Goal: Information Seeking & Learning: Compare options

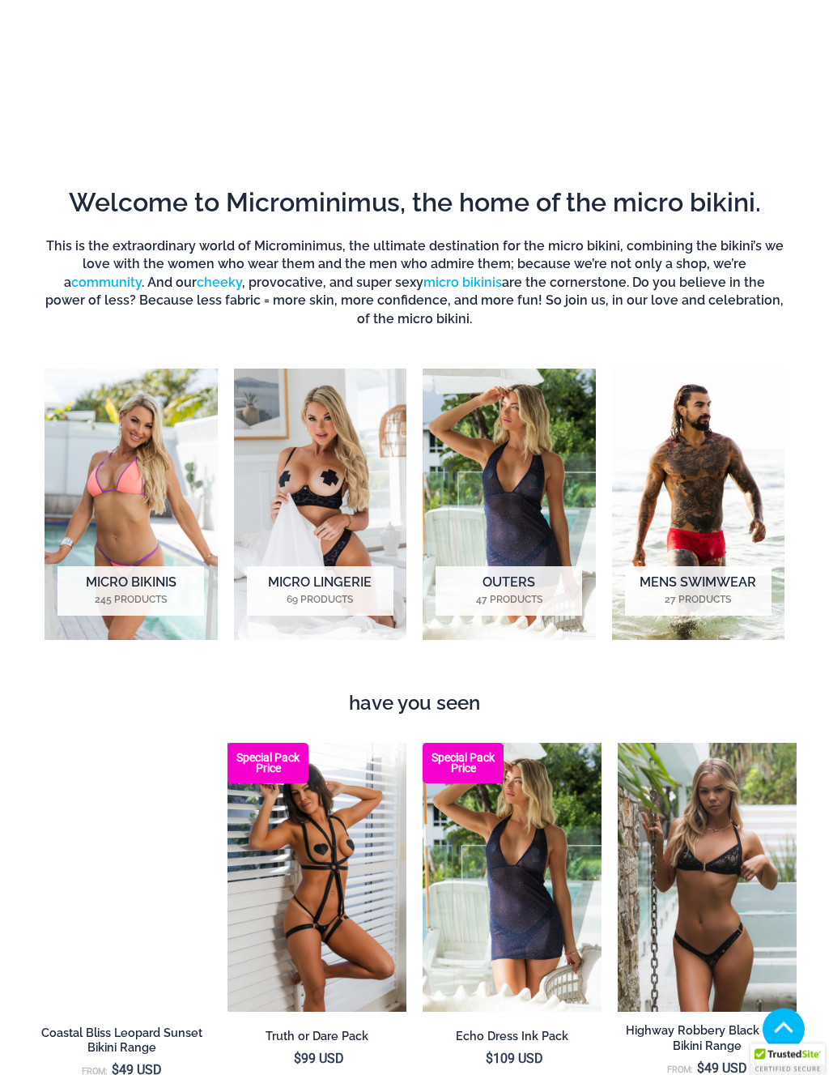
scroll to position [440, 0]
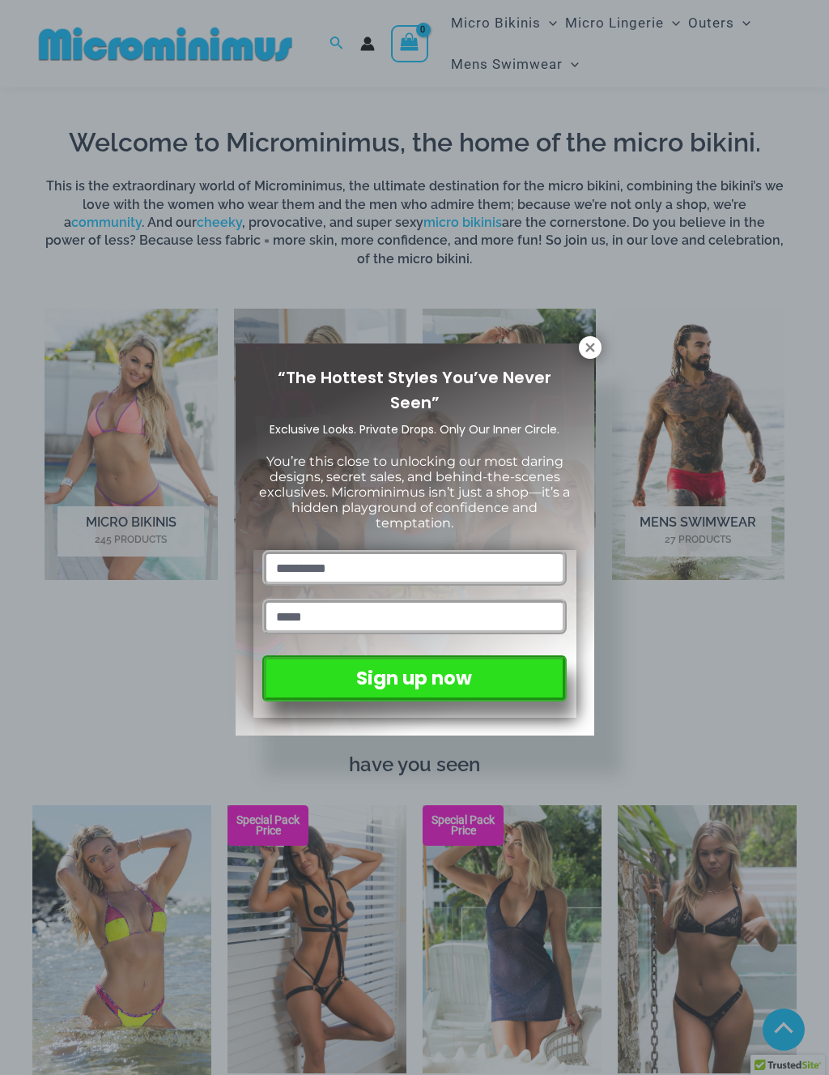
click at [588, 348] on icon at bounding box center [590, 347] width 9 height 9
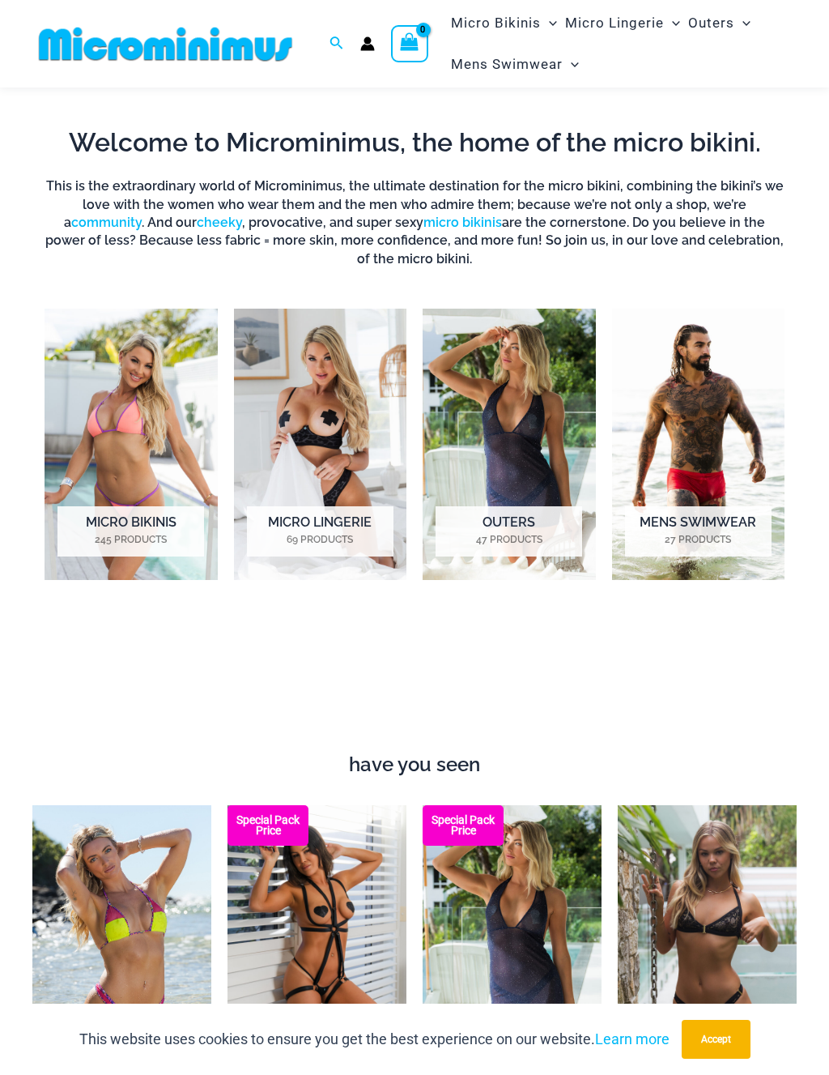
click at [328, 388] on img "Visit product category Micro Lingerie" at bounding box center [320, 444] width 173 height 271
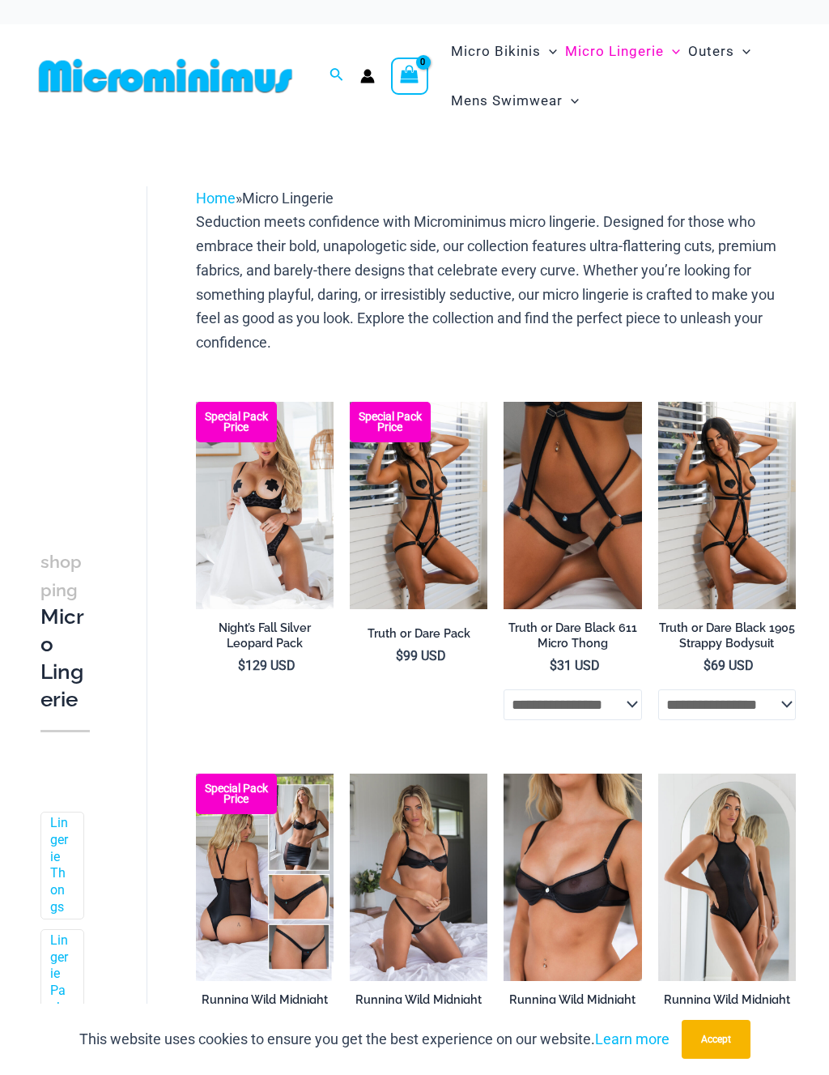
click at [350, 402] on img at bounding box center [350, 402] width 0 height 0
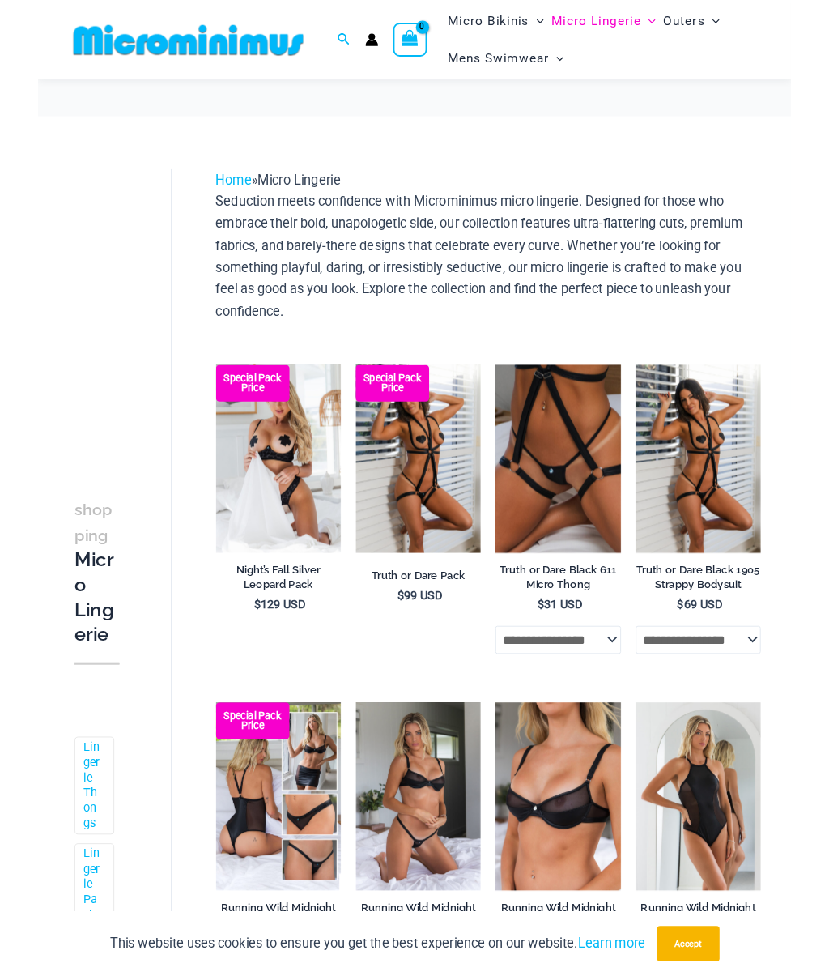
scroll to position [49, 0]
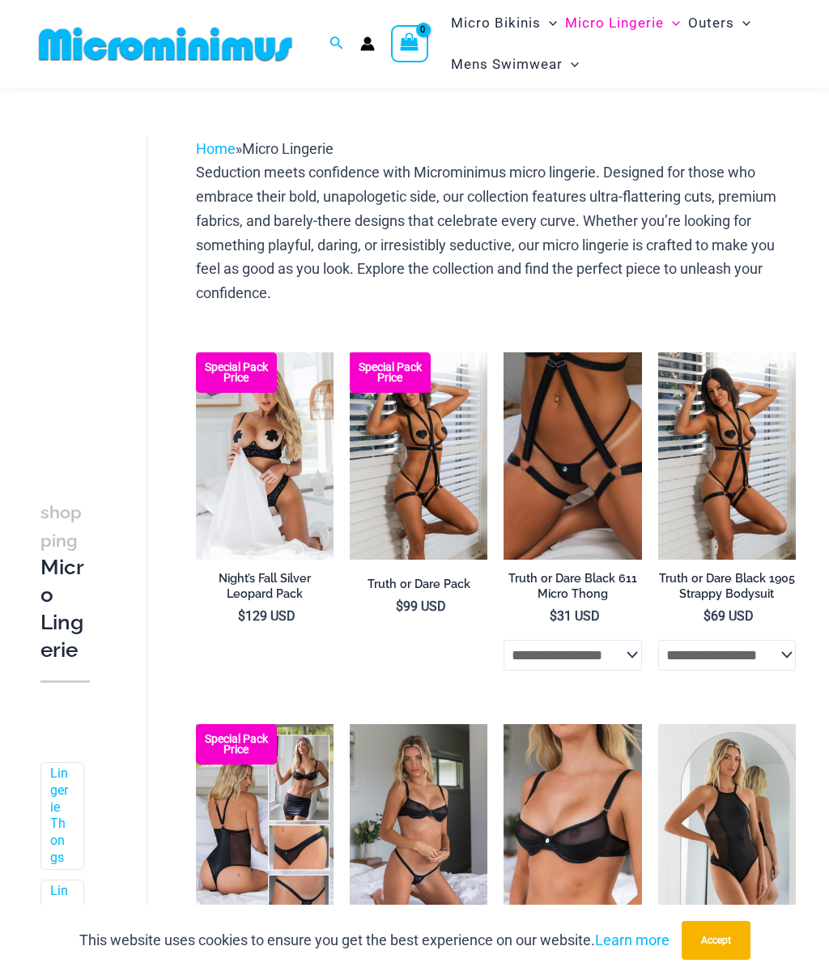
click at [196, 352] on img at bounding box center [196, 352] width 0 height 0
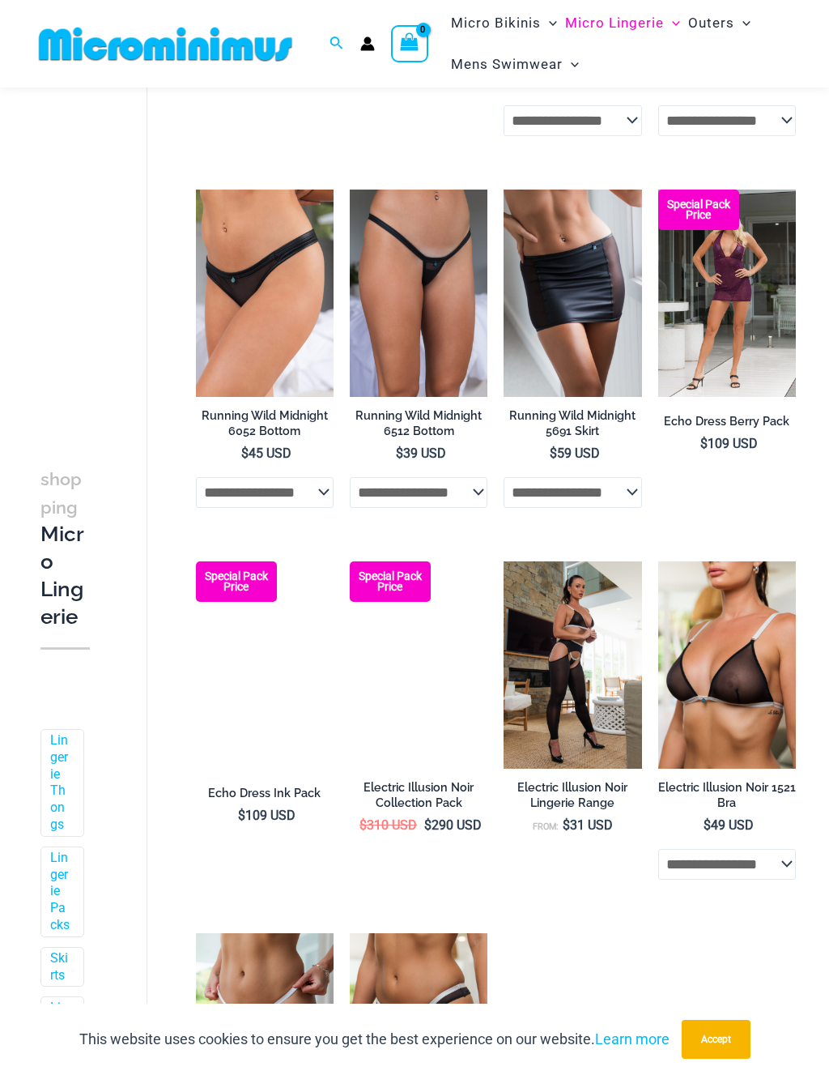
scroll to position [942, 0]
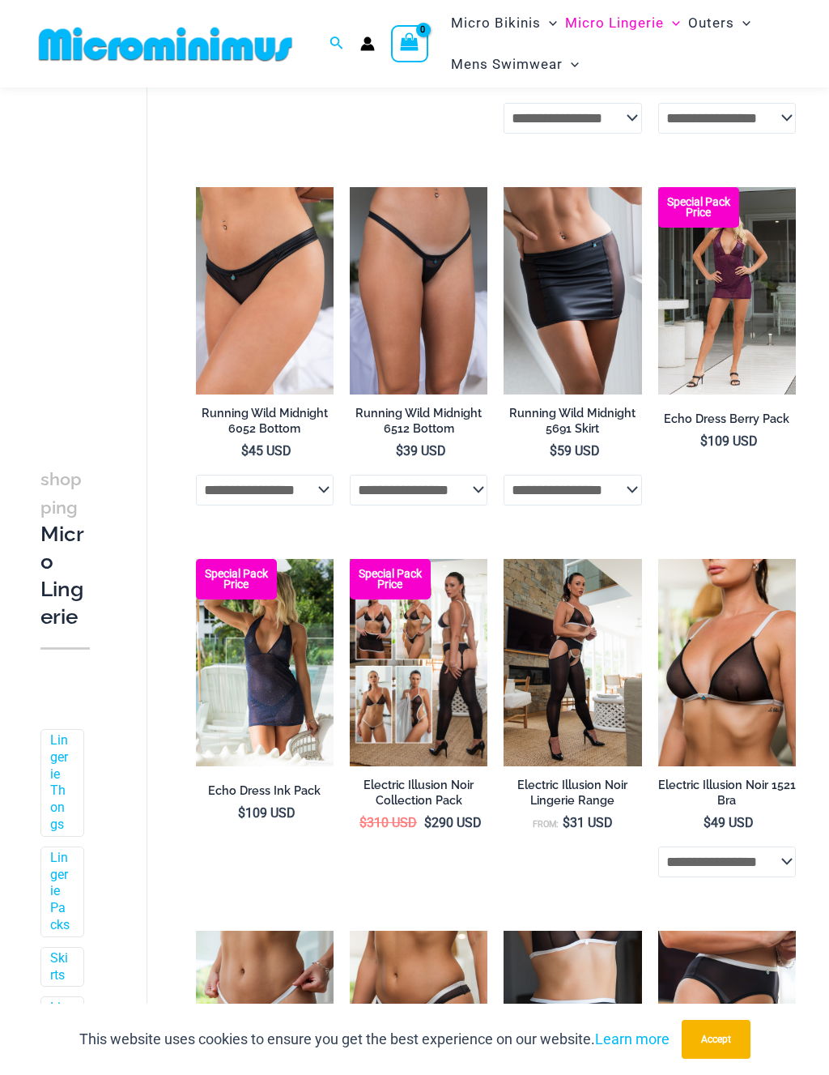
click at [659, 559] on img at bounding box center [659, 559] width 0 height 0
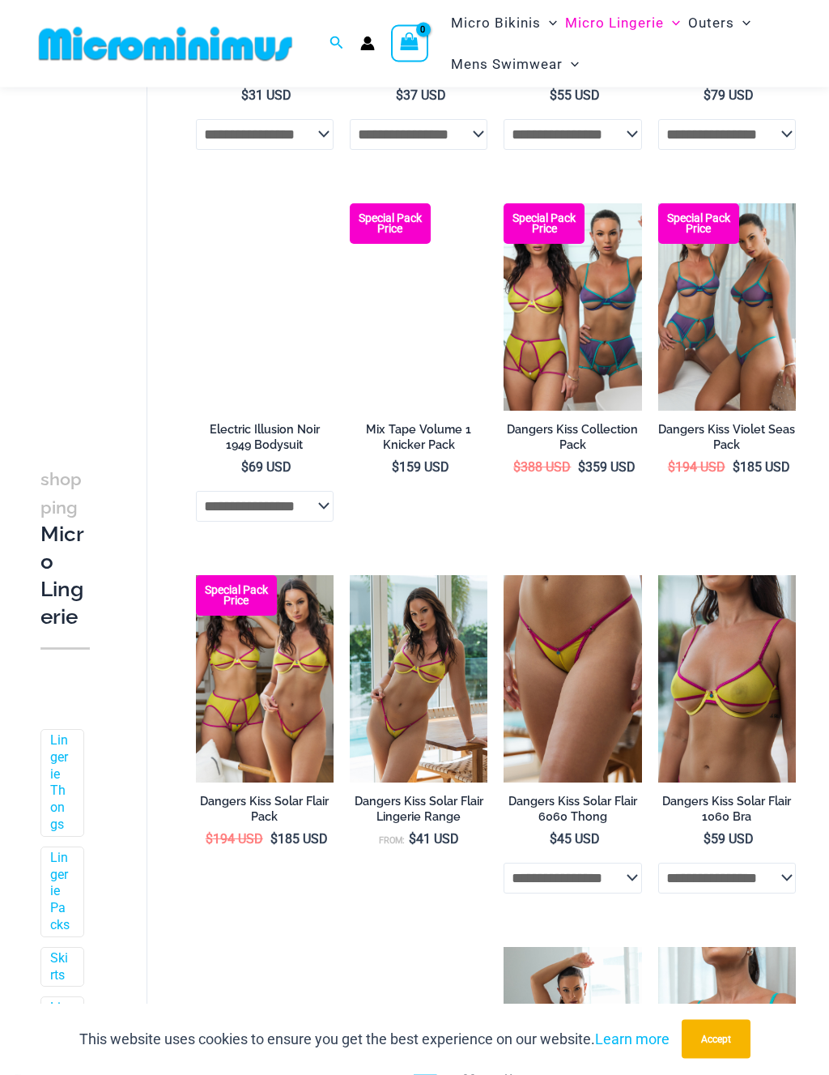
scroll to position [2042, 0]
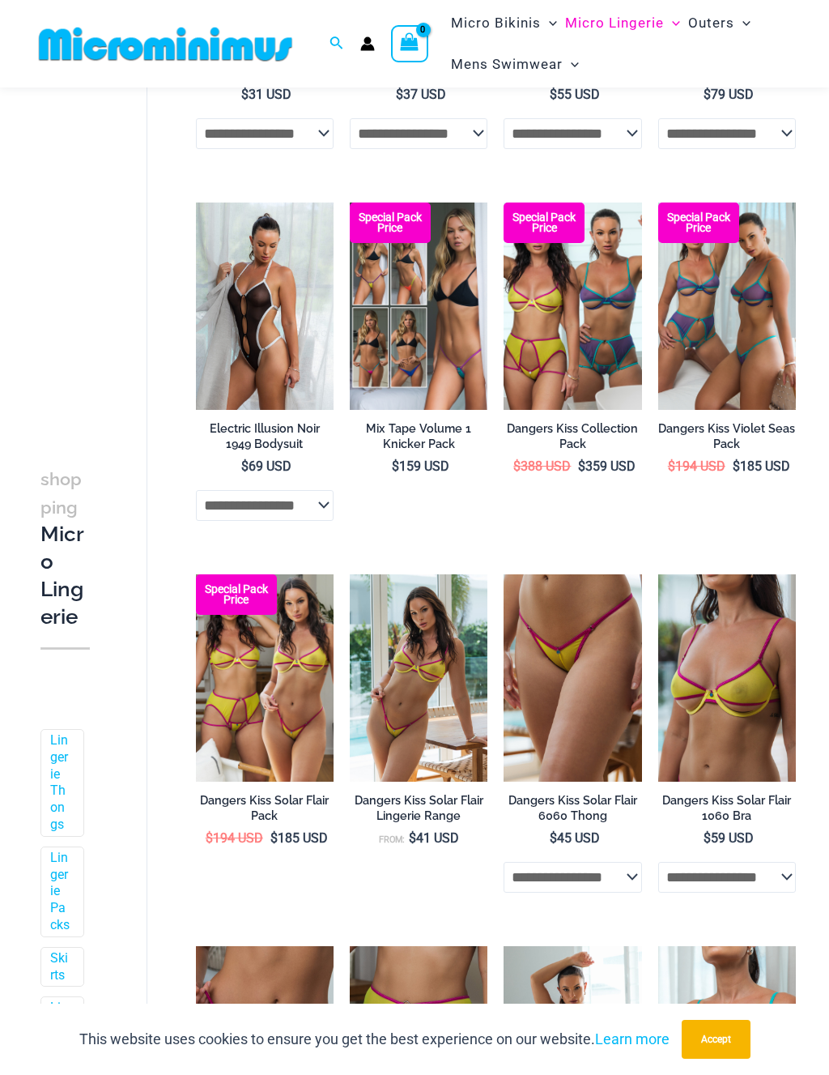
click at [196, 203] on img at bounding box center [196, 203] width 0 height 0
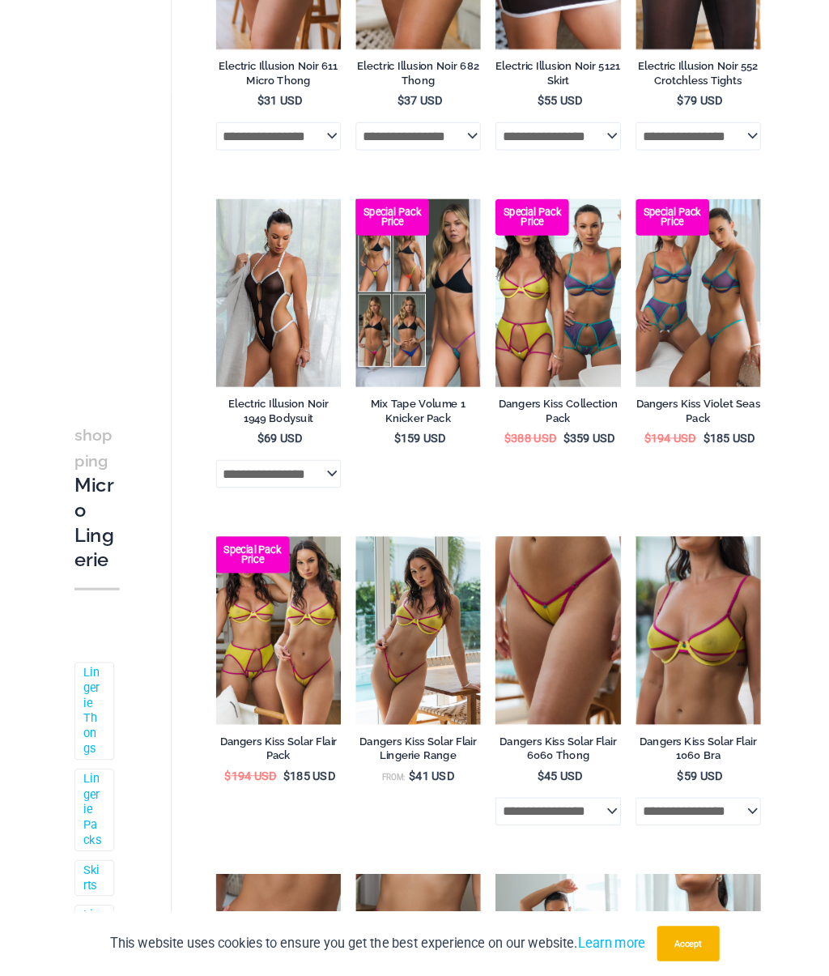
scroll to position [2092, 0]
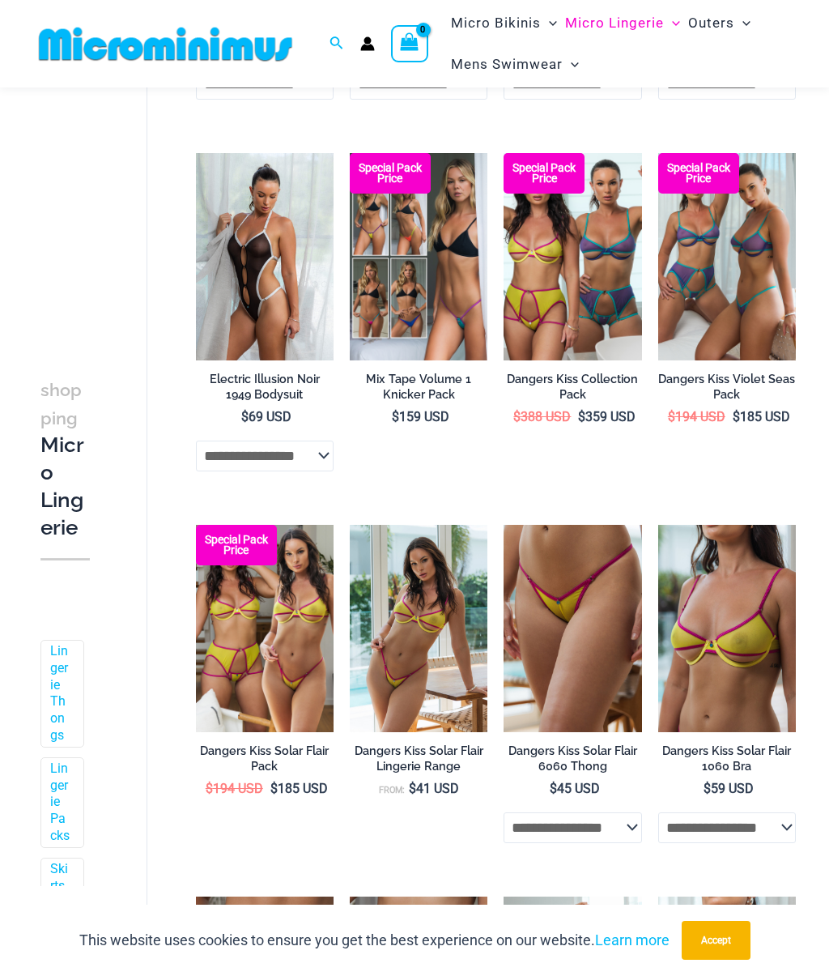
click at [504, 153] on img at bounding box center [504, 153] width 0 height 0
click at [504, 525] on img at bounding box center [504, 525] width 0 height 0
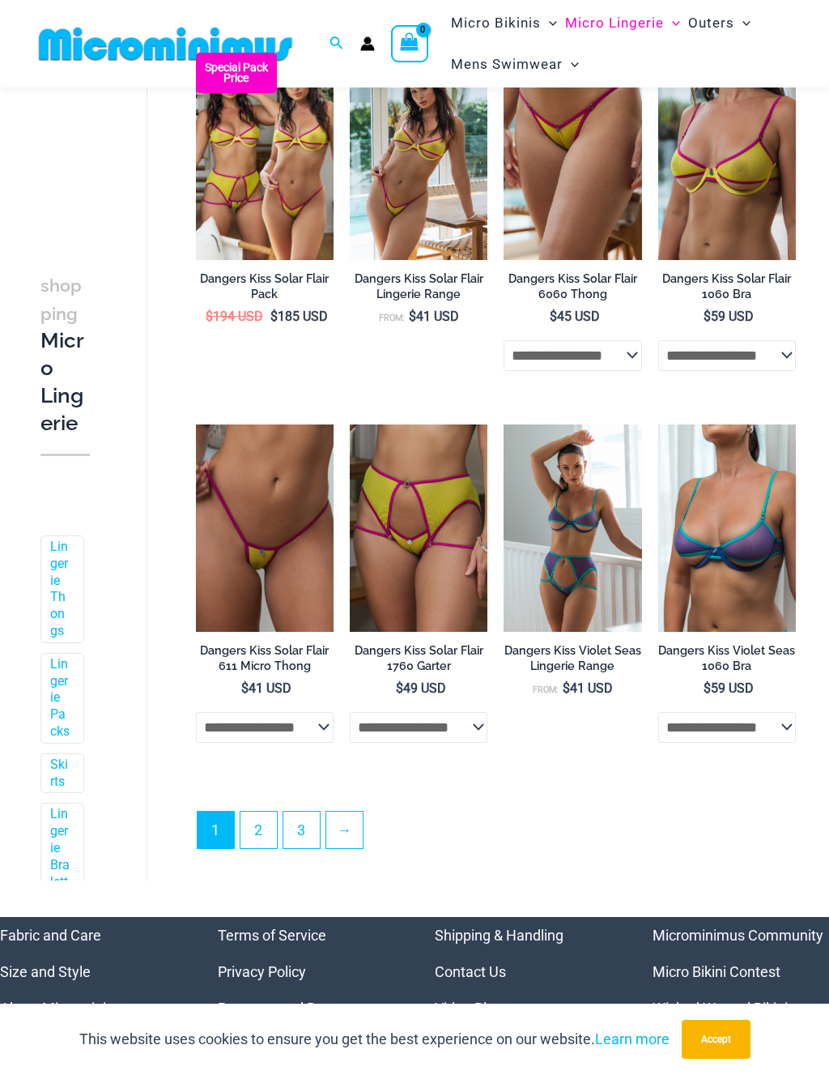
scroll to position [2575, 0]
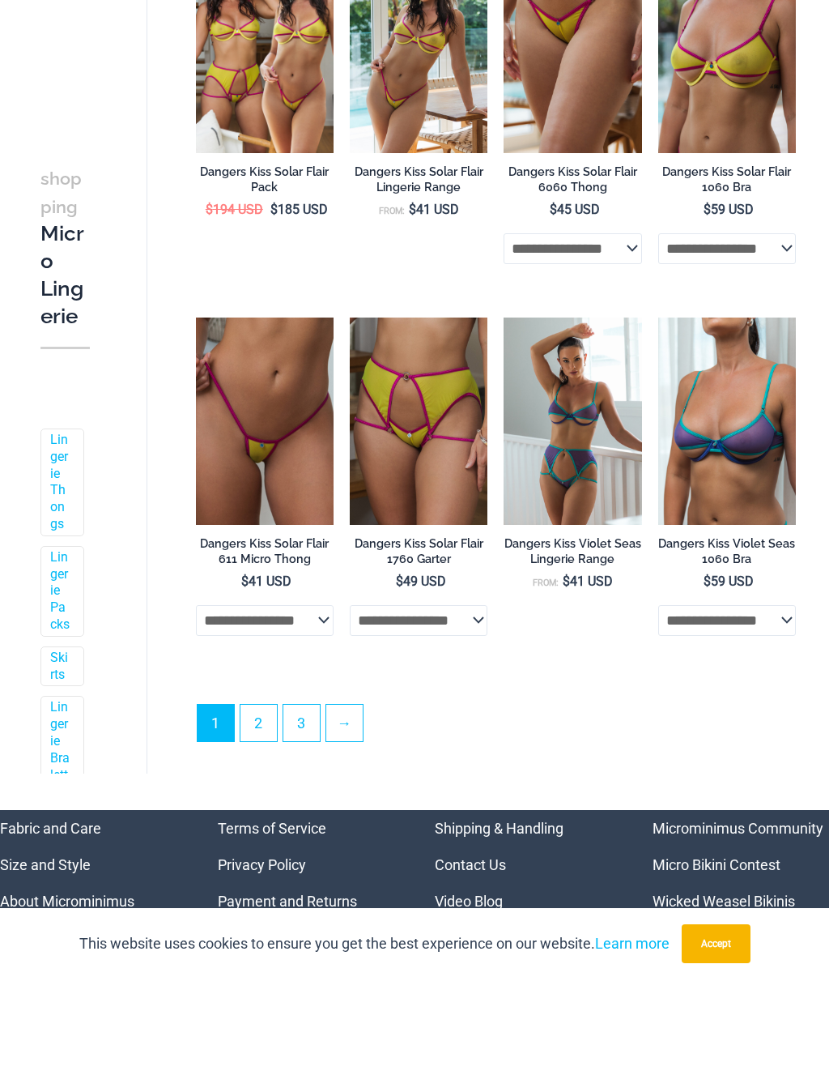
click at [659, 413] on img at bounding box center [659, 413] width 0 height 0
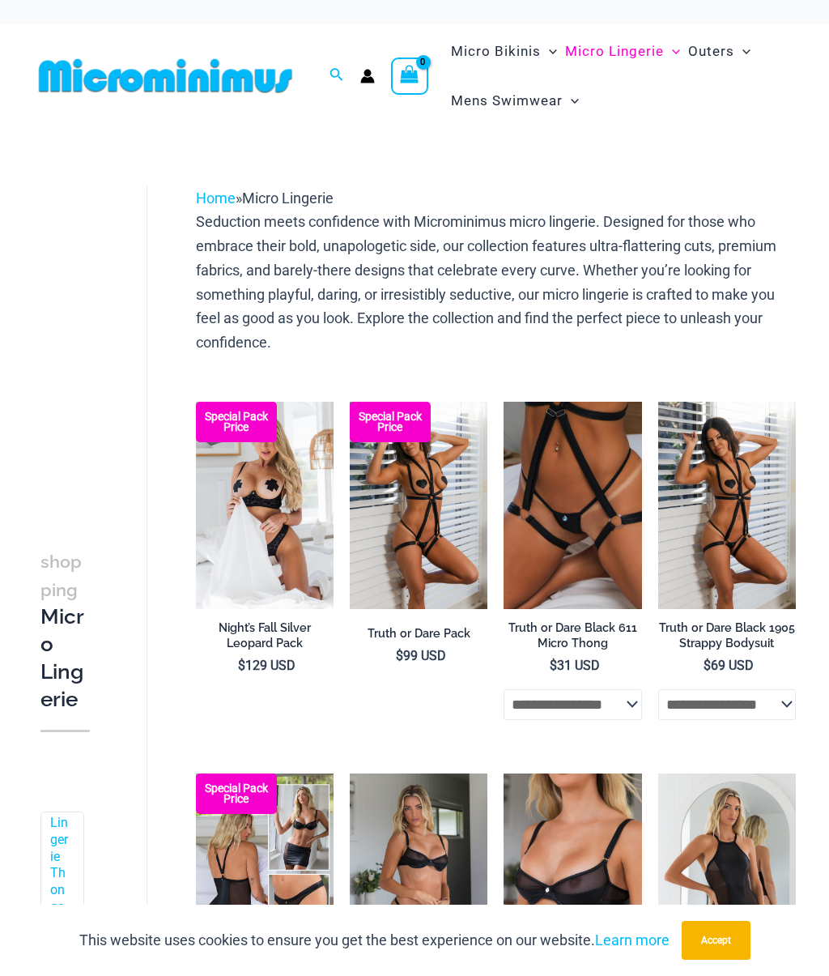
scroll to position [2672, 0]
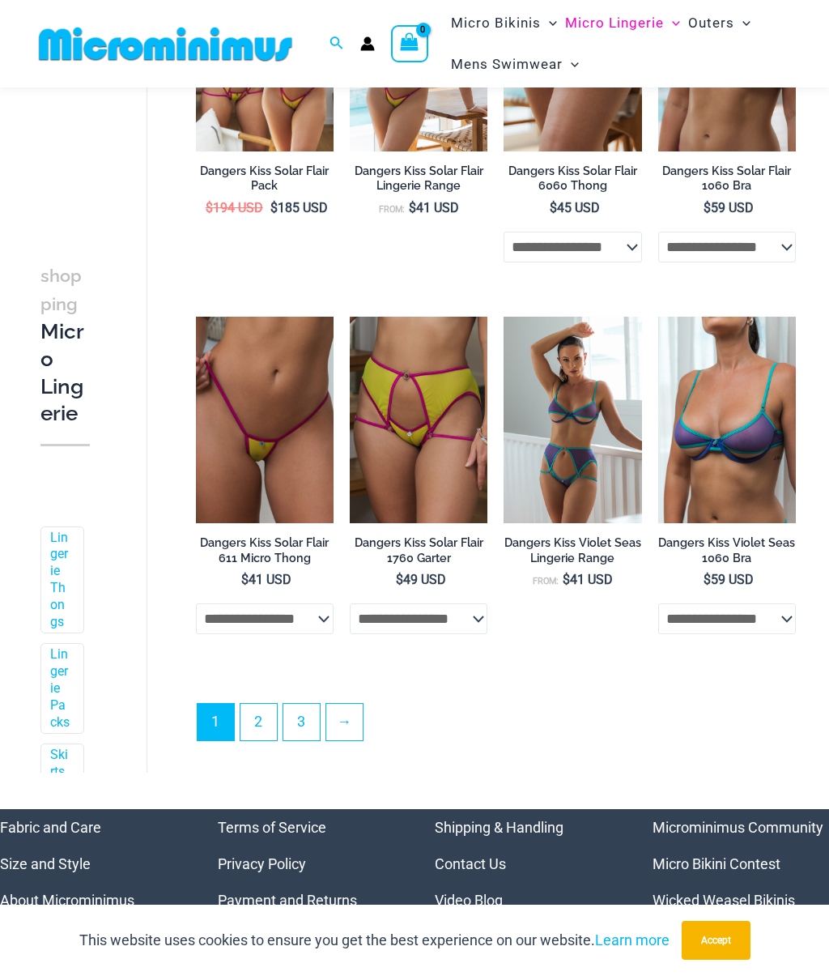
click at [250, 704] on link "2" at bounding box center [259, 722] width 36 height 36
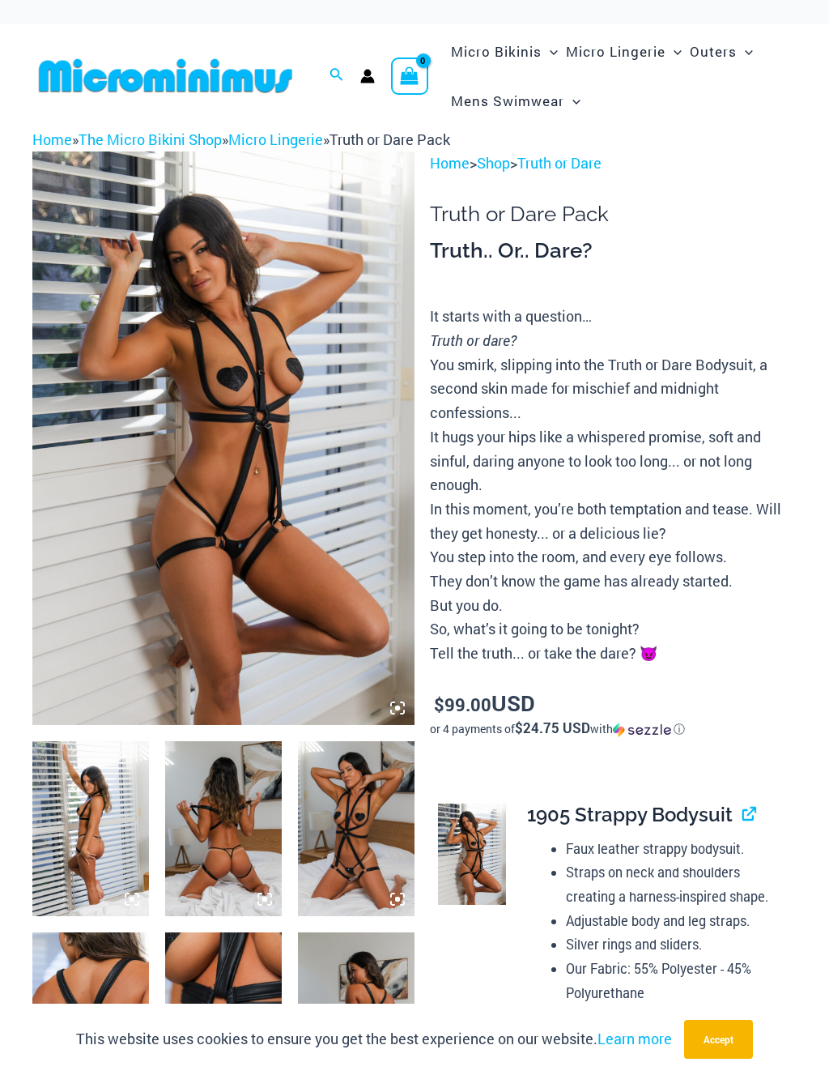
click at [396, 708] on icon at bounding box center [397, 708] width 5 height 5
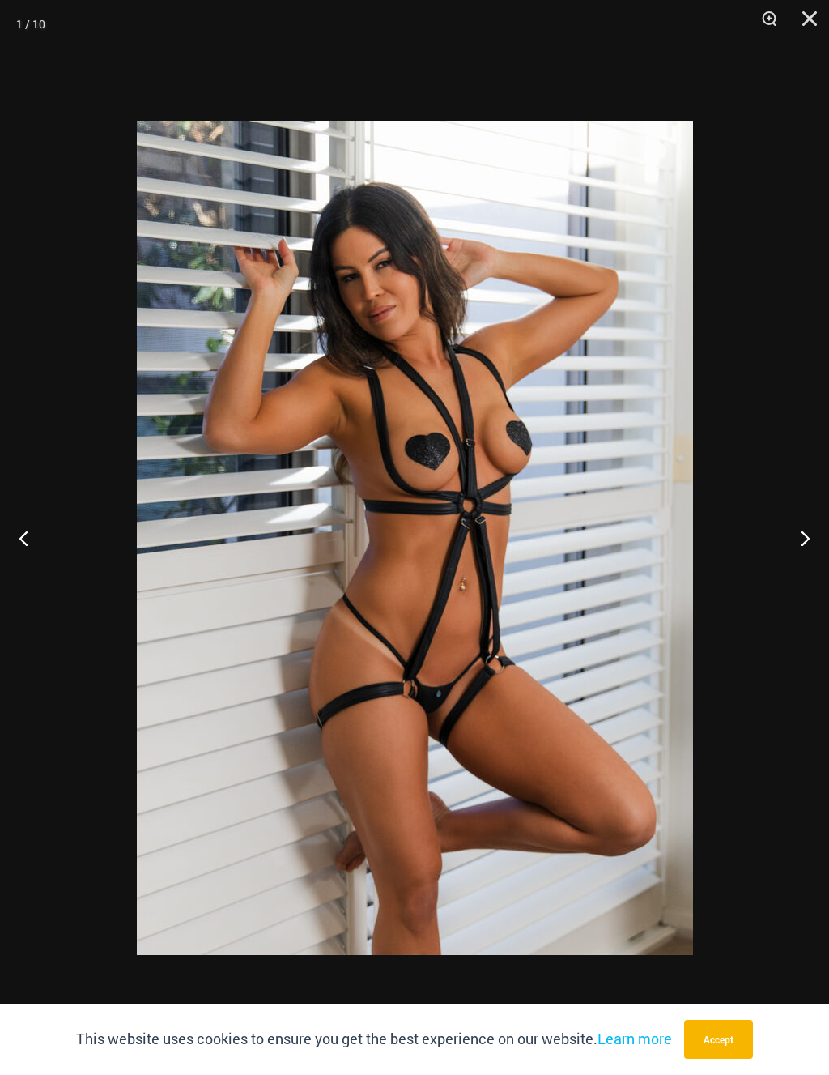
click at [801, 538] on button "Next" at bounding box center [799, 537] width 61 height 81
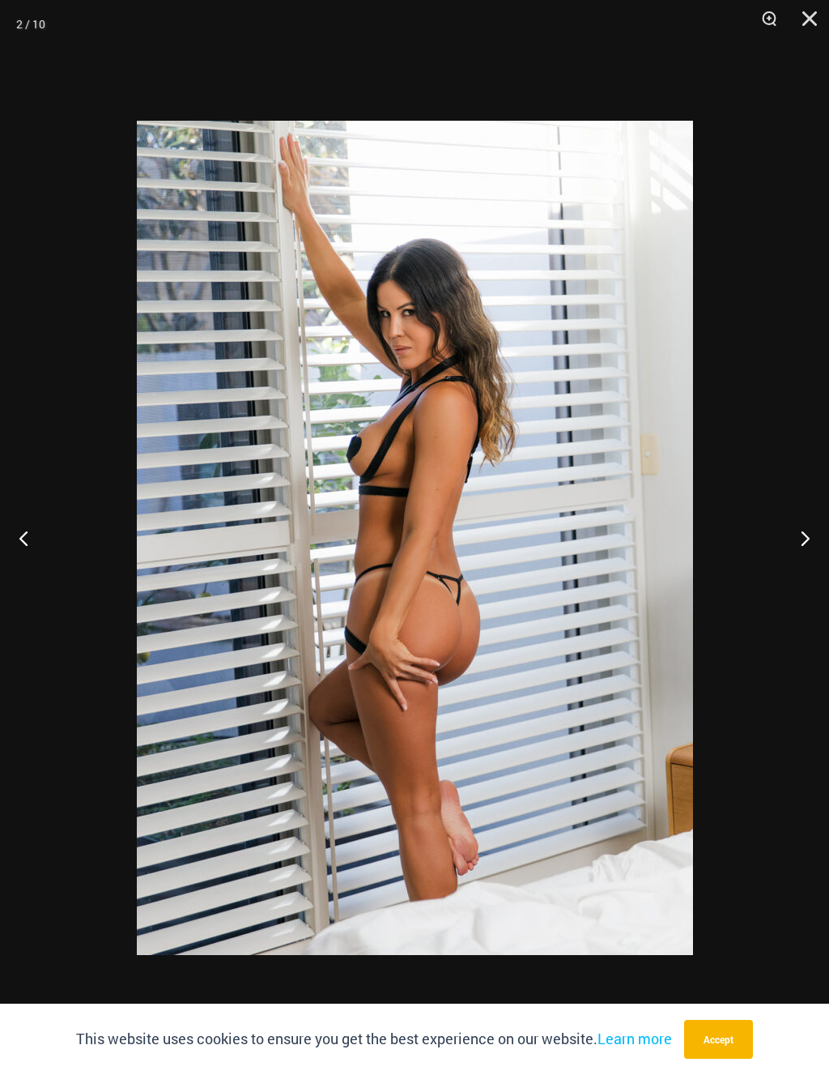
click at [799, 534] on button "Next" at bounding box center [799, 537] width 61 height 81
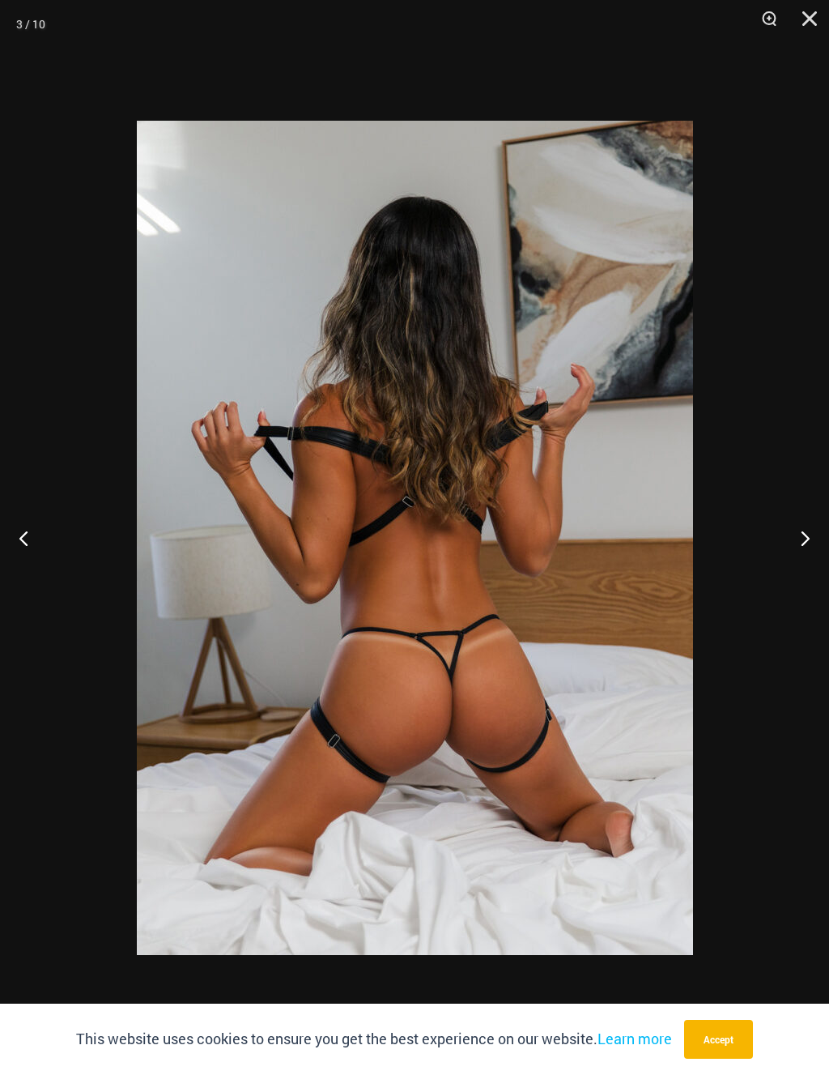
click at [800, 534] on button "Next" at bounding box center [799, 537] width 61 height 81
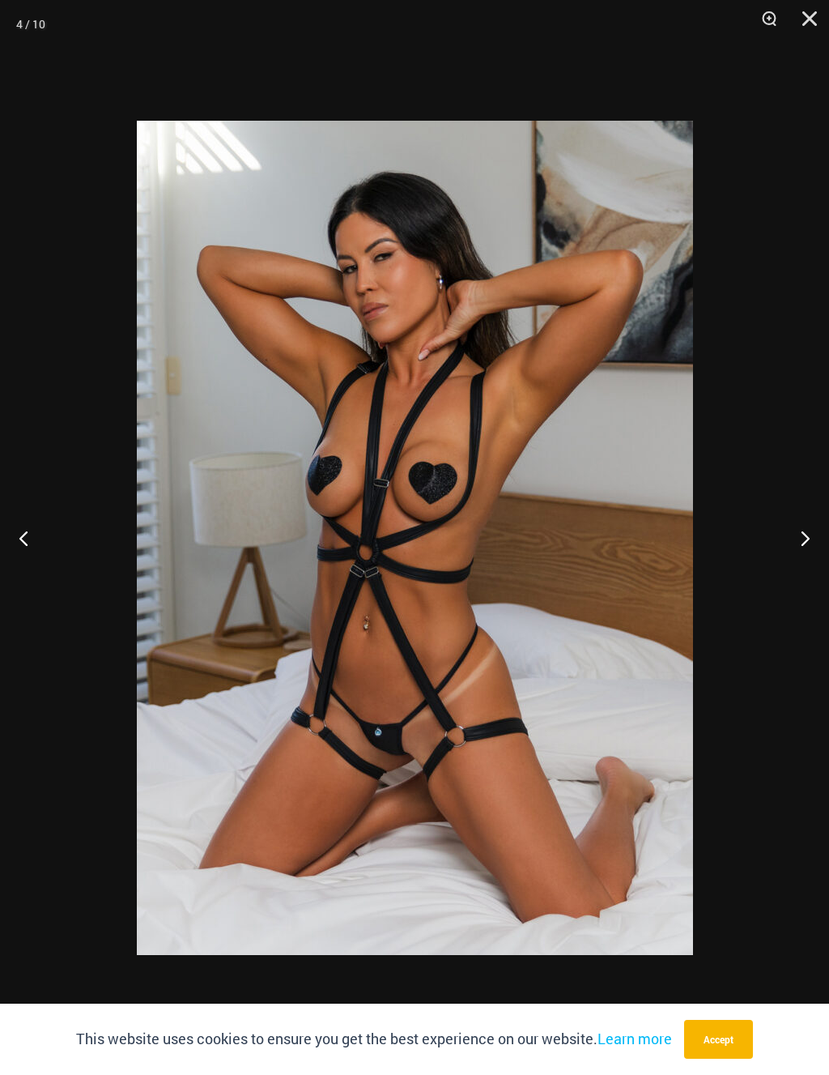
click at [804, 530] on button "Next" at bounding box center [799, 537] width 61 height 81
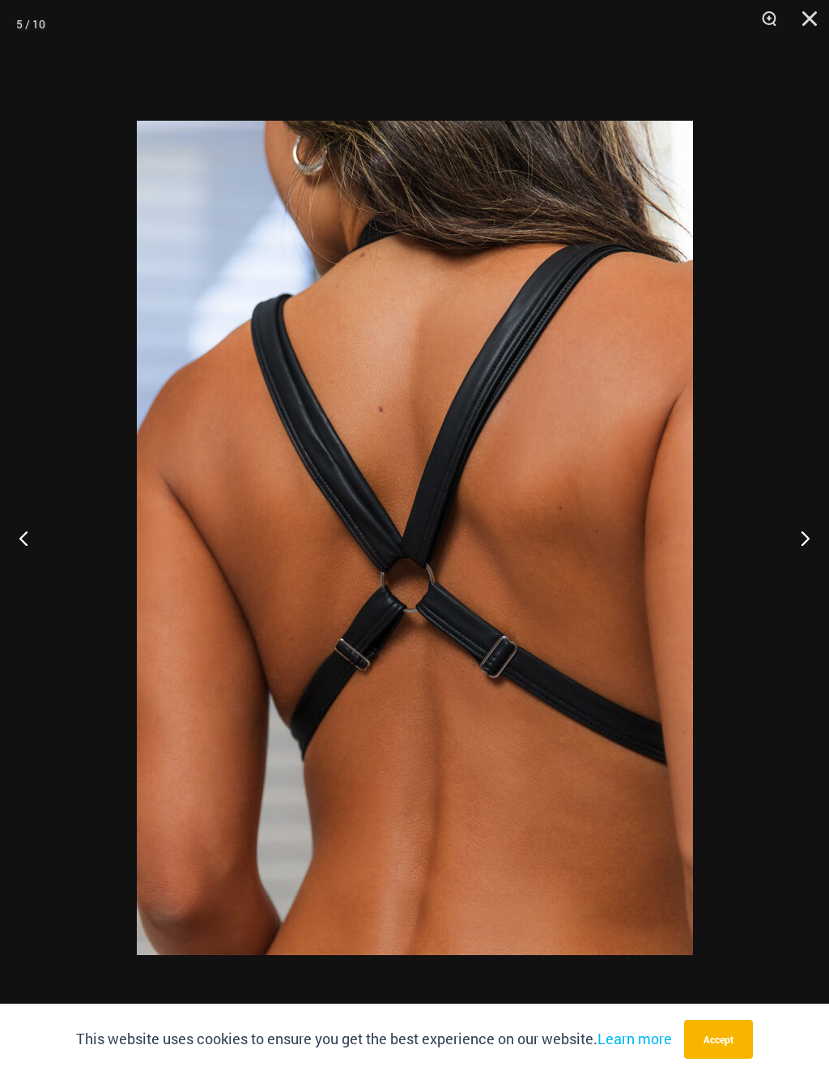
click at [805, 531] on button "Next" at bounding box center [799, 537] width 61 height 81
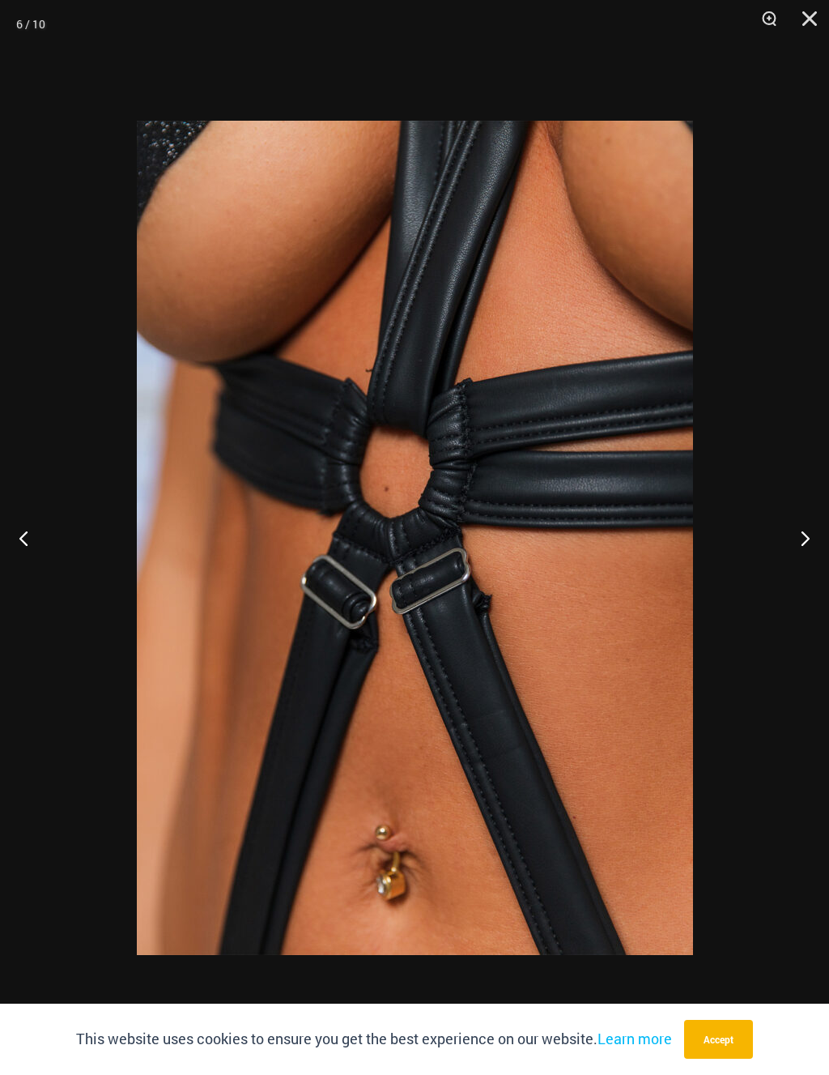
click at [804, 527] on button "Next" at bounding box center [799, 537] width 61 height 81
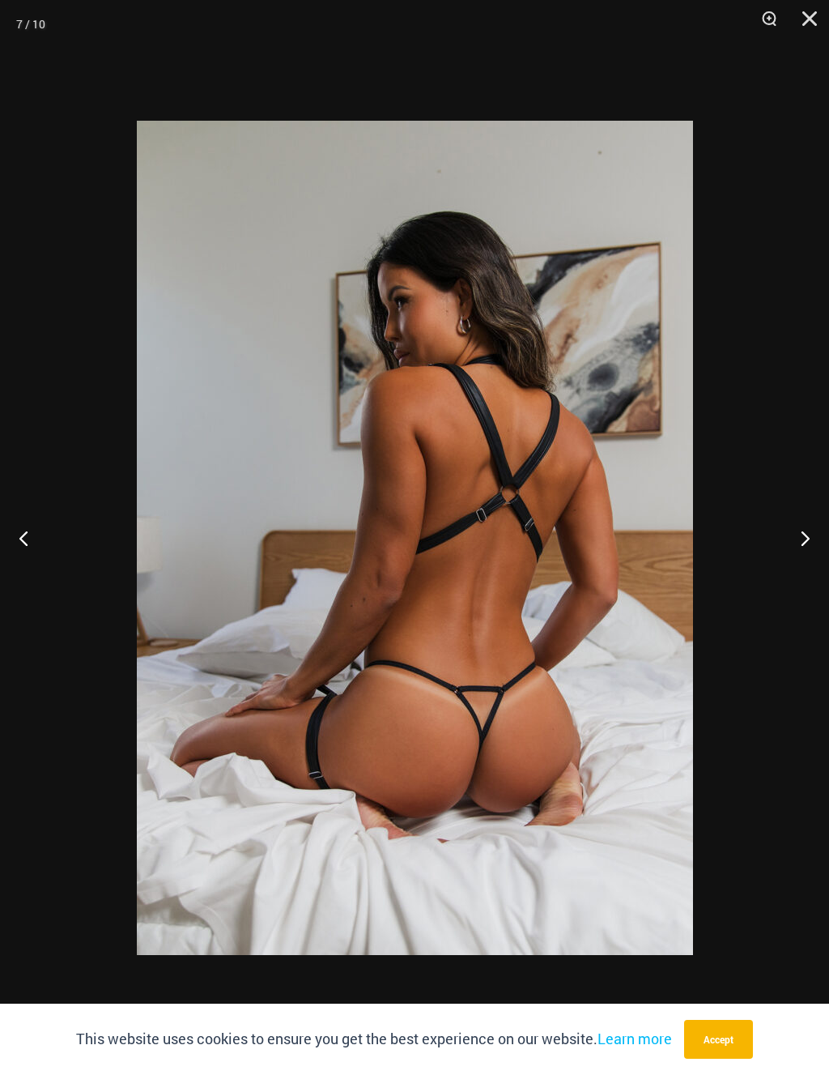
click at [806, 527] on button "Next" at bounding box center [799, 537] width 61 height 81
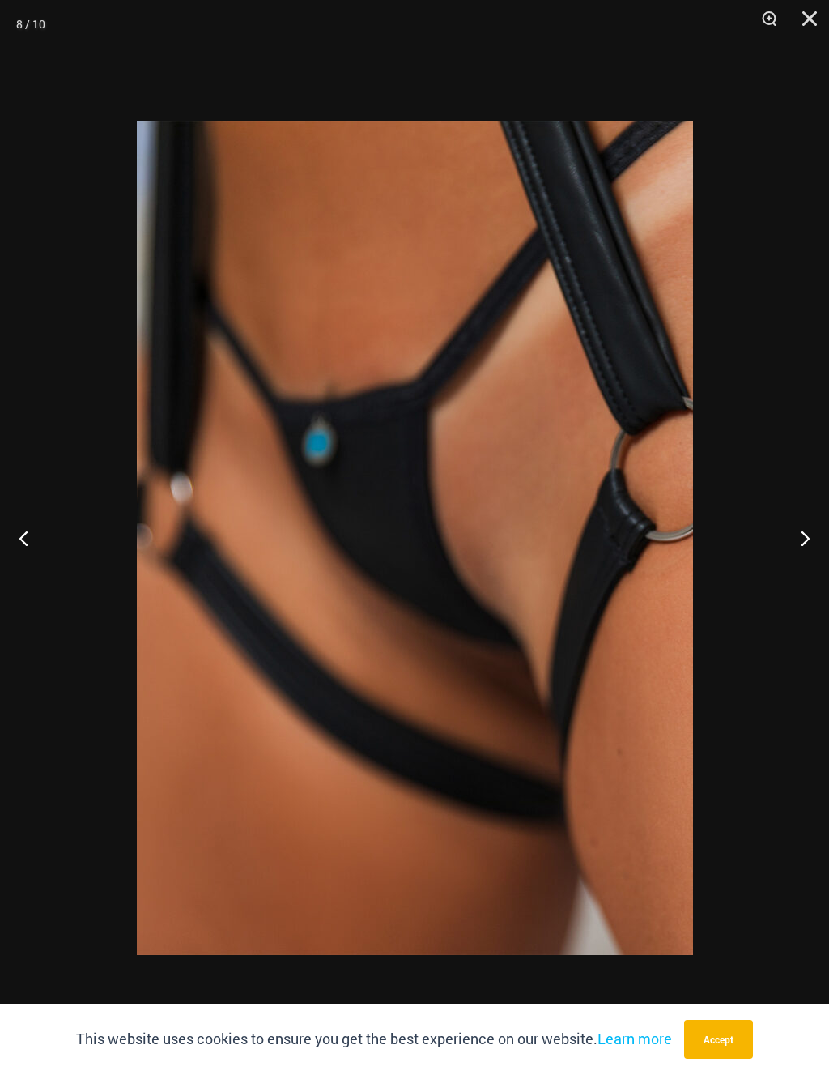
click at [808, 525] on button "Next" at bounding box center [799, 537] width 61 height 81
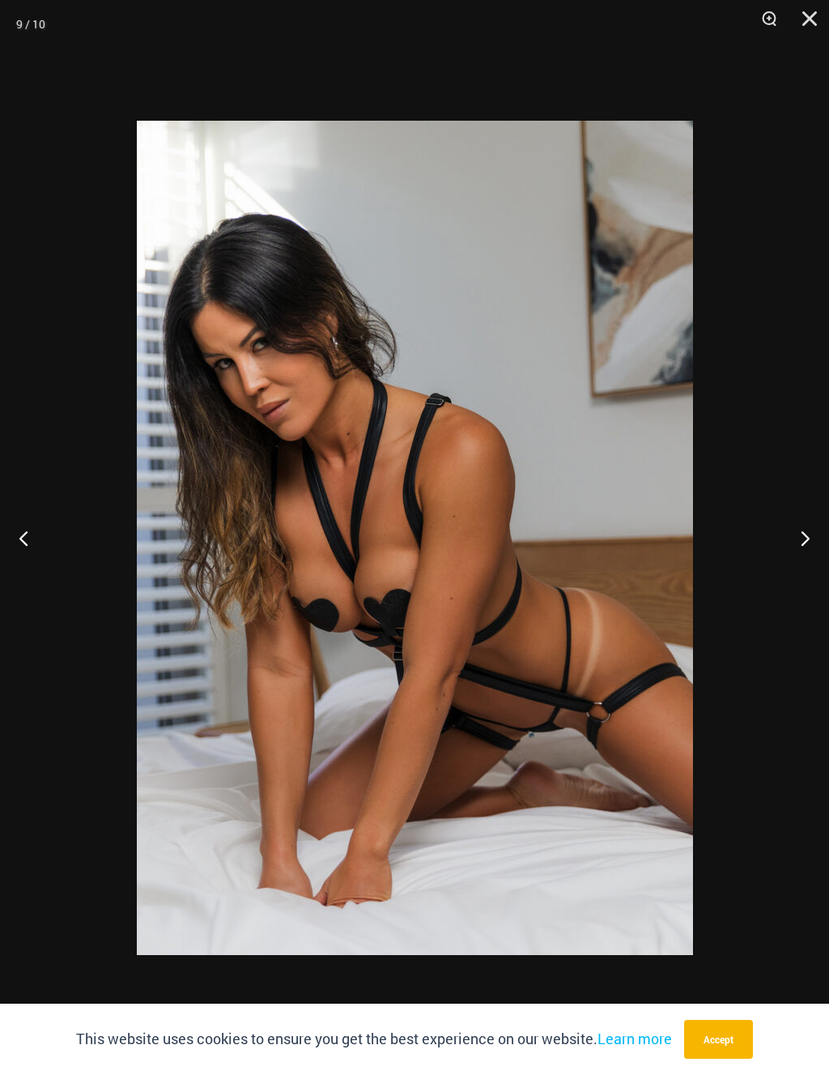
click at [807, 522] on button "Next" at bounding box center [799, 537] width 61 height 81
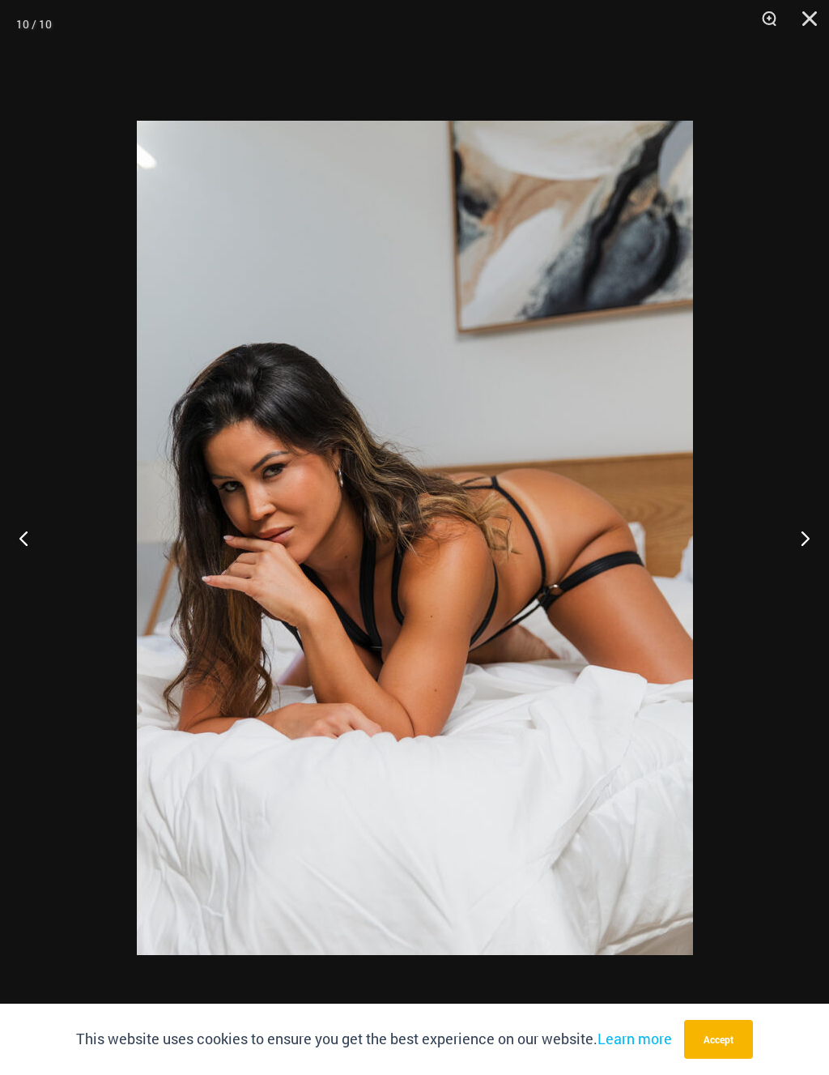
click at [808, 522] on button "Next" at bounding box center [799, 537] width 61 height 81
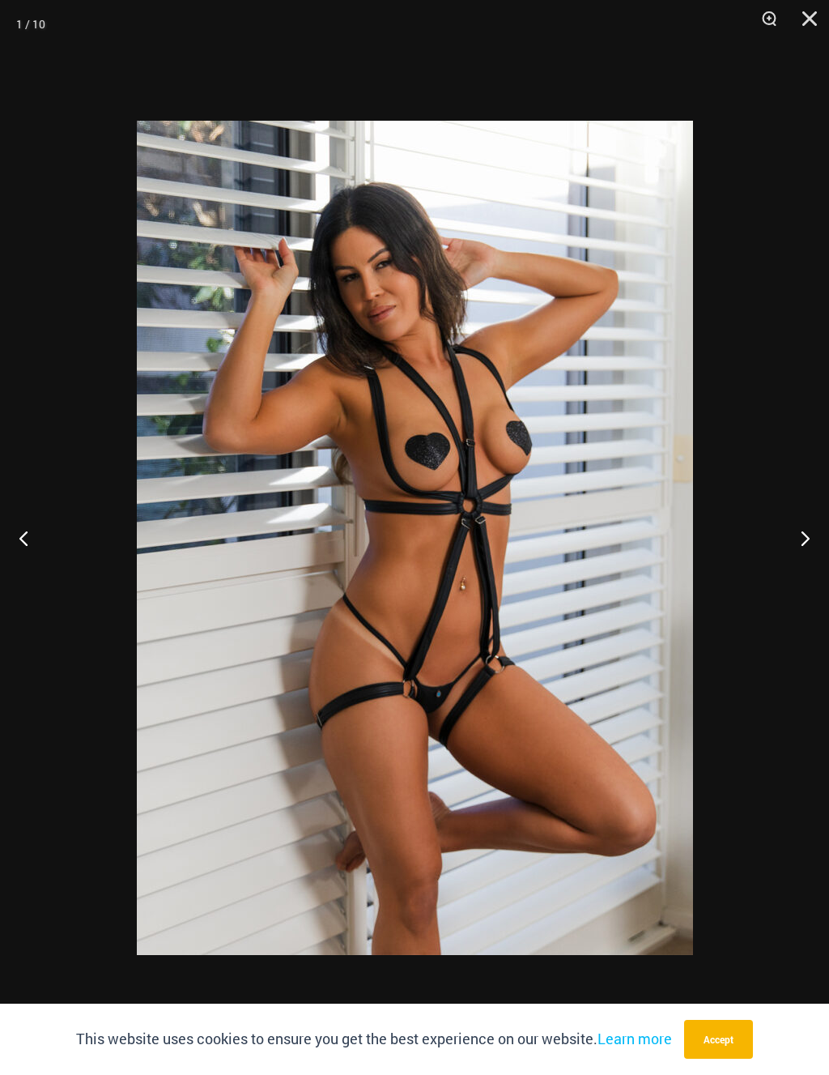
click at [808, 520] on button "Next" at bounding box center [799, 537] width 61 height 81
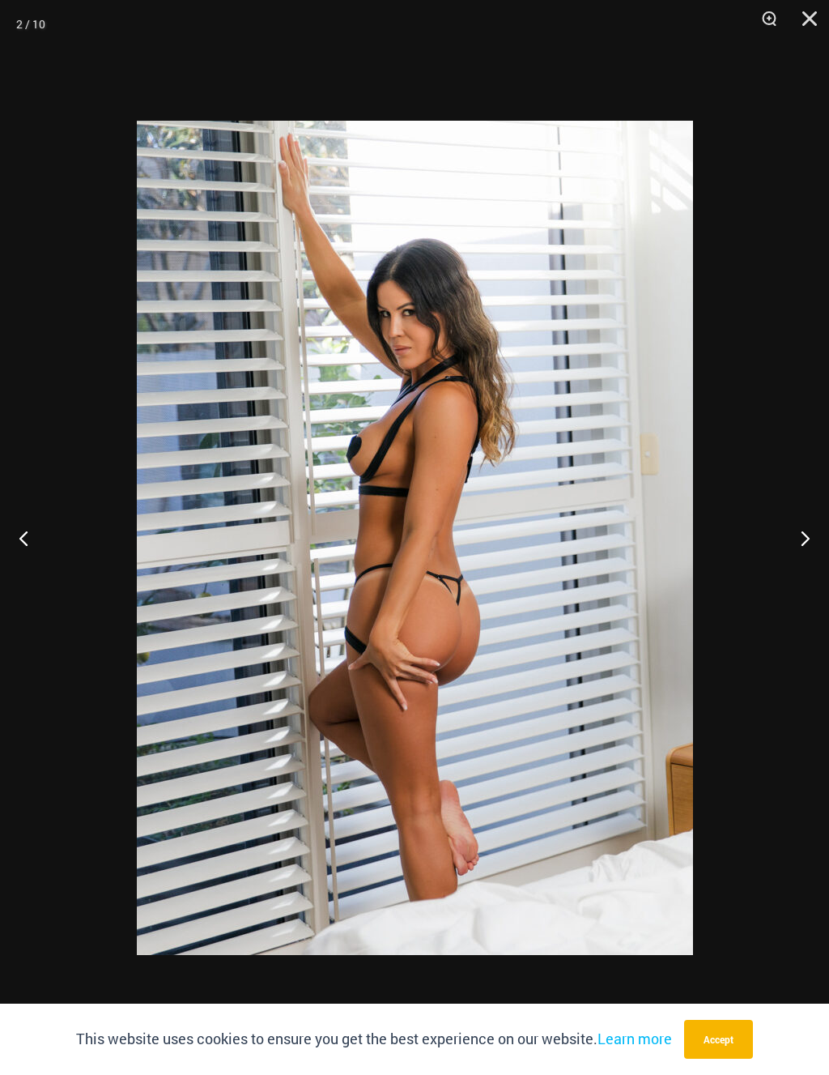
click at [808, 521] on button "Next" at bounding box center [799, 537] width 61 height 81
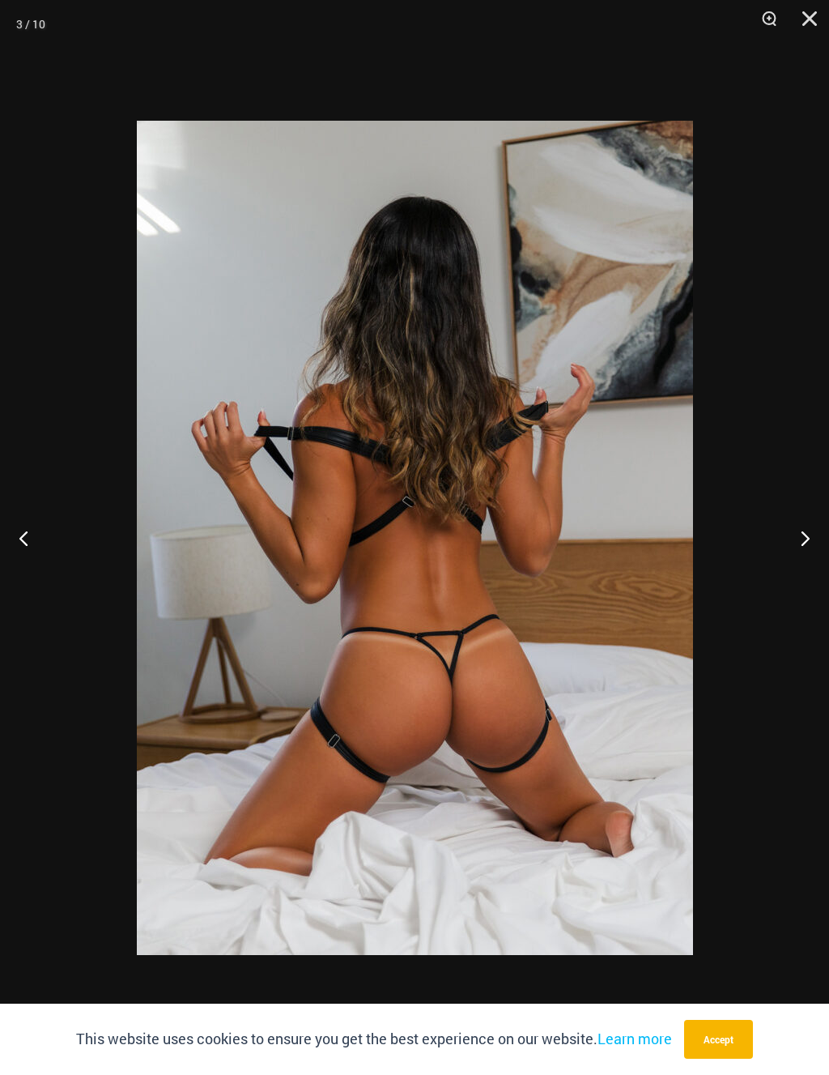
click at [807, 522] on button "Next" at bounding box center [799, 537] width 61 height 81
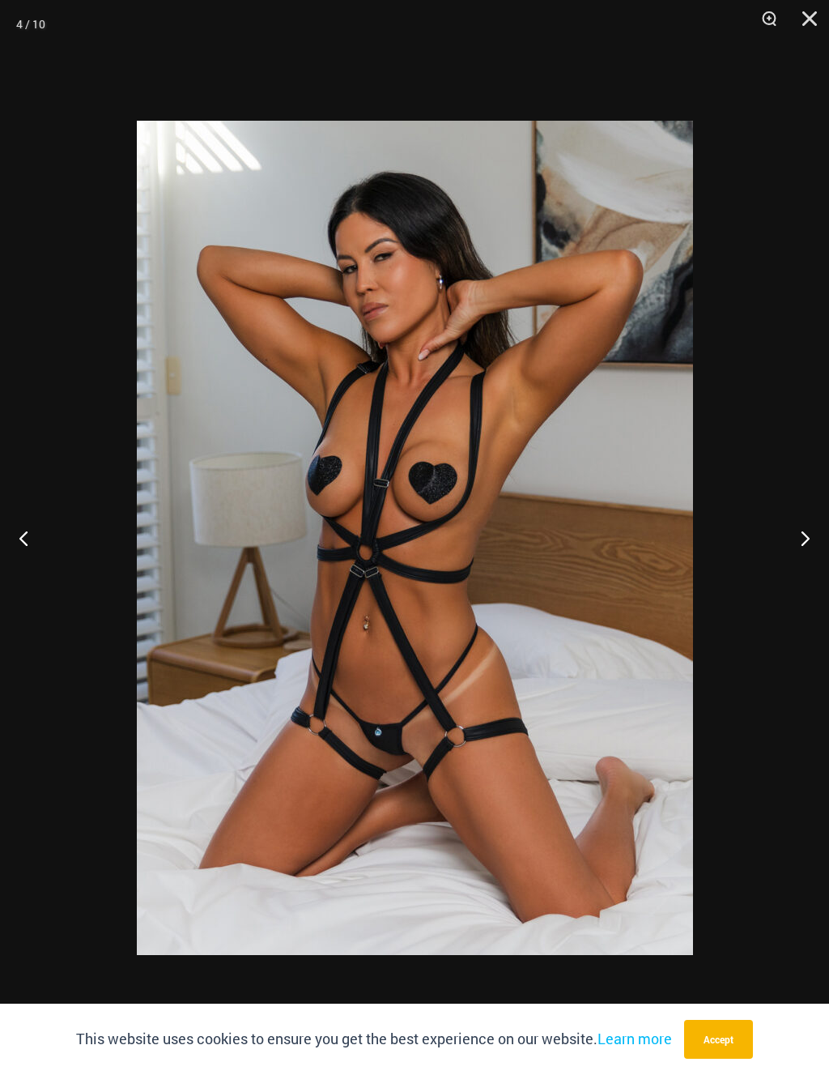
click at [803, 527] on button "Next" at bounding box center [799, 537] width 61 height 81
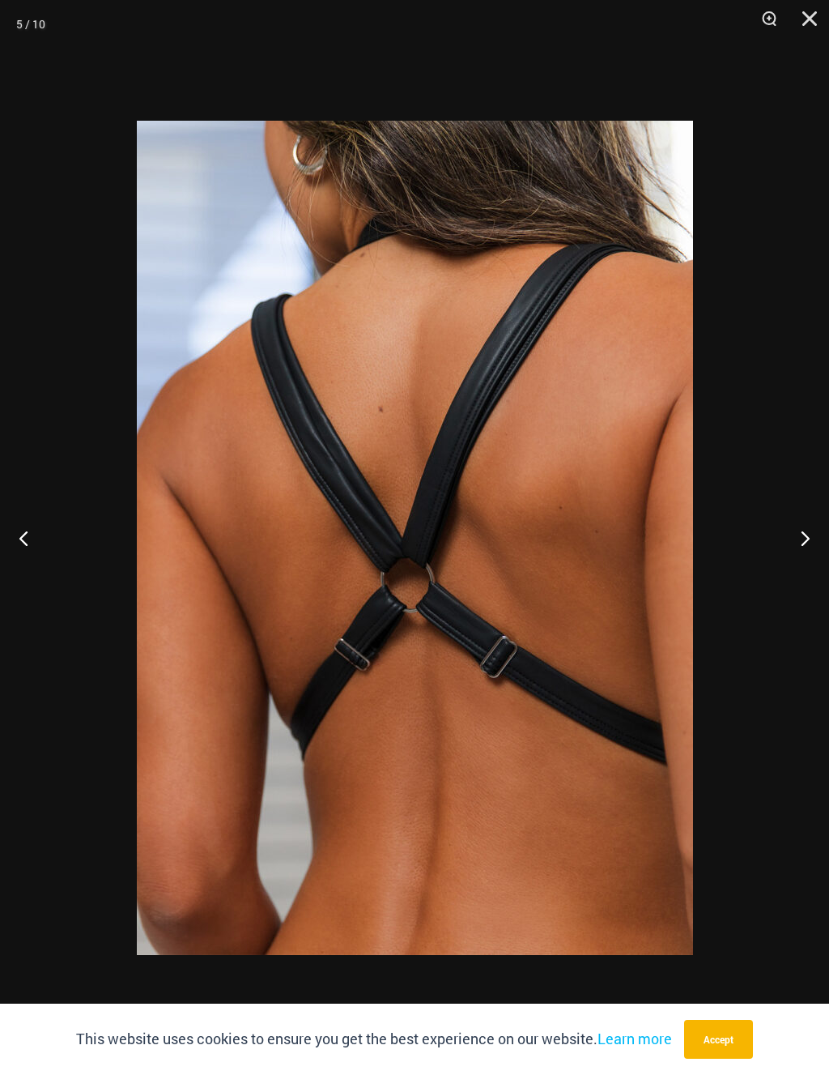
click at [807, 525] on button "Next" at bounding box center [799, 537] width 61 height 81
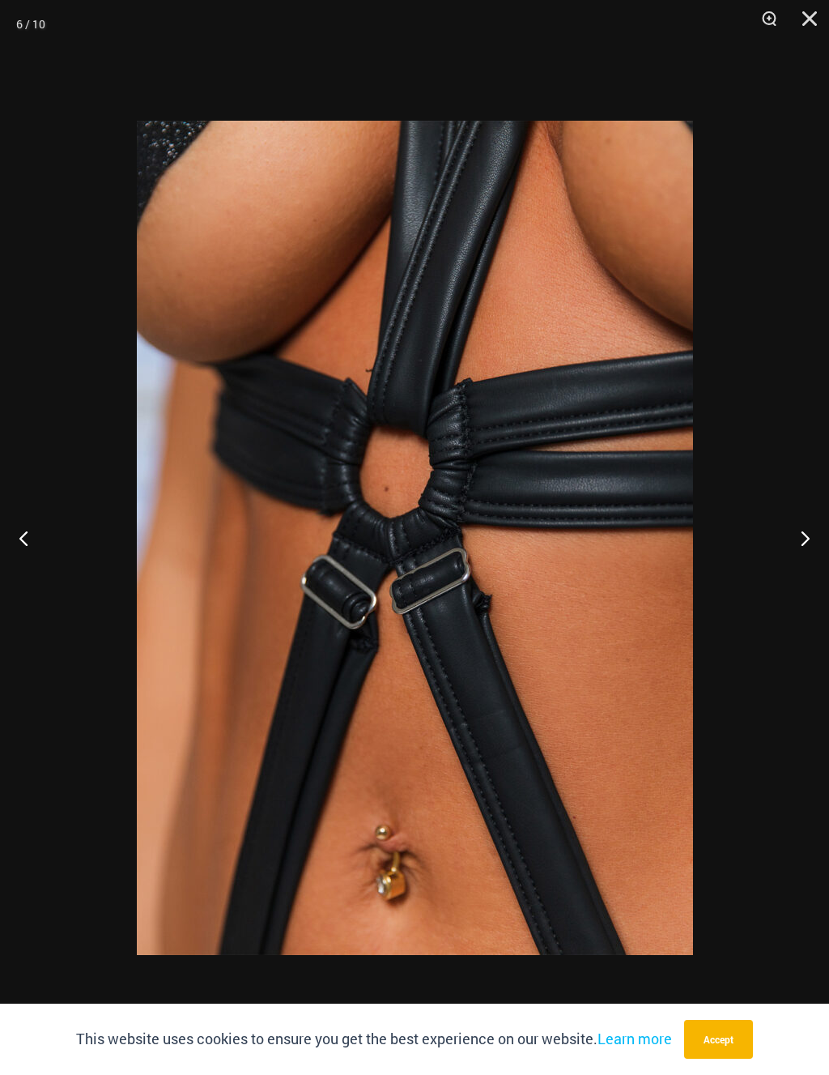
click at [806, 524] on button "Next" at bounding box center [799, 537] width 61 height 81
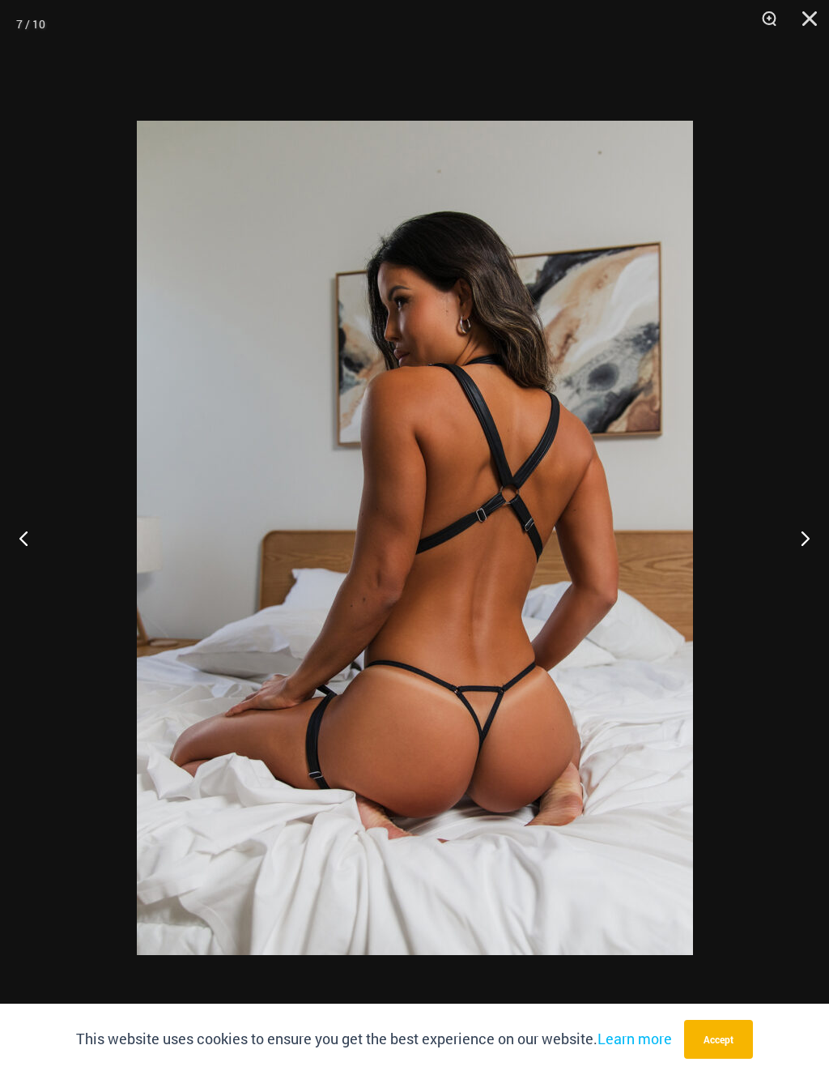
click at [804, 520] on button "Next" at bounding box center [799, 537] width 61 height 81
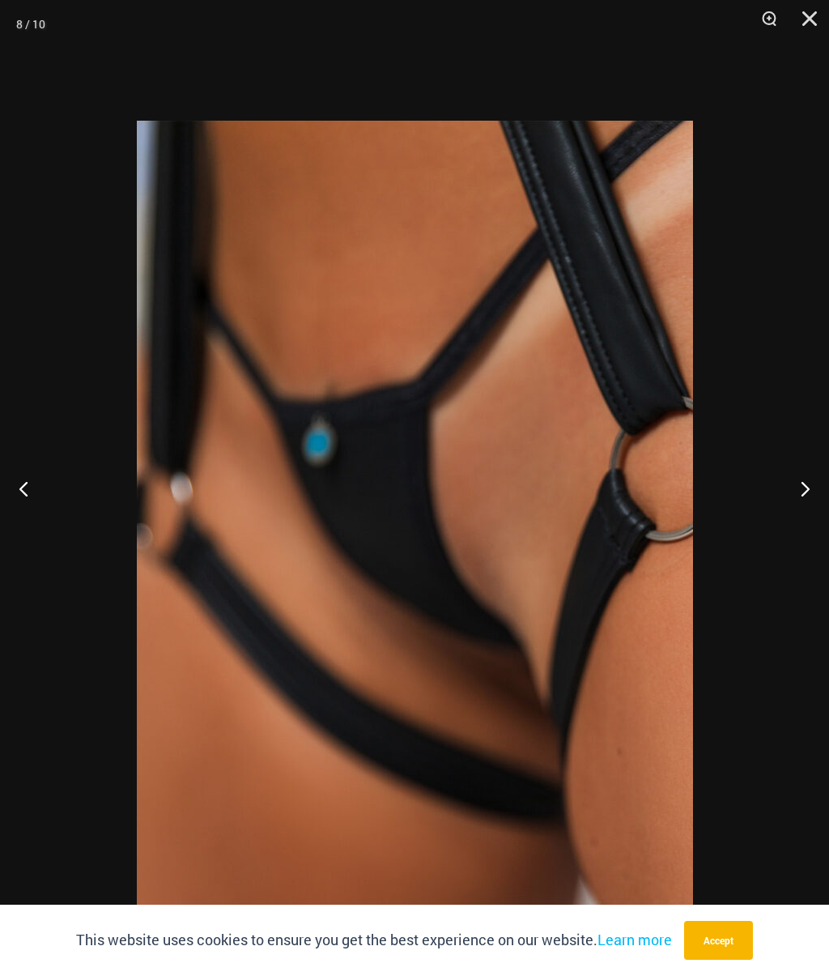
click at [32, 19] on div "8 / 10" at bounding box center [30, 24] width 29 height 24
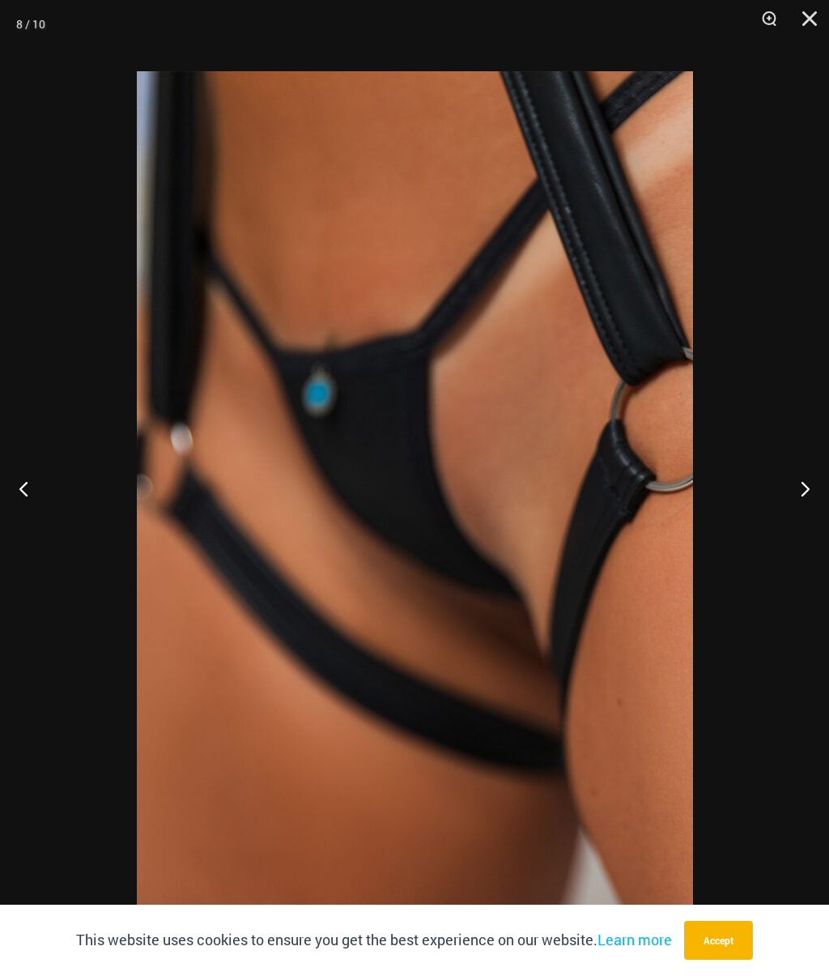
click at [810, 15] on button "Close" at bounding box center [804, 24] width 41 height 49
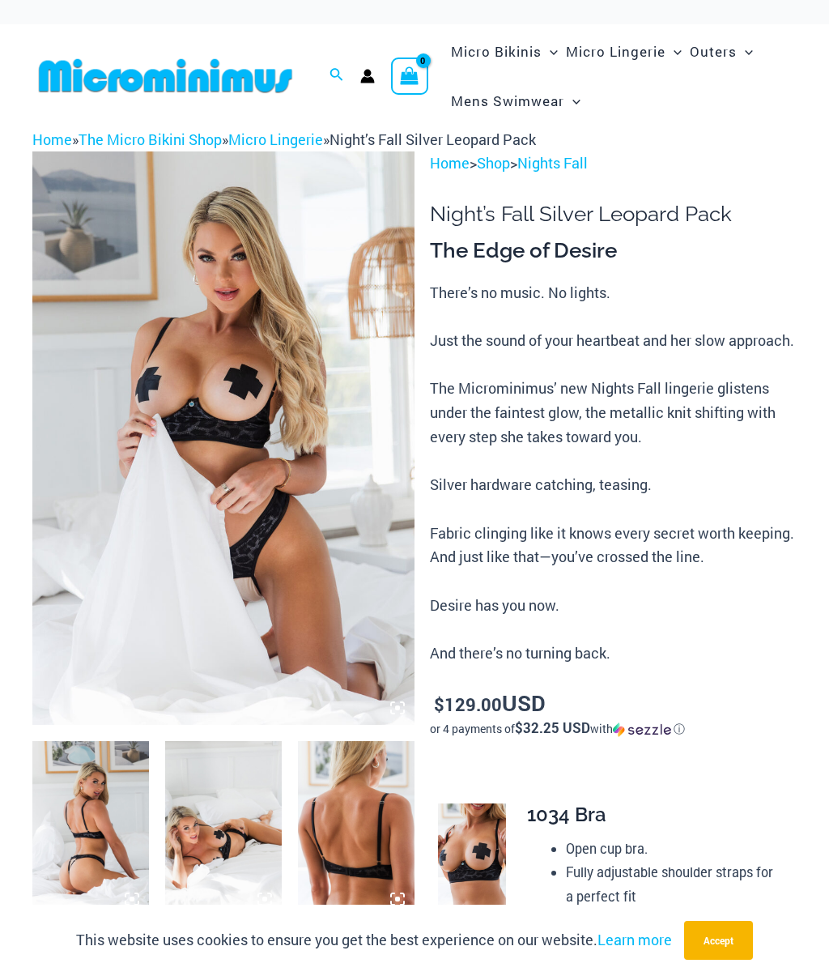
click at [404, 702] on icon at bounding box center [402, 703] width 3 height 3
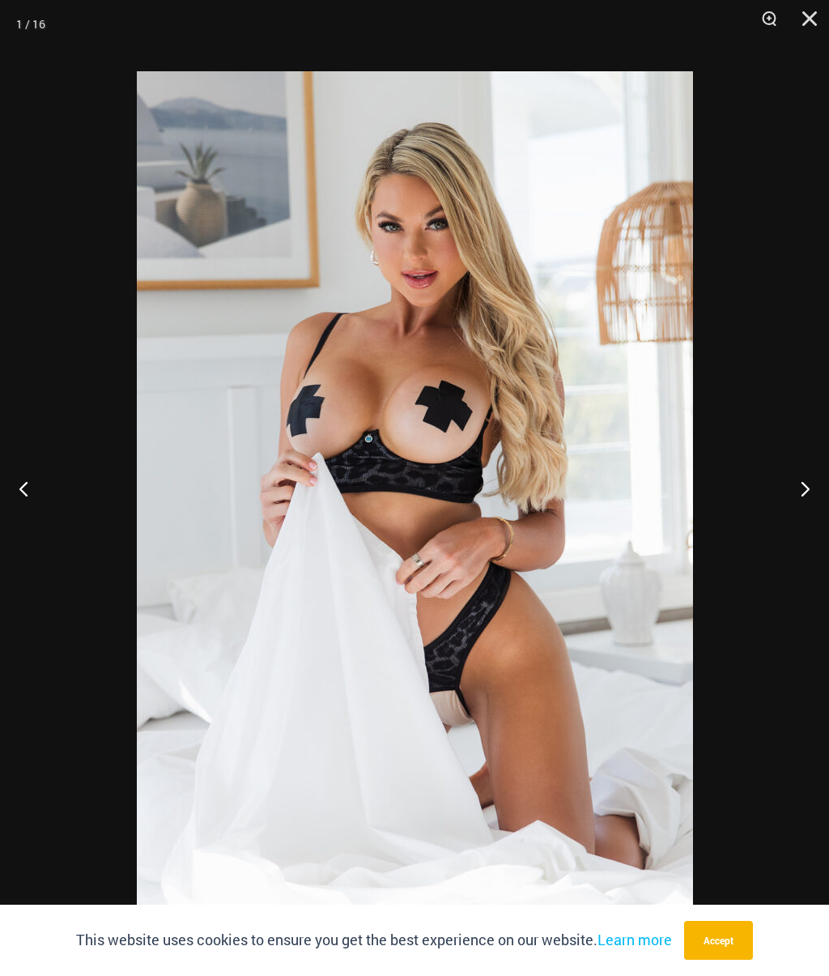
click at [804, 483] on button "Next" at bounding box center [799, 488] width 61 height 81
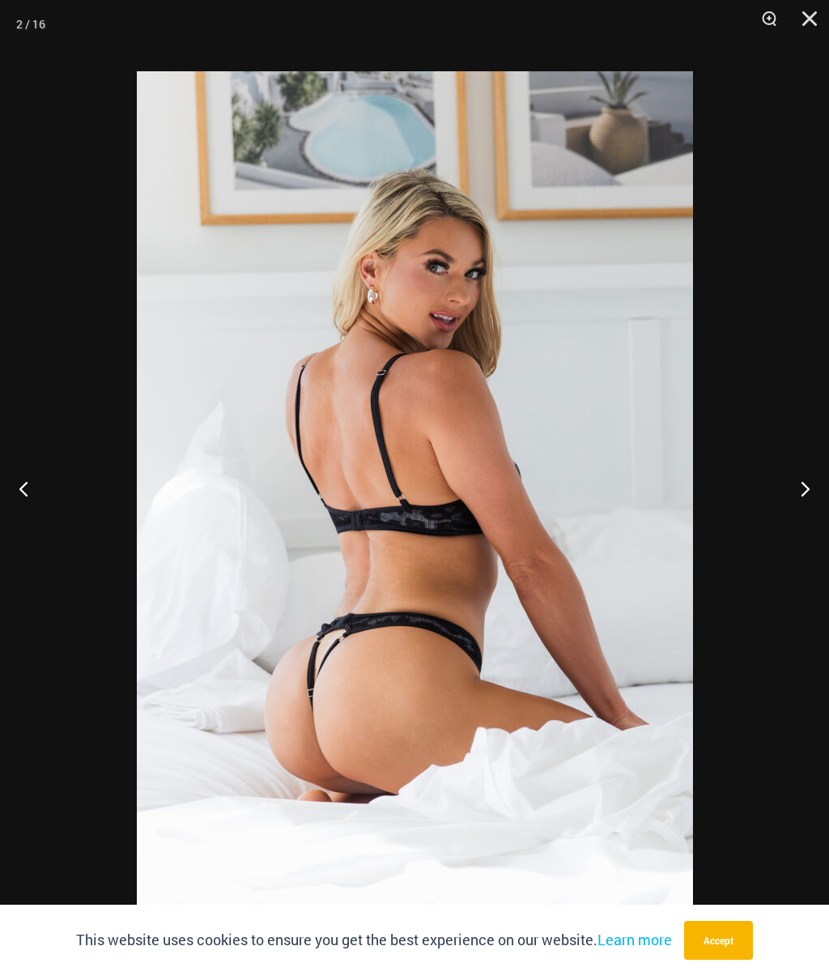
click at [808, 470] on button "Next" at bounding box center [799, 488] width 61 height 81
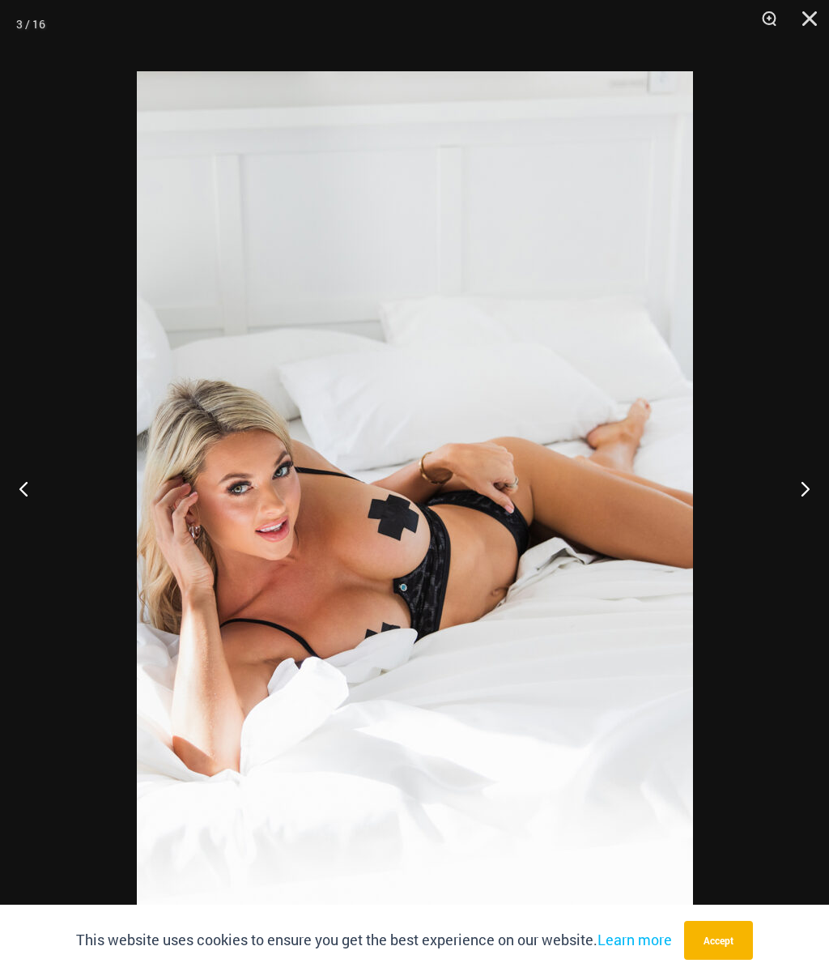
click at [808, 462] on button "Next" at bounding box center [799, 488] width 61 height 81
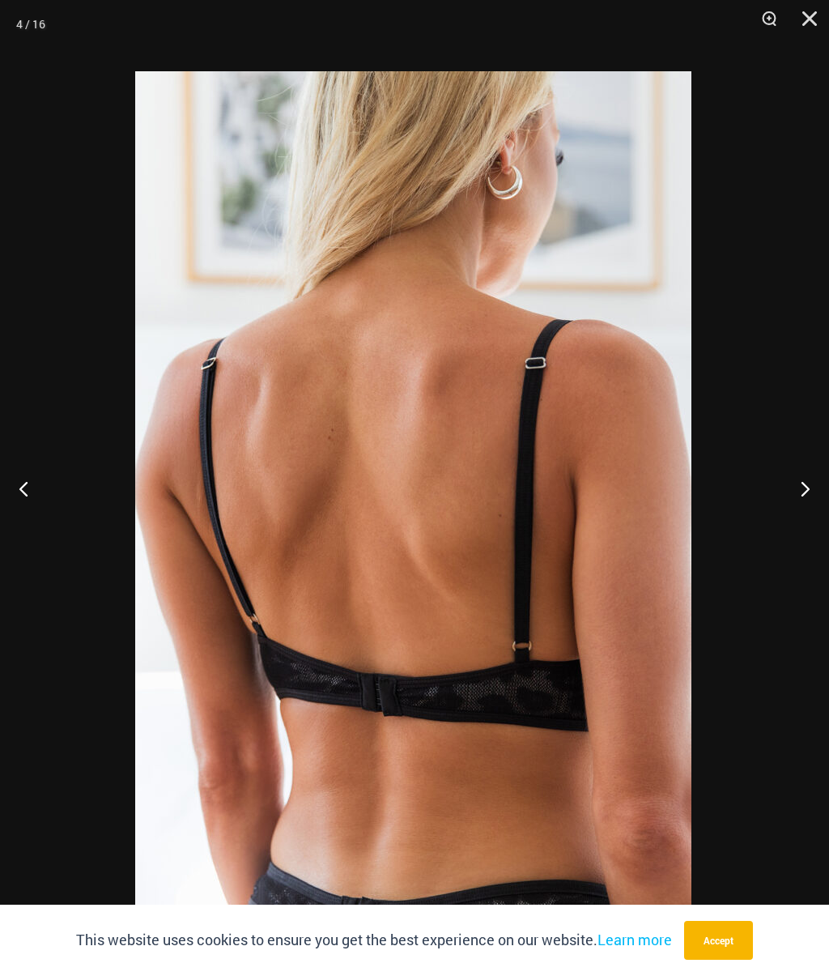
click at [43, 478] on button "Previous" at bounding box center [30, 488] width 61 height 81
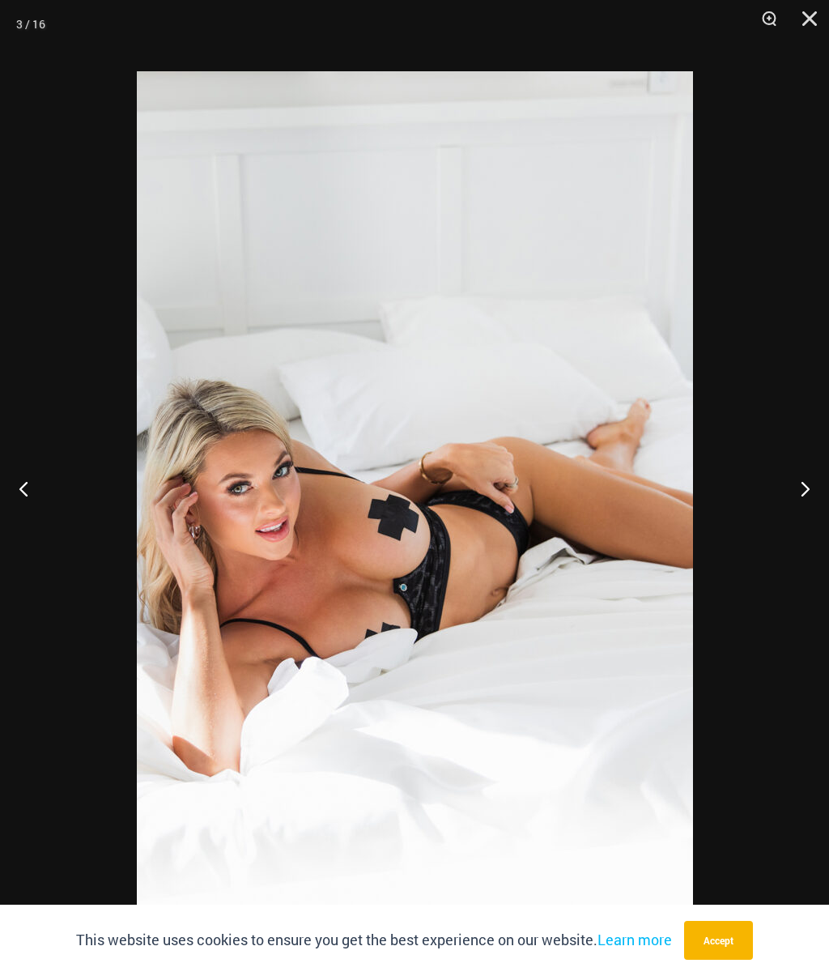
click at [803, 480] on button "Next" at bounding box center [799, 488] width 61 height 81
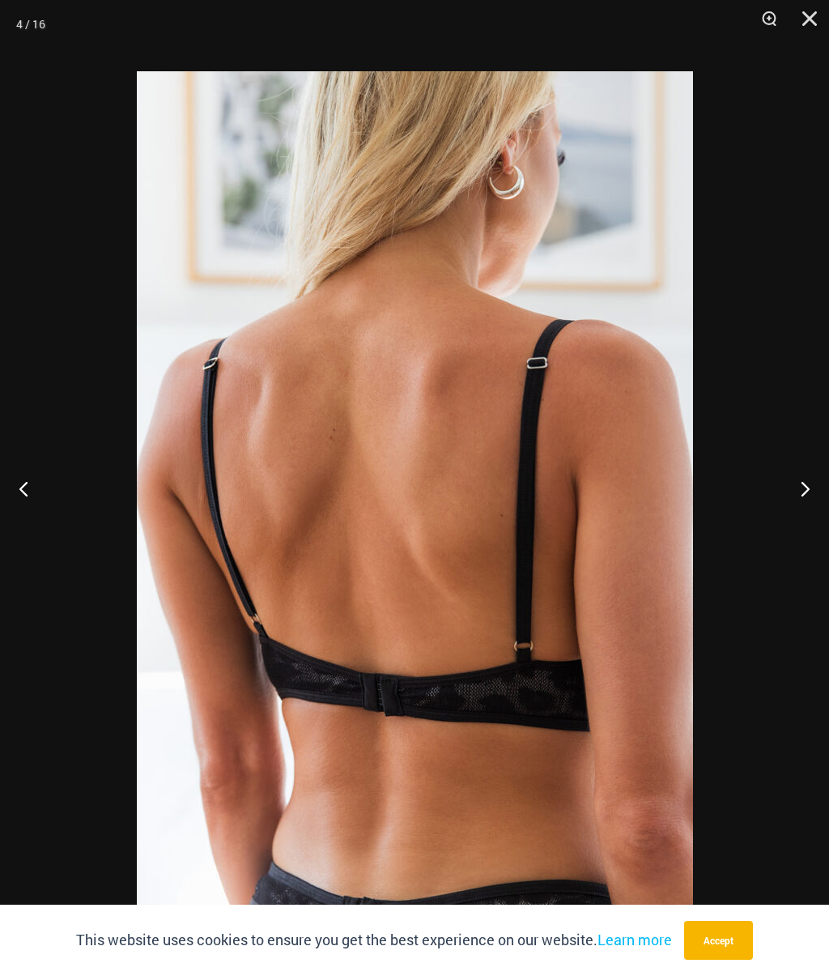
click at [802, 479] on button "Next" at bounding box center [799, 488] width 61 height 81
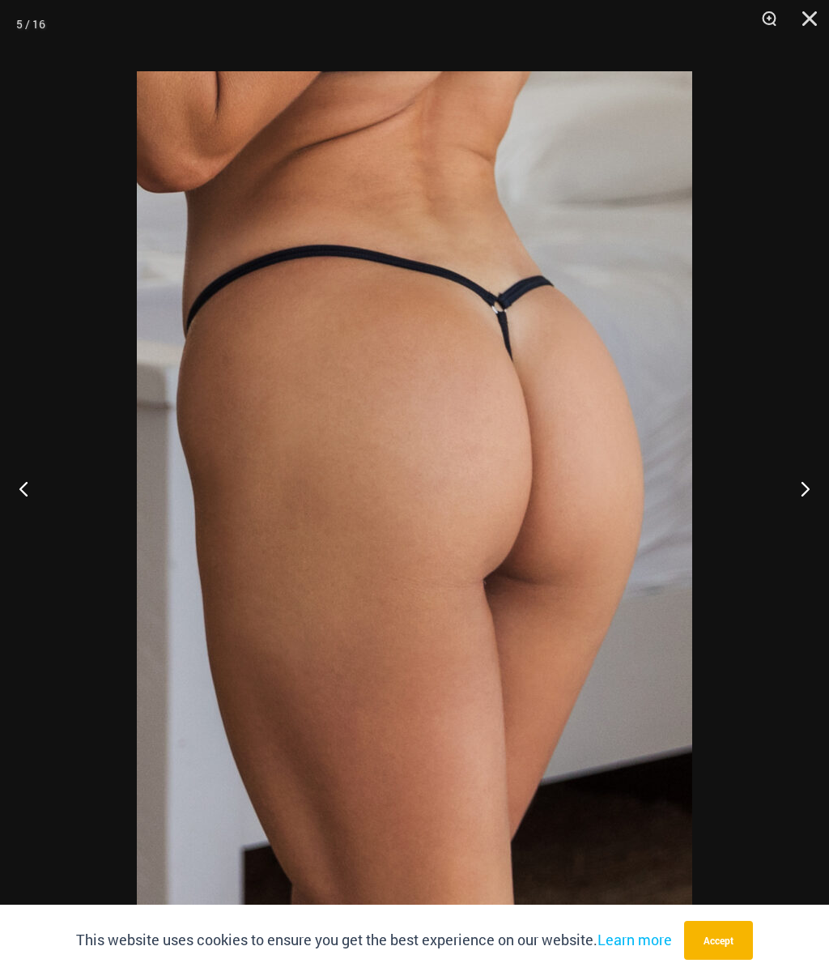
click at [804, 471] on button "Next" at bounding box center [799, 488] width 61 height 81
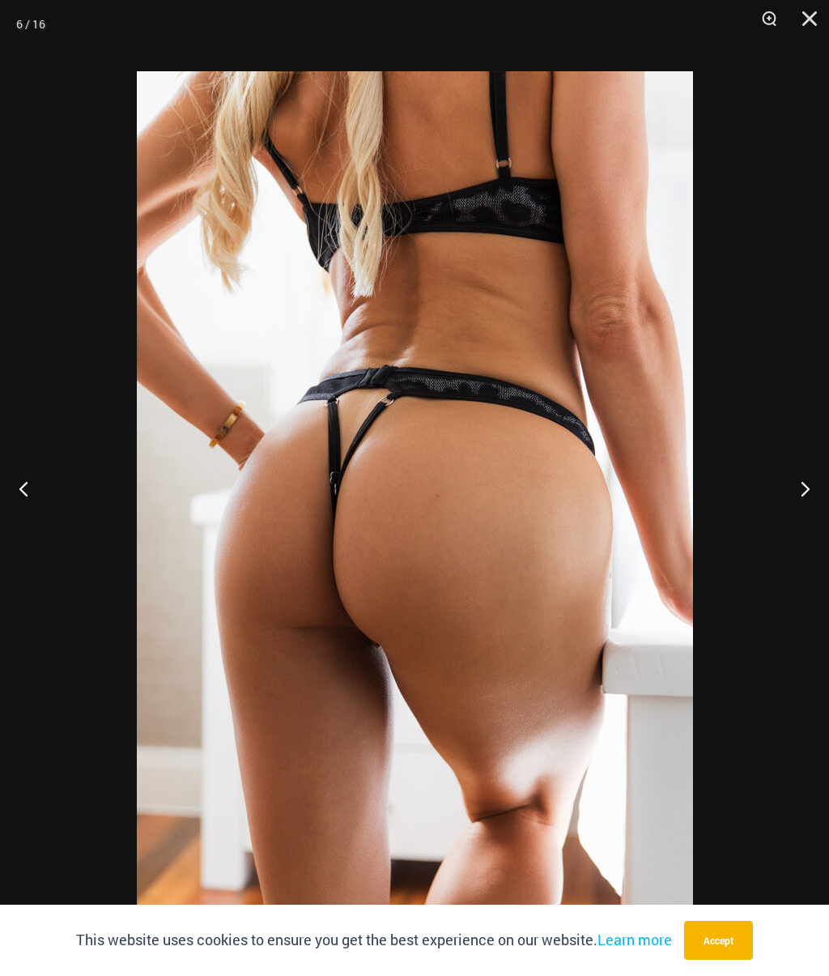
click at [811, 461] on button "Next" at bounding box center [799, 488] width 61 height 81
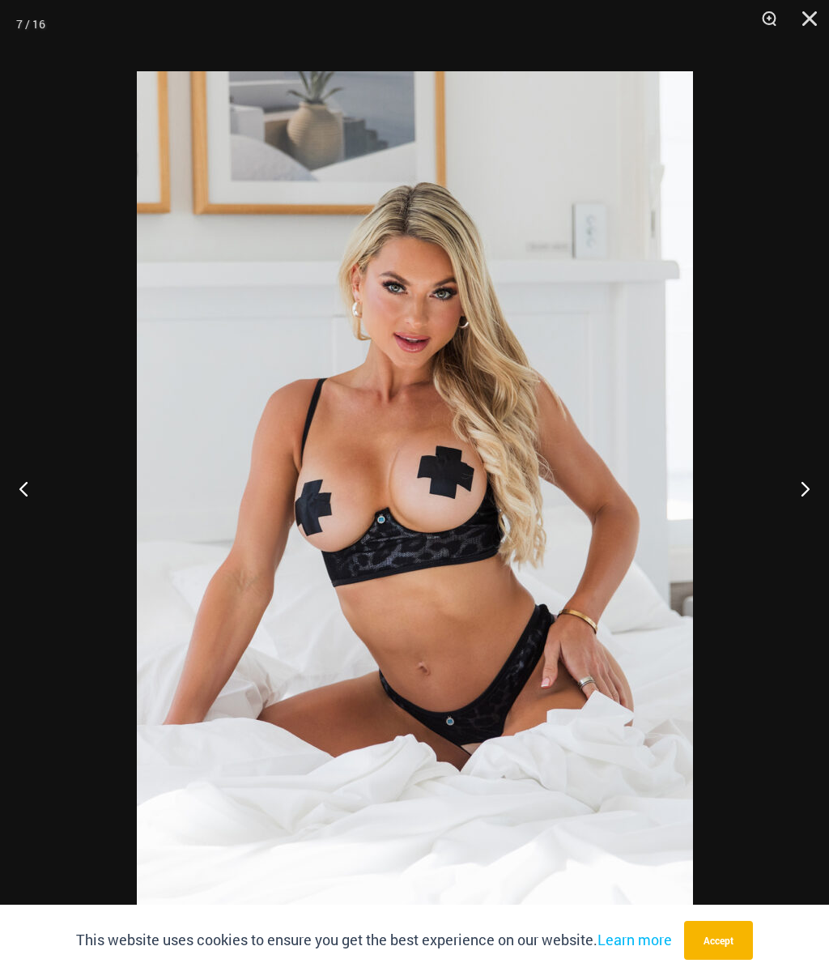
click at [801, 488] on button "Next" at bounding box center [799, 488] width 61 height 81
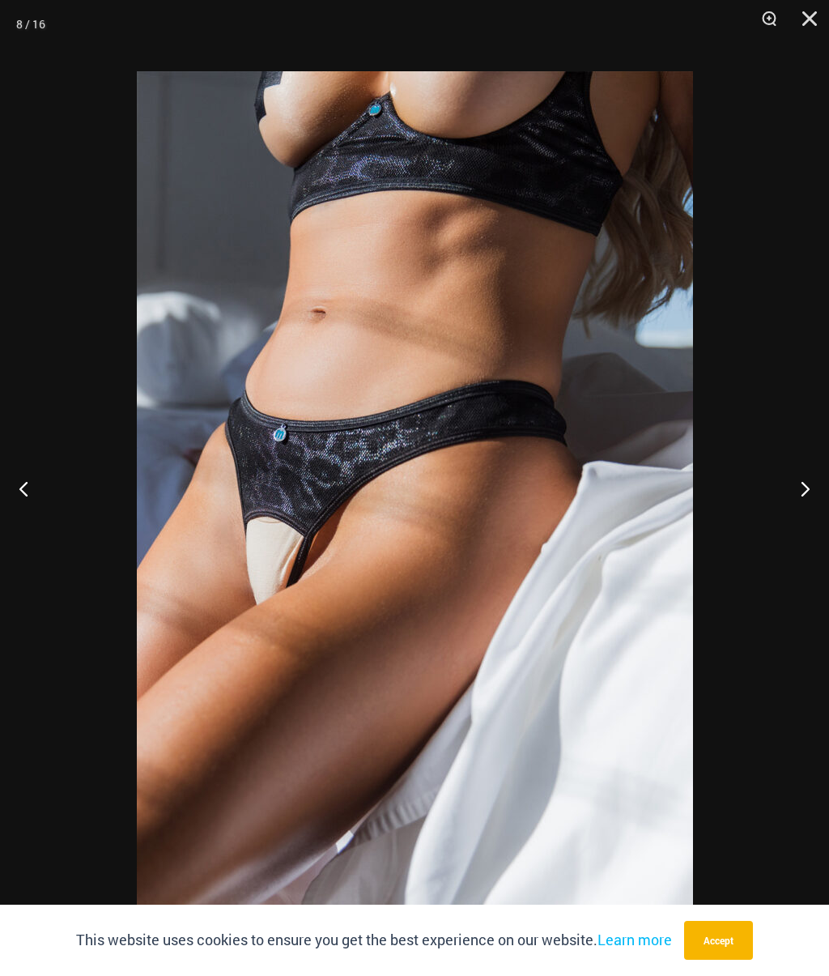
click at [806, 477] on button "Next" at bounding box center [799, 488] width 61 height 81
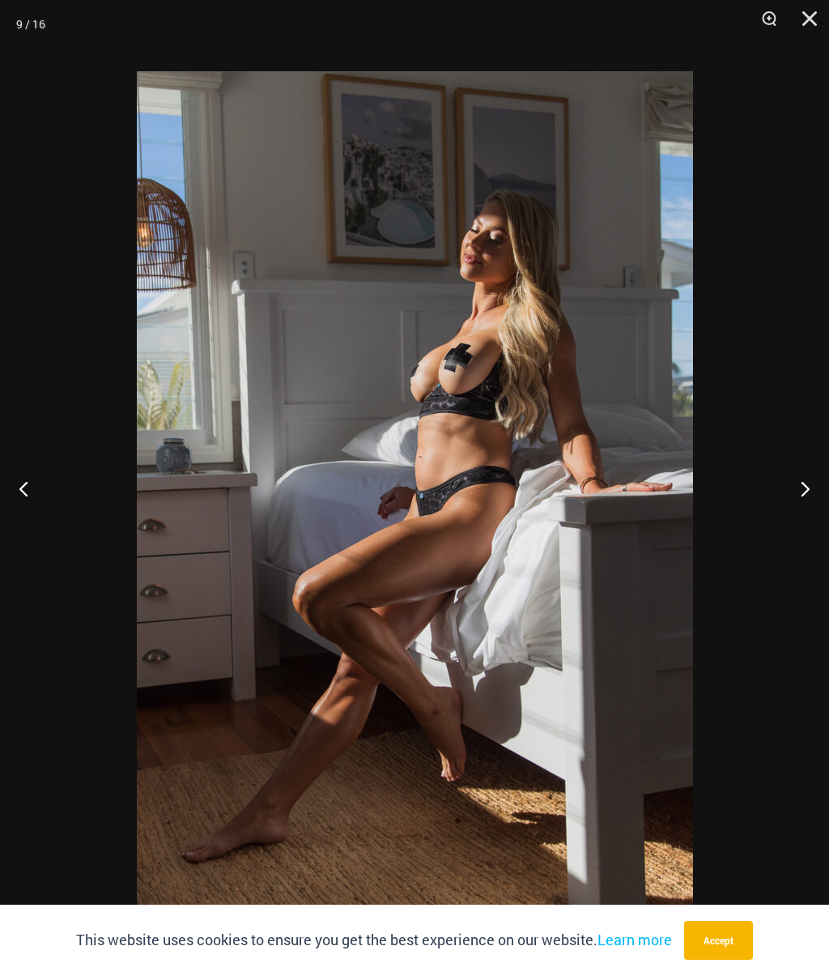
click at [802, 489] on button "Next" at bounding box center [799, 488] width 61 height 81
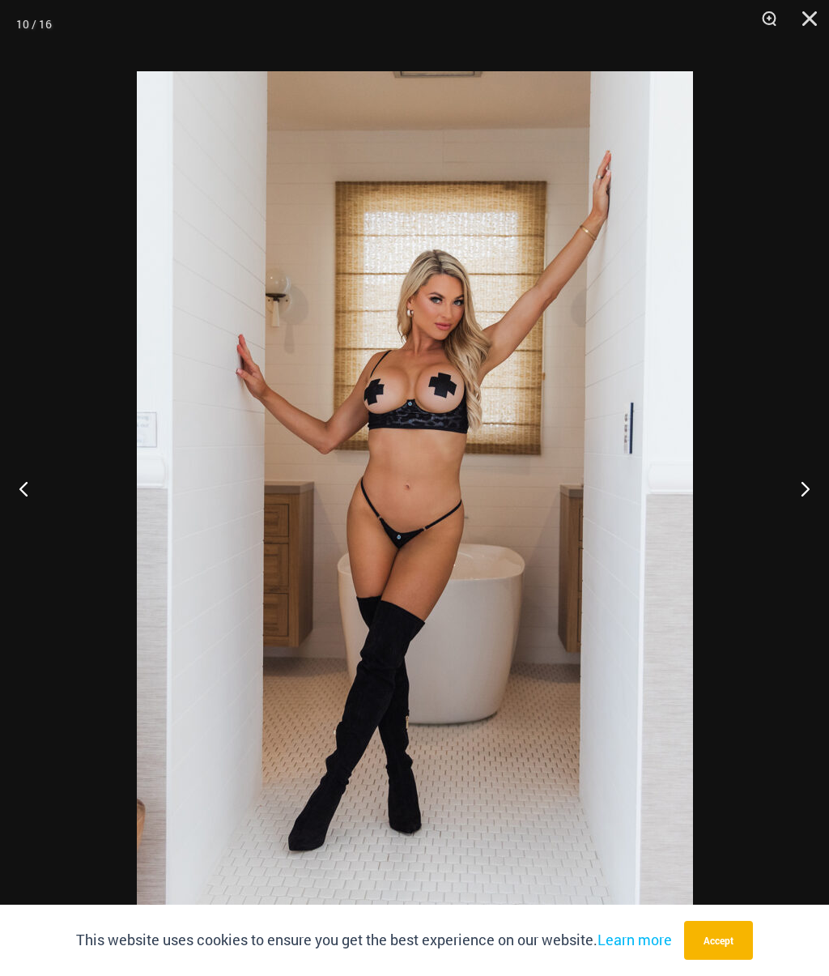
click at [807, 481] on button "Next" at bounding box center [799, 488] width 61 height 81
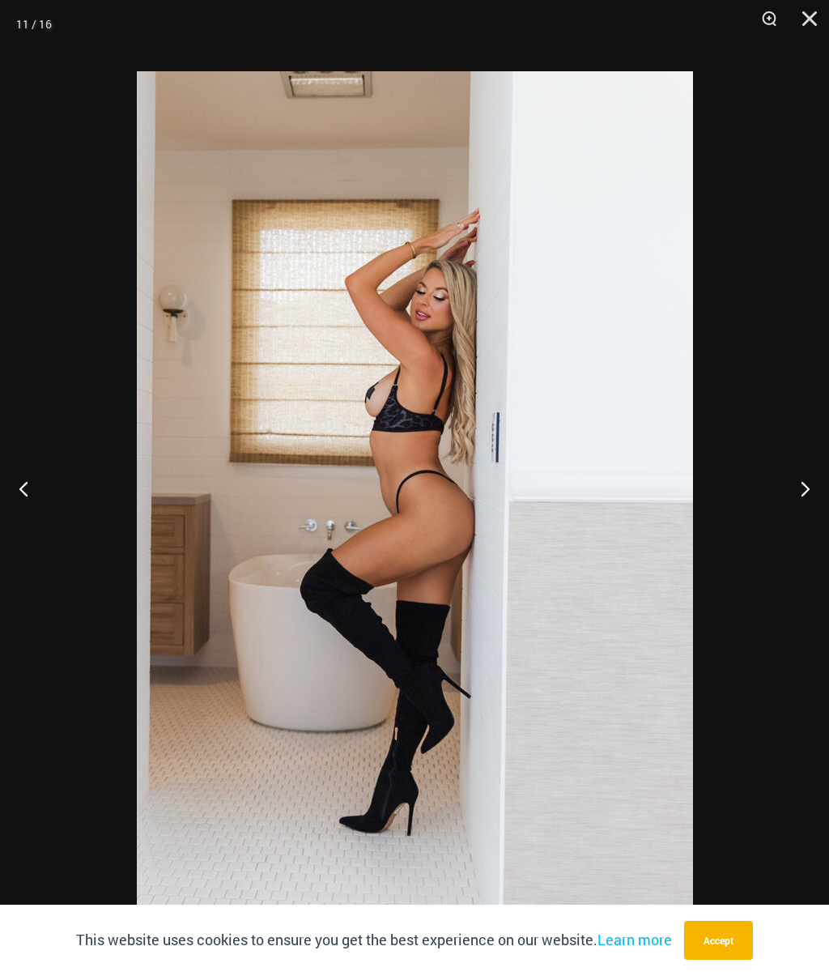
click at [808, 482] on button "Next" at bounding box center [799, 488] width 61 height 81
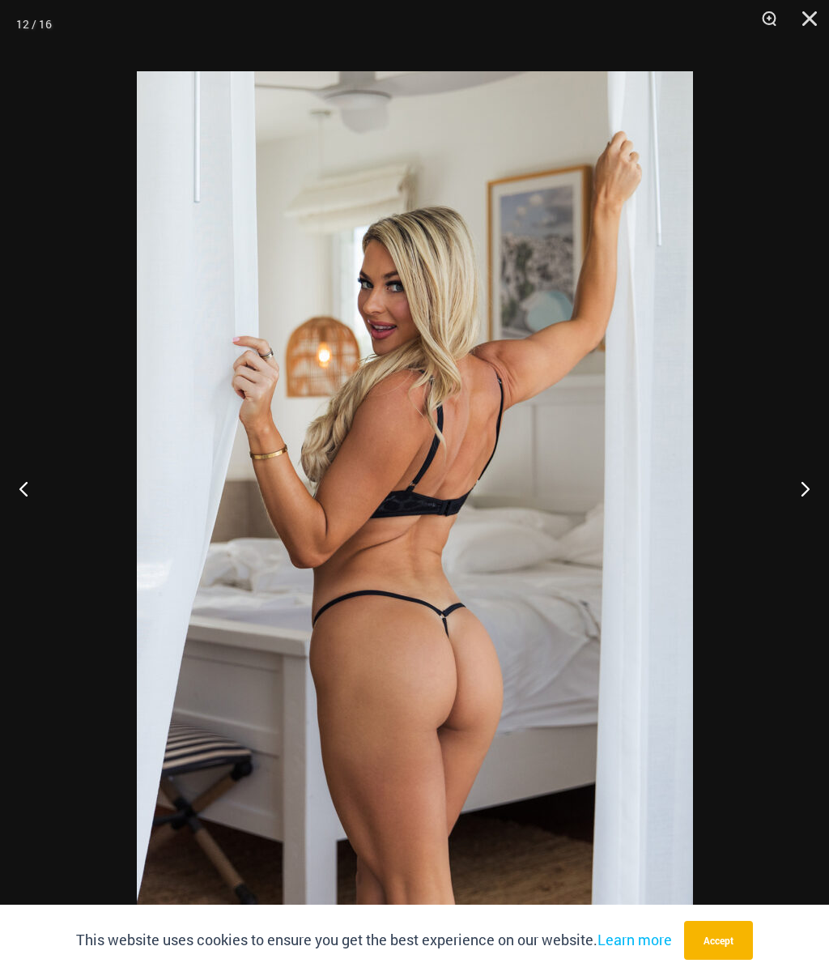
click at [808, 483] on button "Next" at bounding box center [799, 488] width 61 height 81
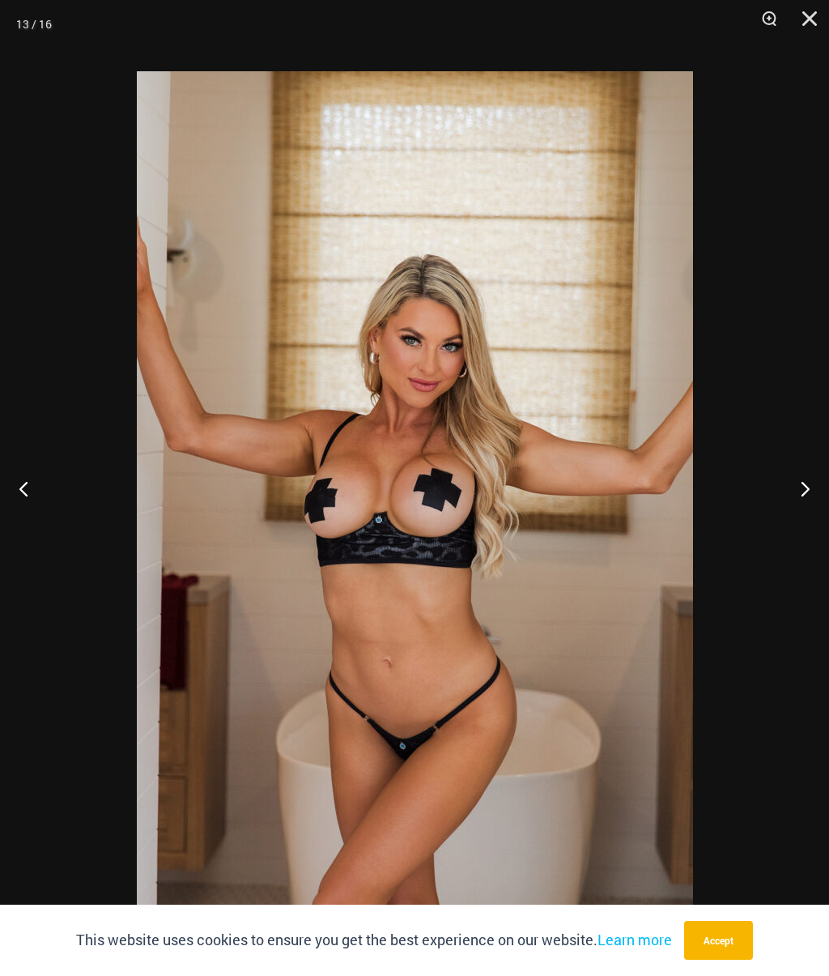
click at [801, 487] on button "Next" at bounding box center [799, 488] width 61 height 81
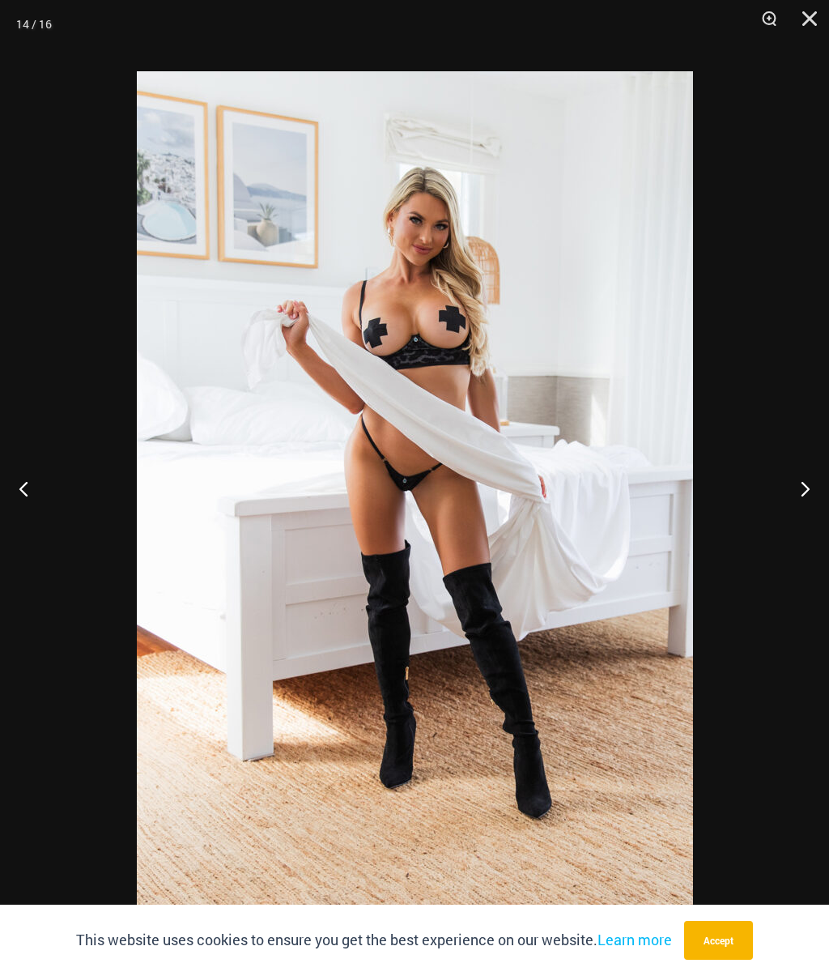
click at [802, 484] on button "Next" at bounding box center [799, 488] width 61 height 81
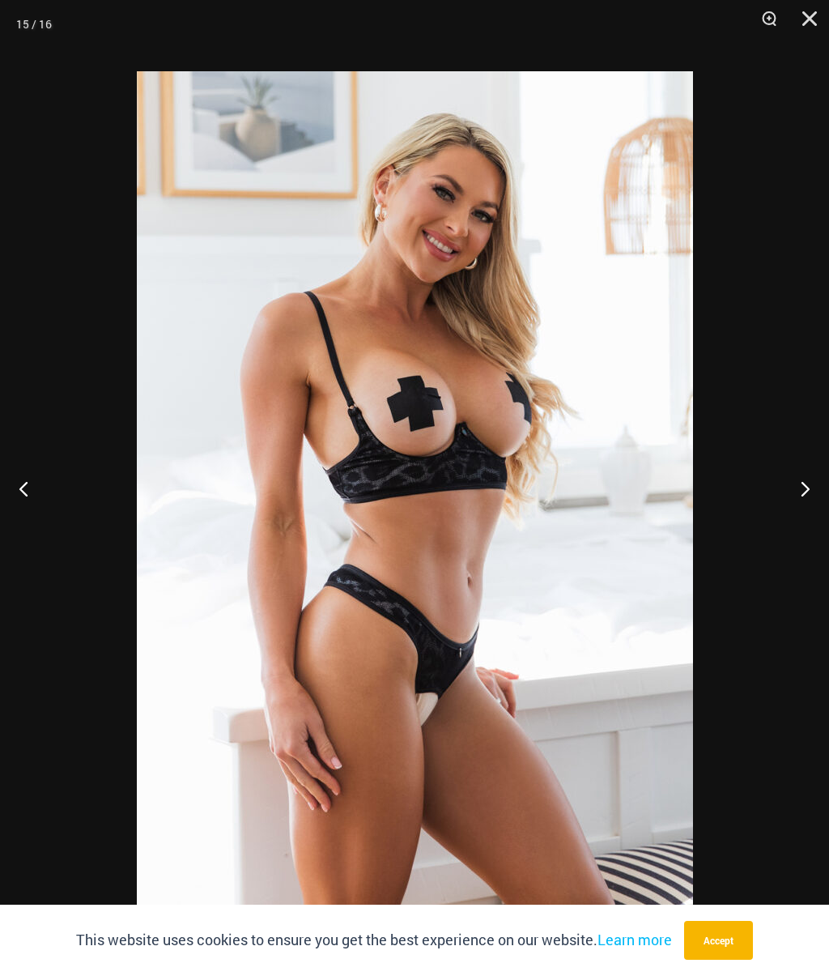
click at [801, 482] on button "Next" at bounding box center [799, 488] width 61 height 81
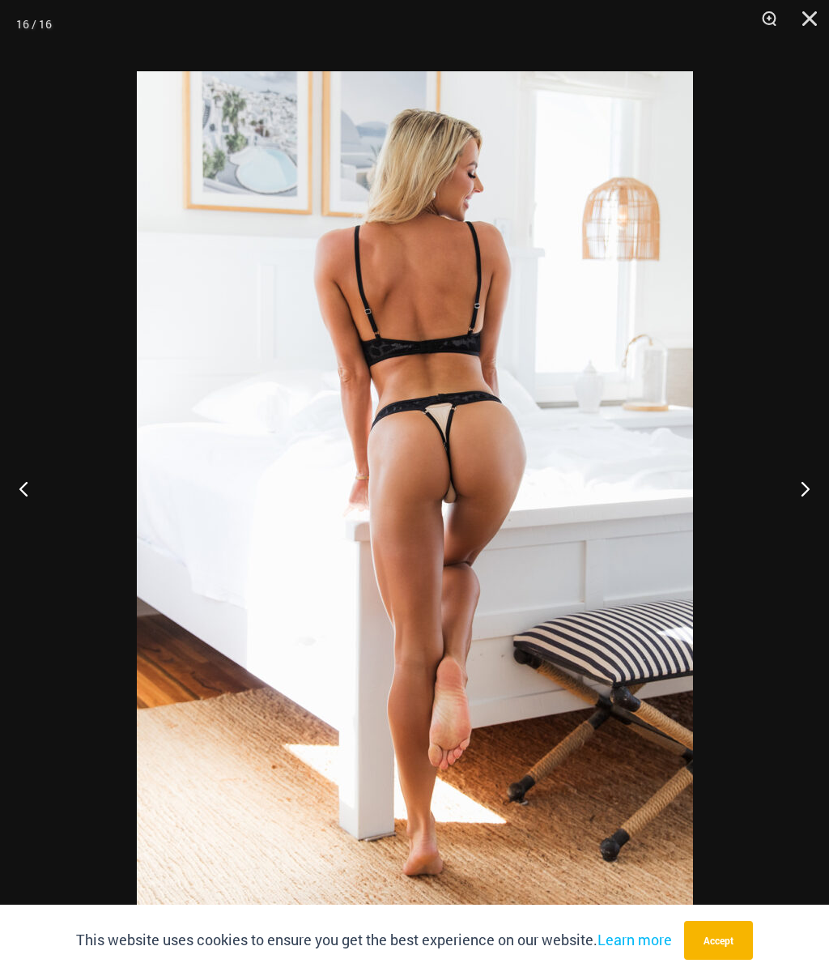
click at [801, 22] on button "Close" at bounding box center [804, 24] width 41 height 49
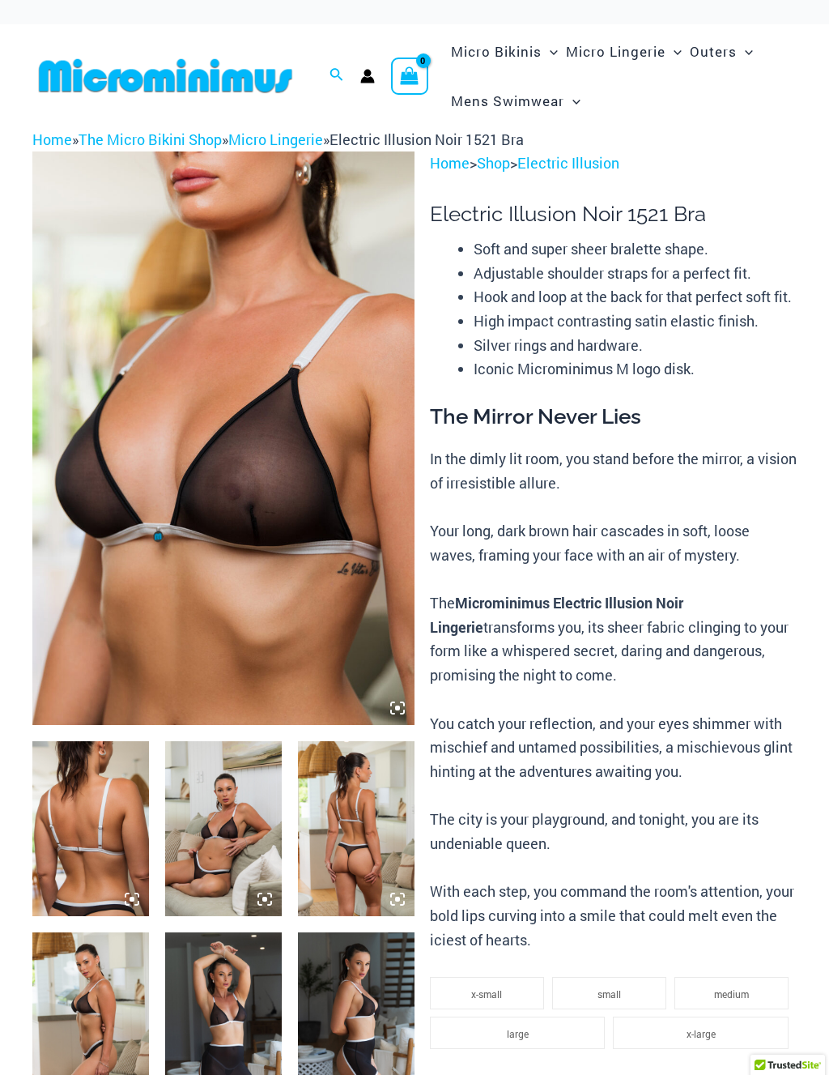
click at [399, 709] on icon at bounding box center [397, 708] width 5 height 5
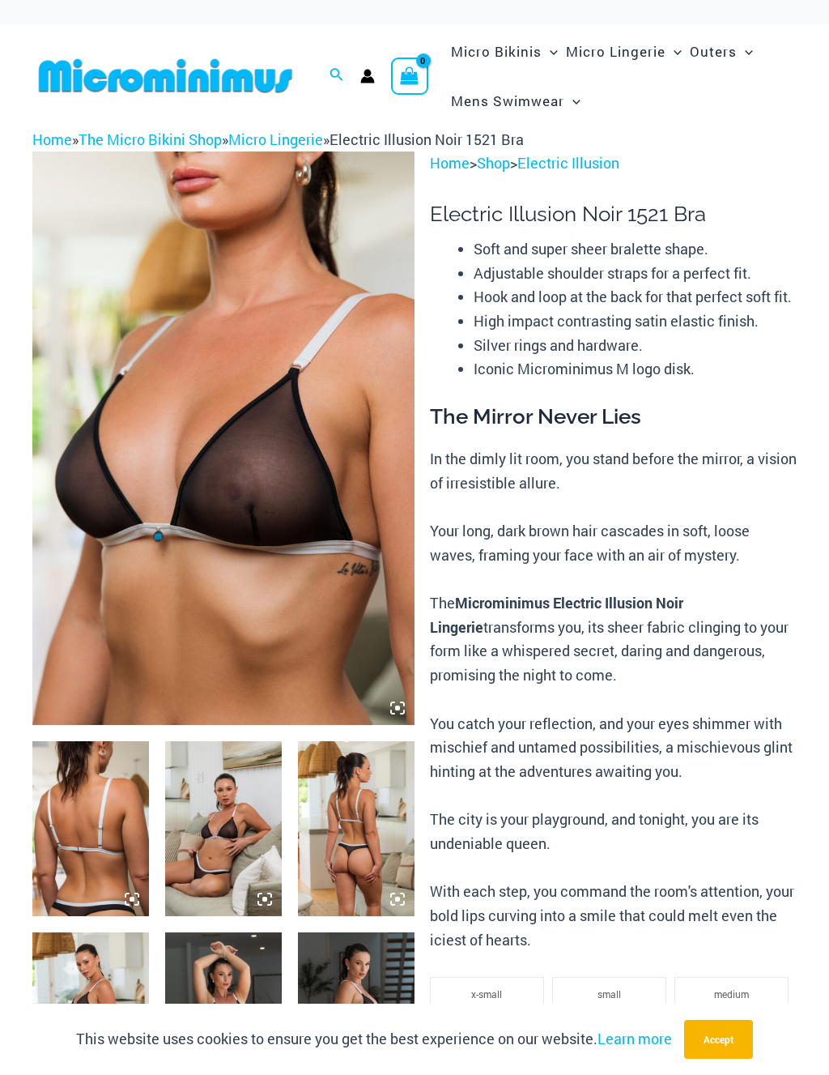
click at [393, 705] on icon at bounding box center [397, 708] width 15 height 15
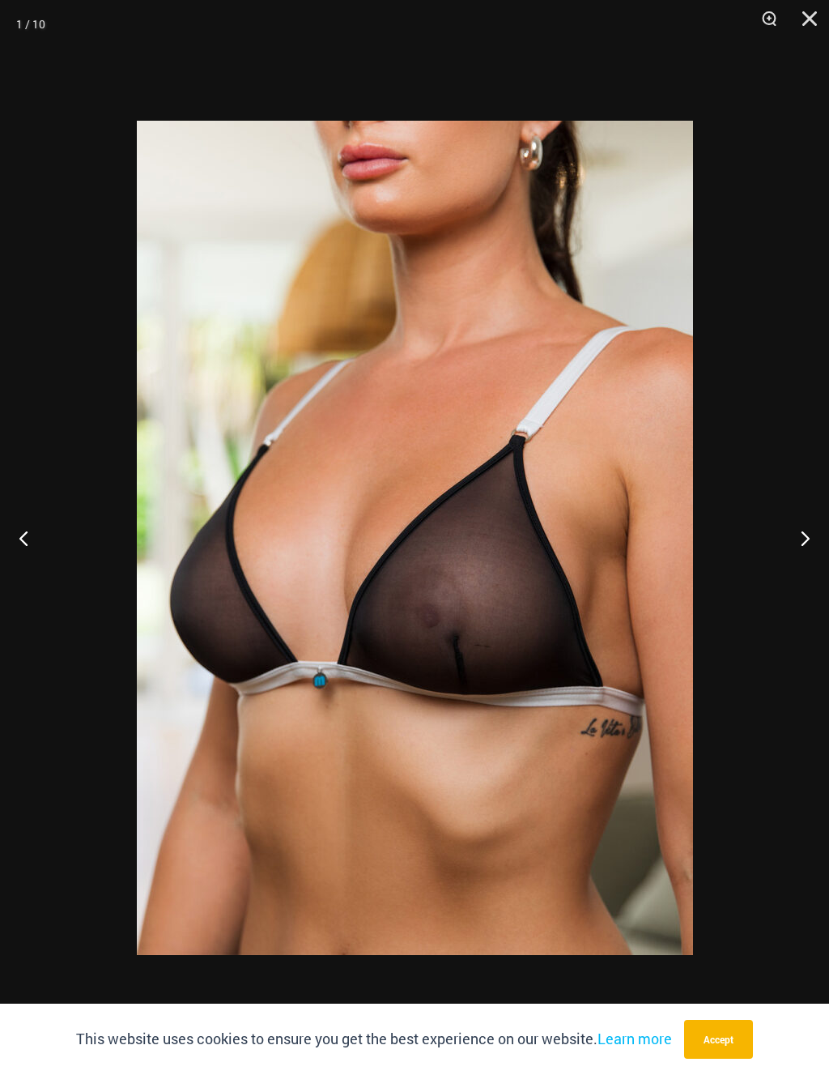
click at [800, 531] on button "Next" at bounding box center [799, 537] width 61 height 81
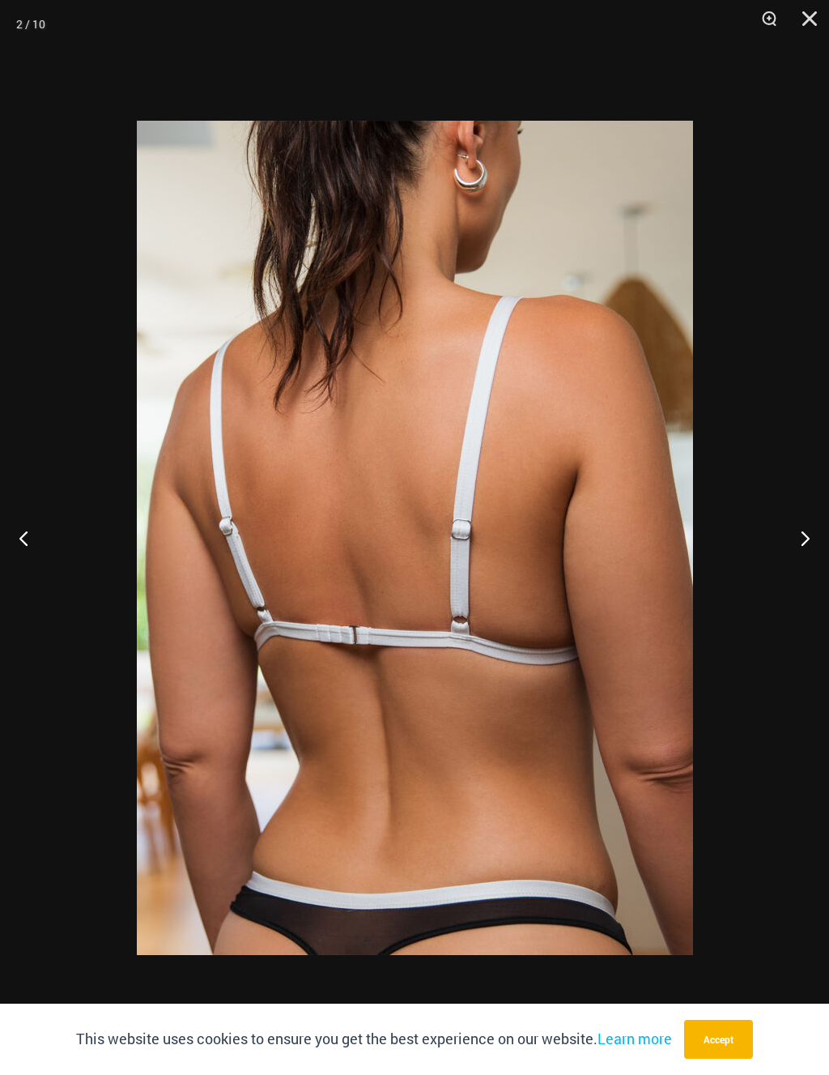
click at [800, 521] on button "Next" at bounding box center [799, 537] width 61 height 81
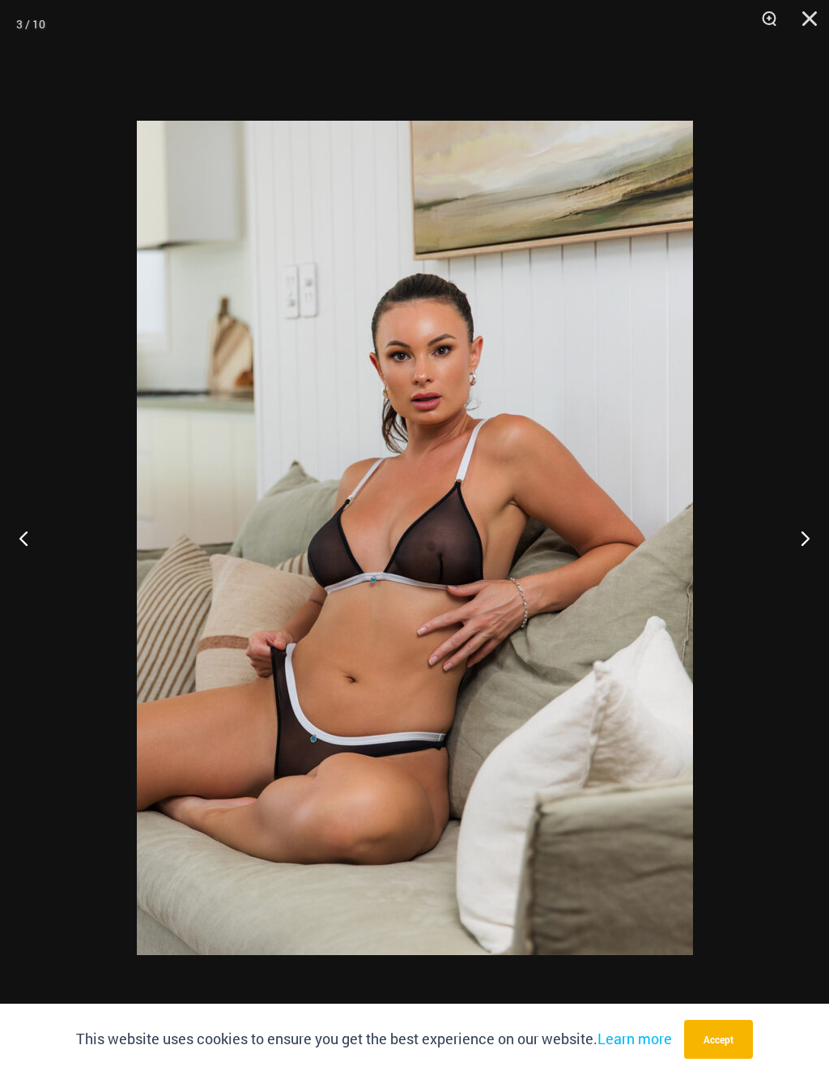
click at [800, 535] on button "Next" at bounding box center [799, 537] width 61 height 81
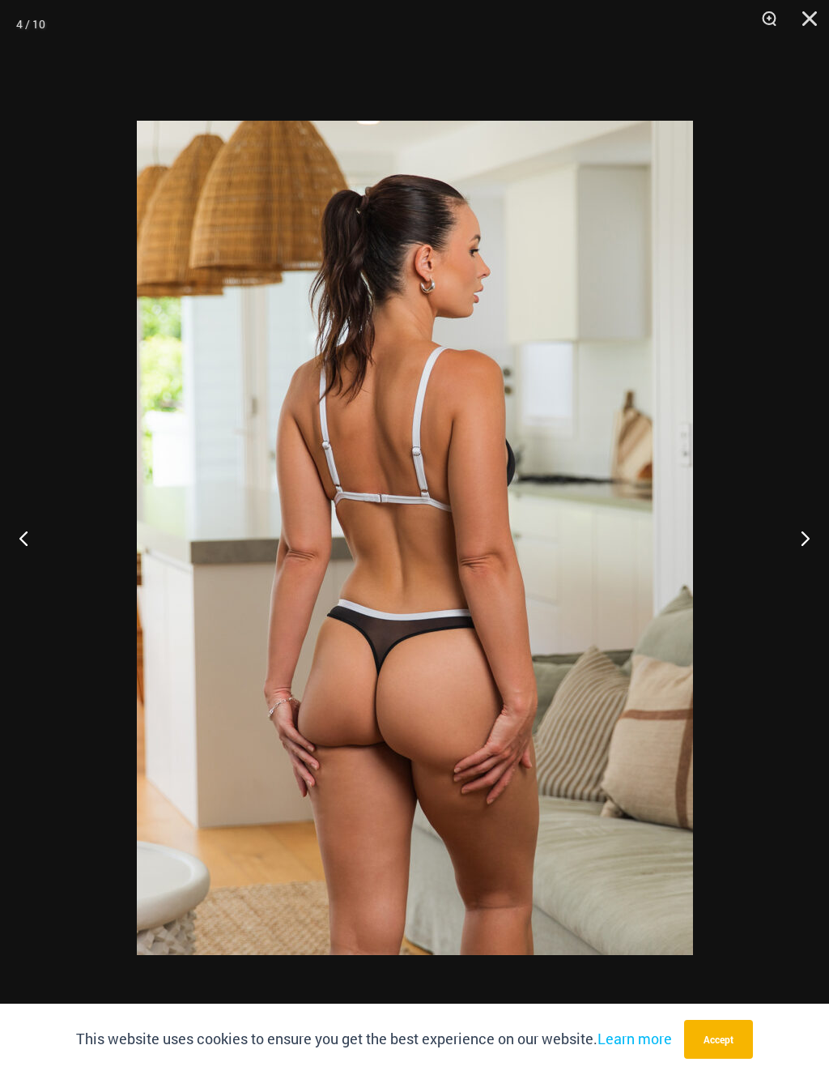
click at [802, 534] on button "Next" at bounding box center [799, 537] width 61 height 81
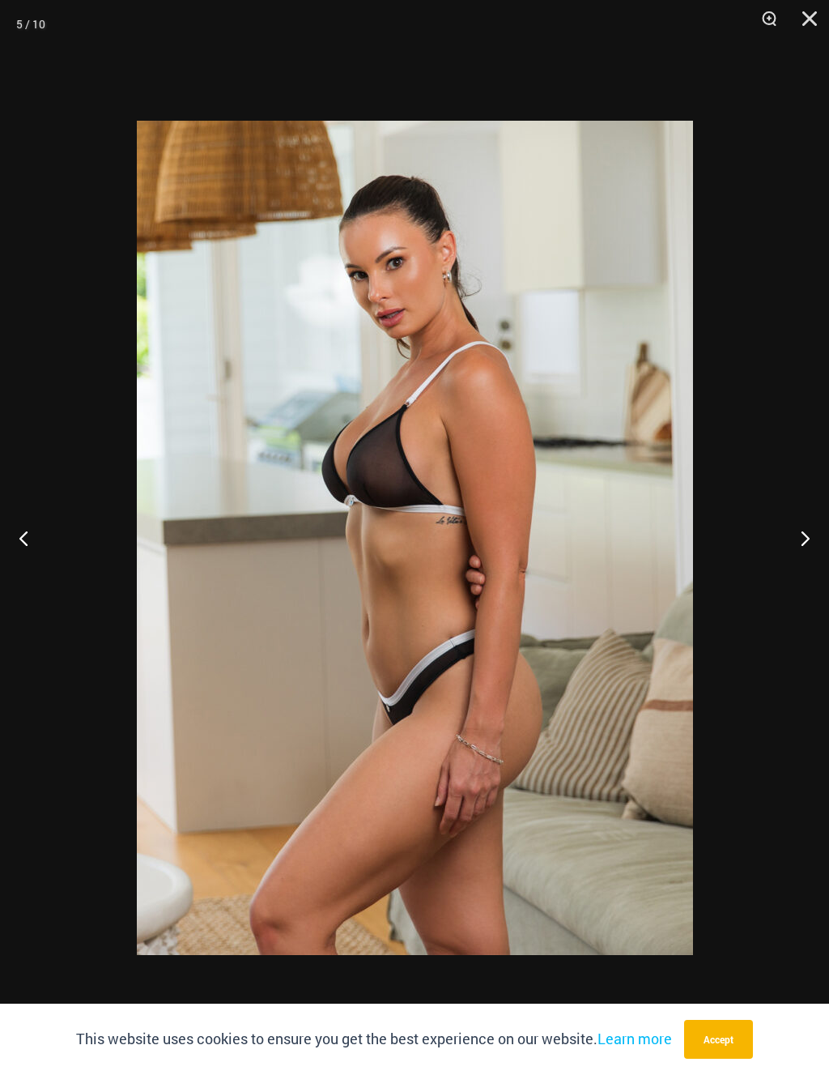
click at [800, 524] on button "Next" at bounding box center [799, 537] width 61 height 81
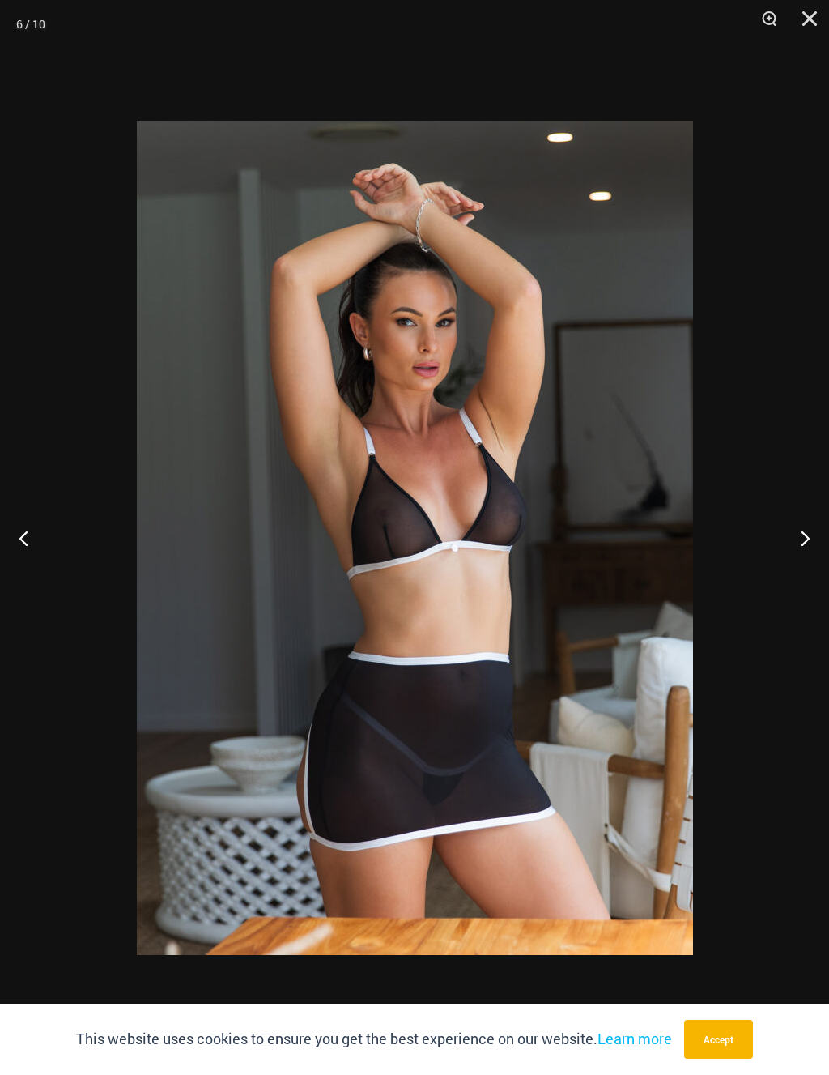
click at [799, 535] on button "Next" at bounding box center [799, 537] width 61 height 81
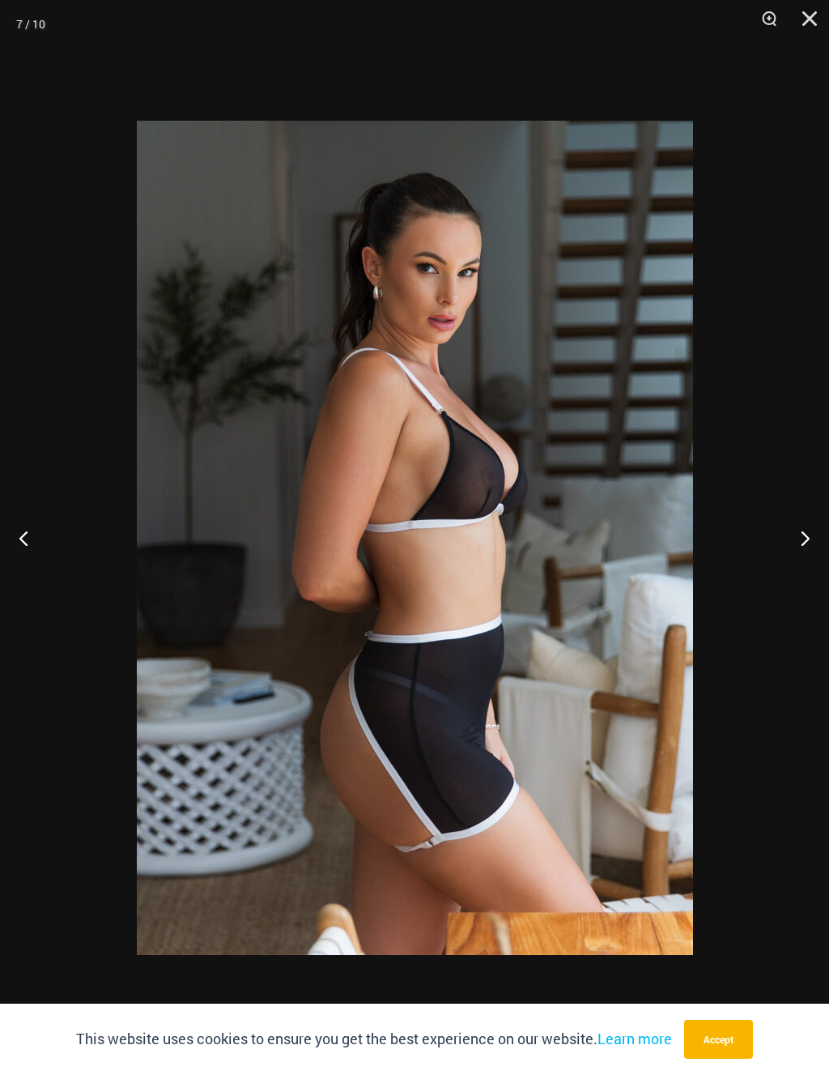
click at [800, 531] on button "Next" at bounding box center [799, 537] width 61 height 81
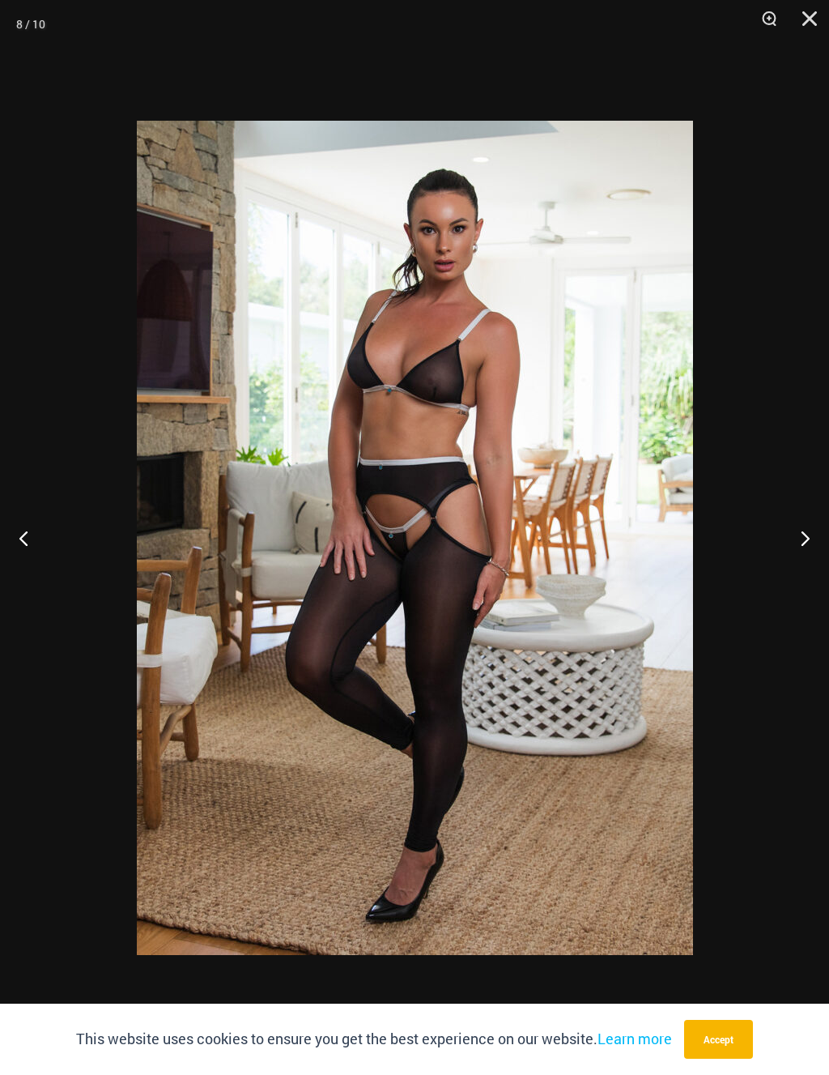
click at [803, 525] on button "Next" at bounding box center [799, 537] width 61 height 81
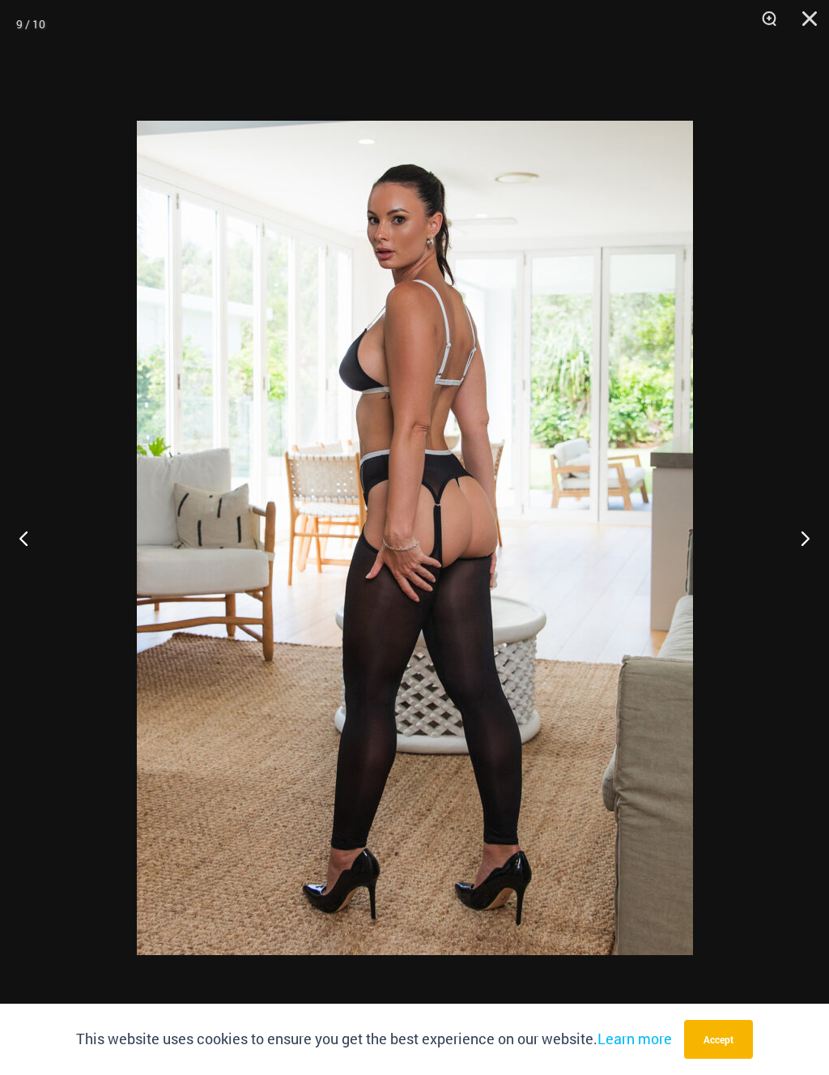
click at [804, 524] on button "Next" at bounding box center [799, 537] width 61 height 81
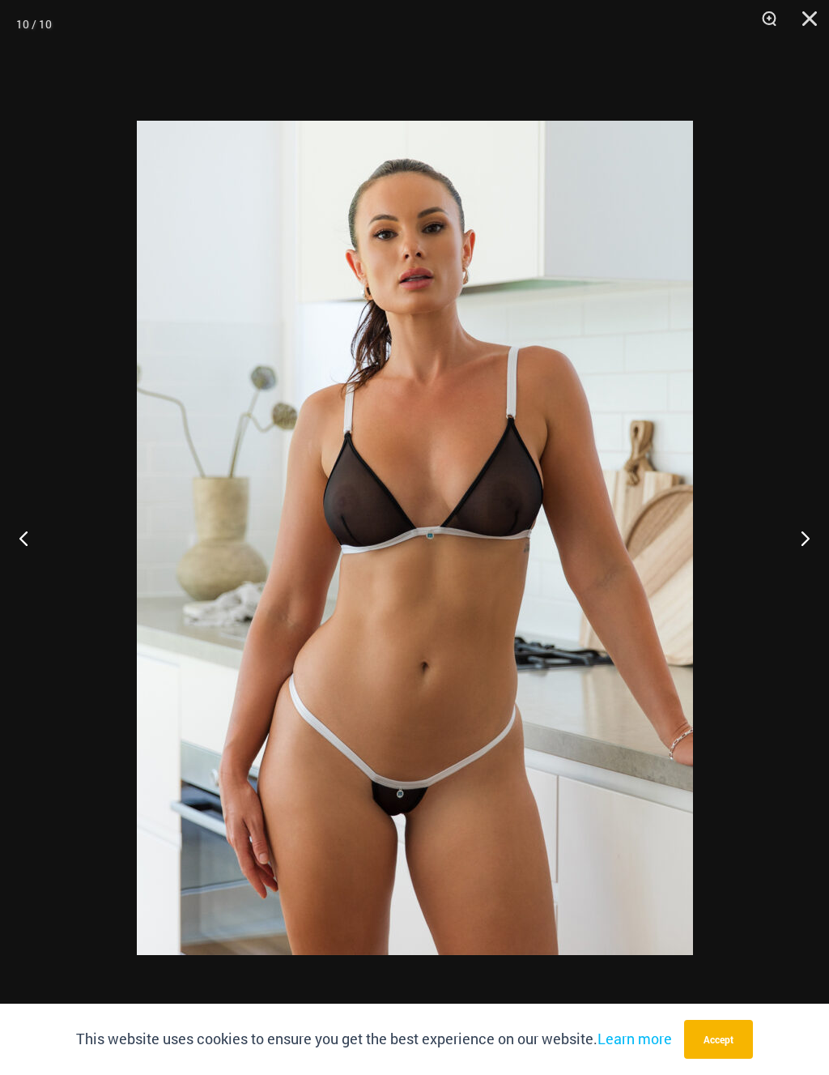
click at [806, 25] on button "Close" at bounding box center [804, 24] width 41 height 49
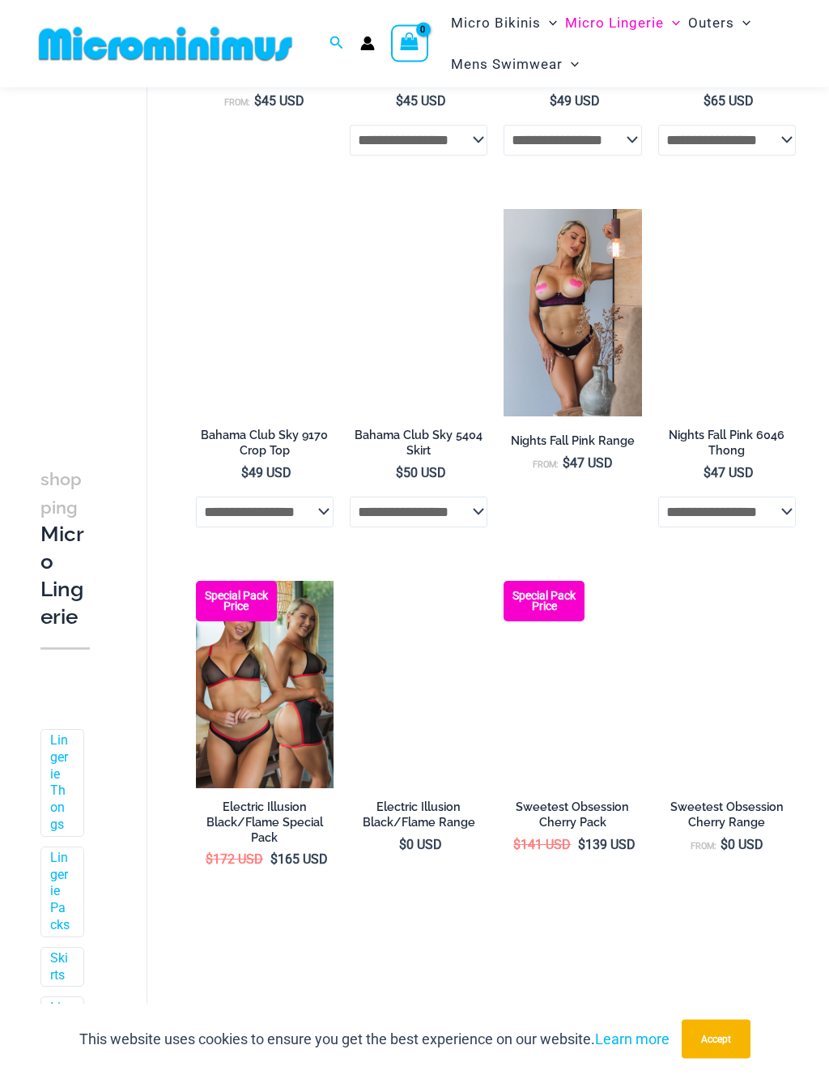
scroll to position [1137, 0]
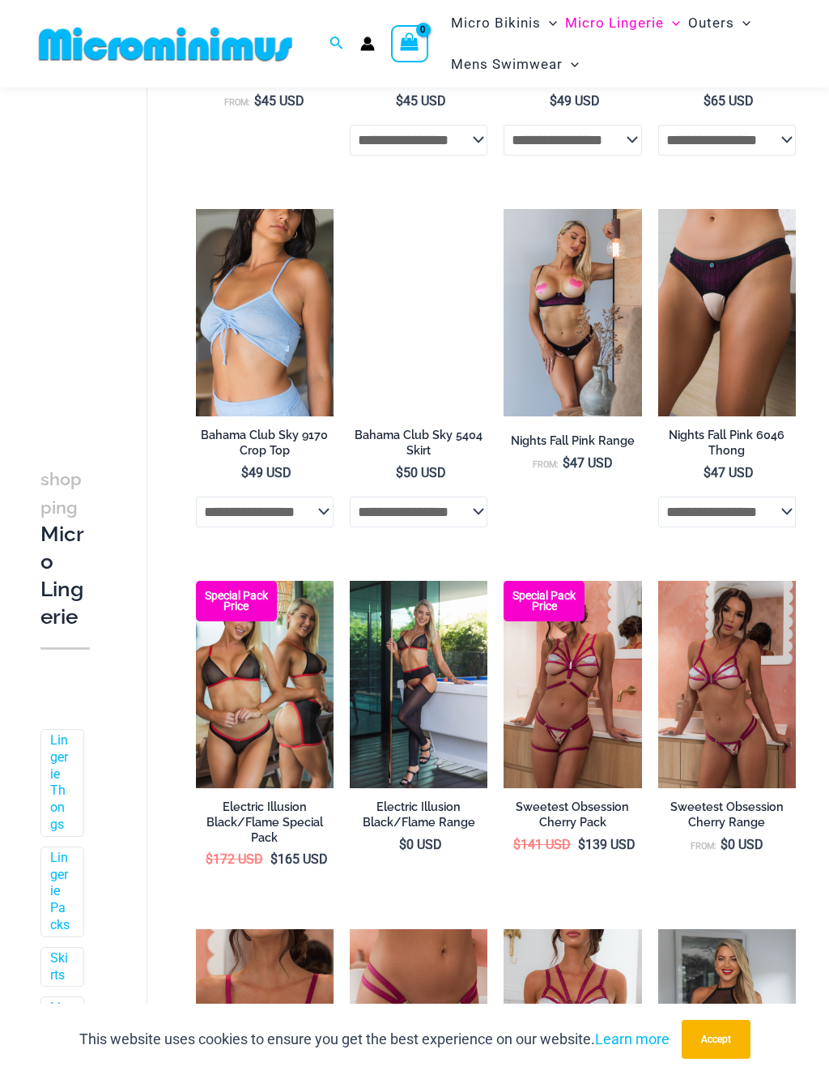
click at [504, 209] on img at bounding box center [504, 209] width 0 height 0
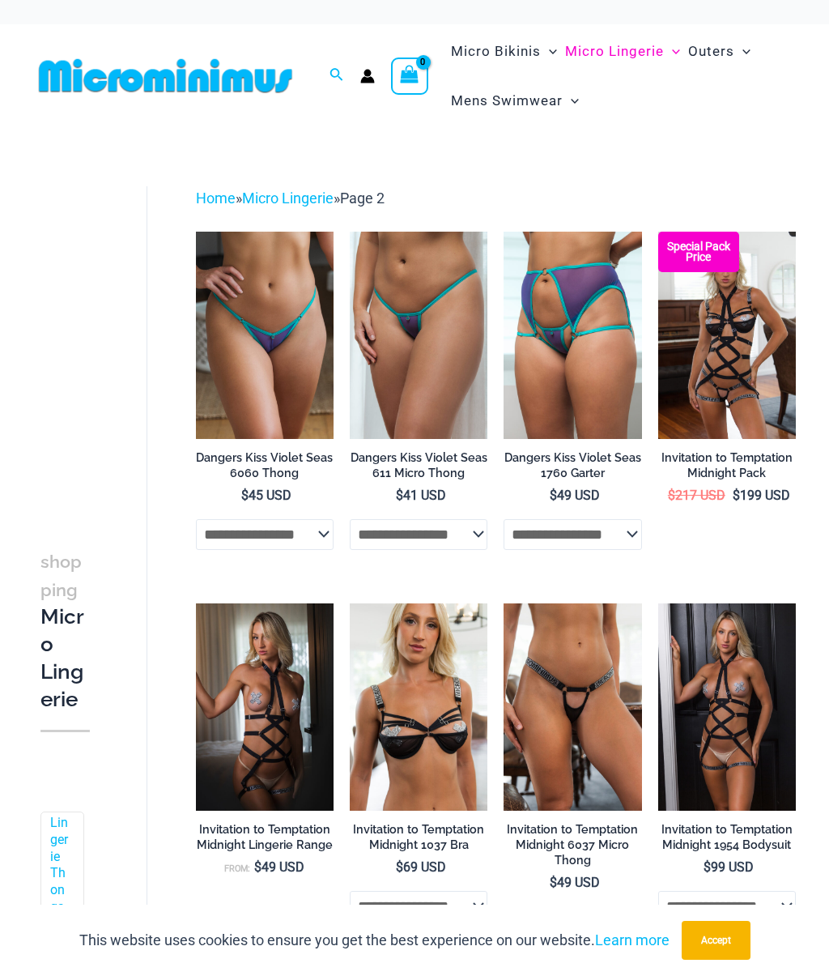
scroll to position [1187, 0]
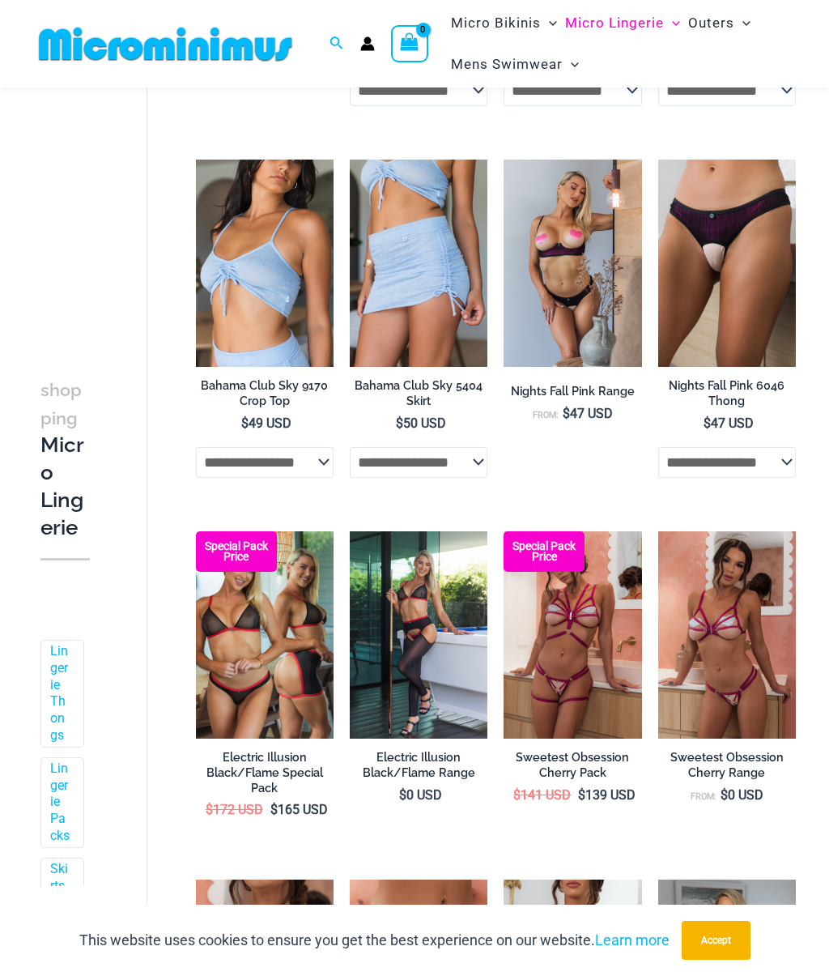
click at [659, 531] on img at bounding box center [659, 531] width 0 height 0
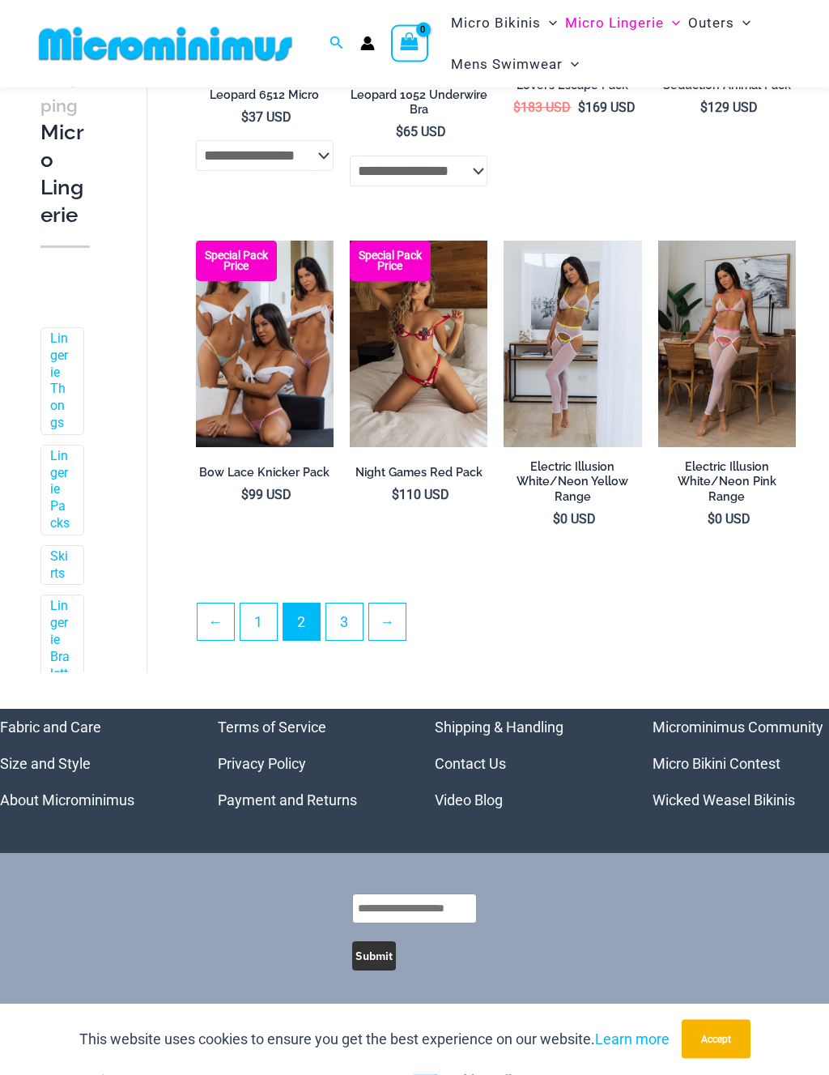
scroll to position [2585, 0]
click at [659, 241] on img at bounding box center [659, 241] width 0 height 0
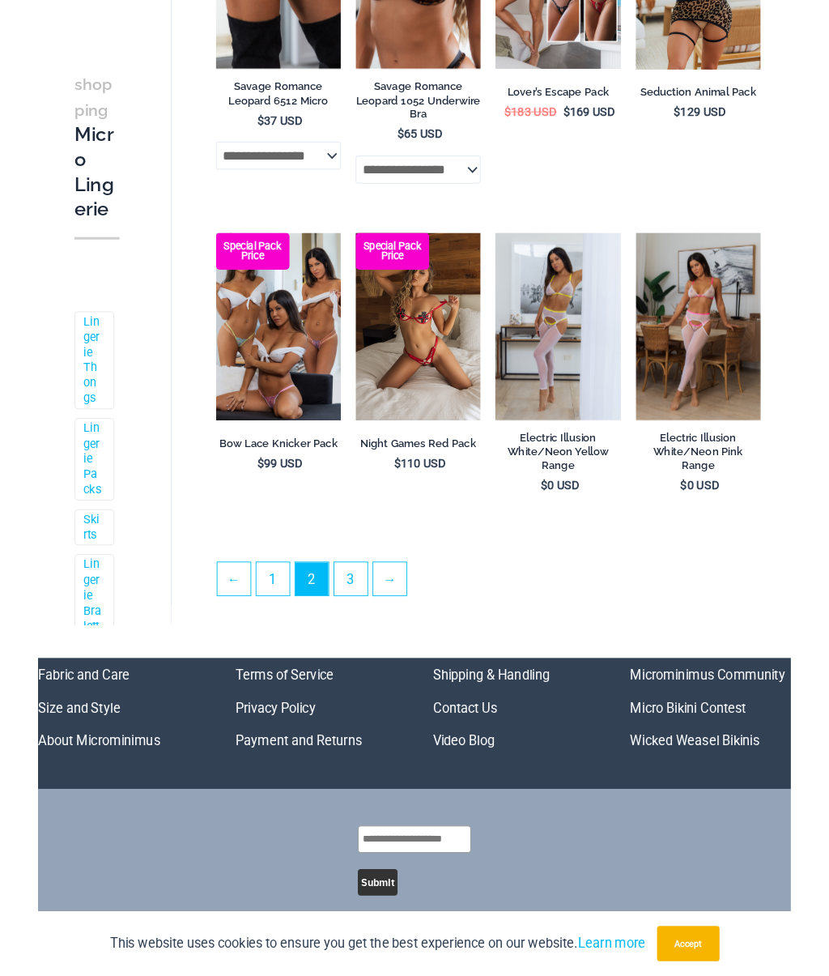
scroll to position [2634, 0]
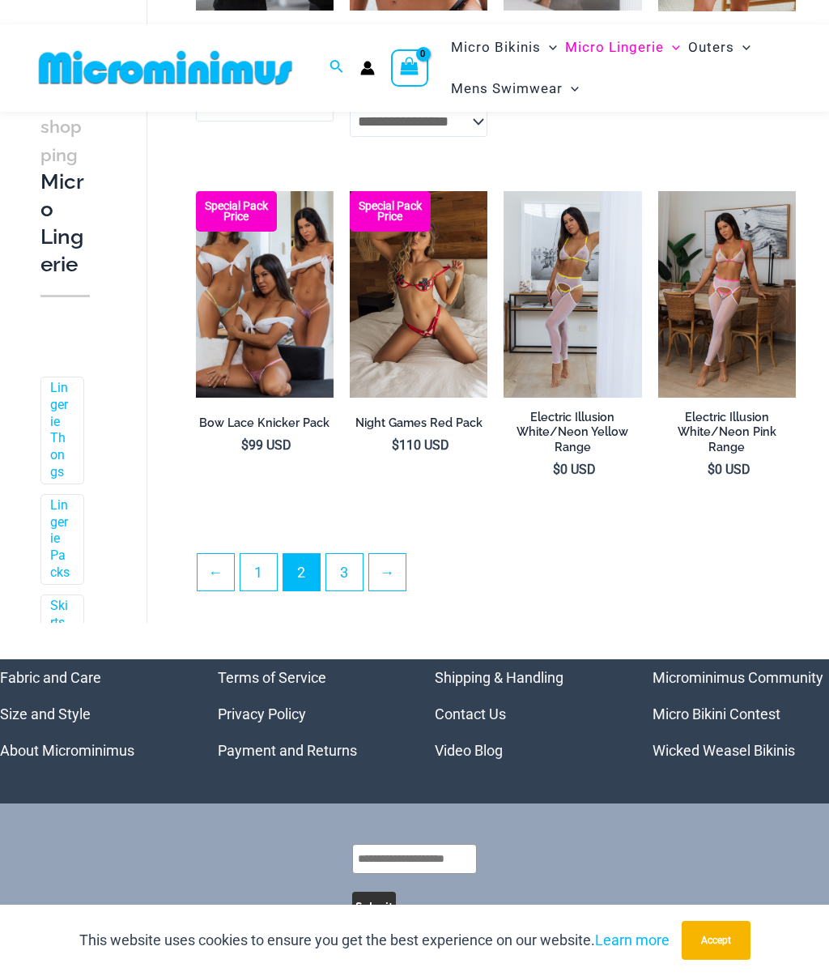
click at [342, 574] on link "3" at bounding box center [344, 572] width 36 height 36
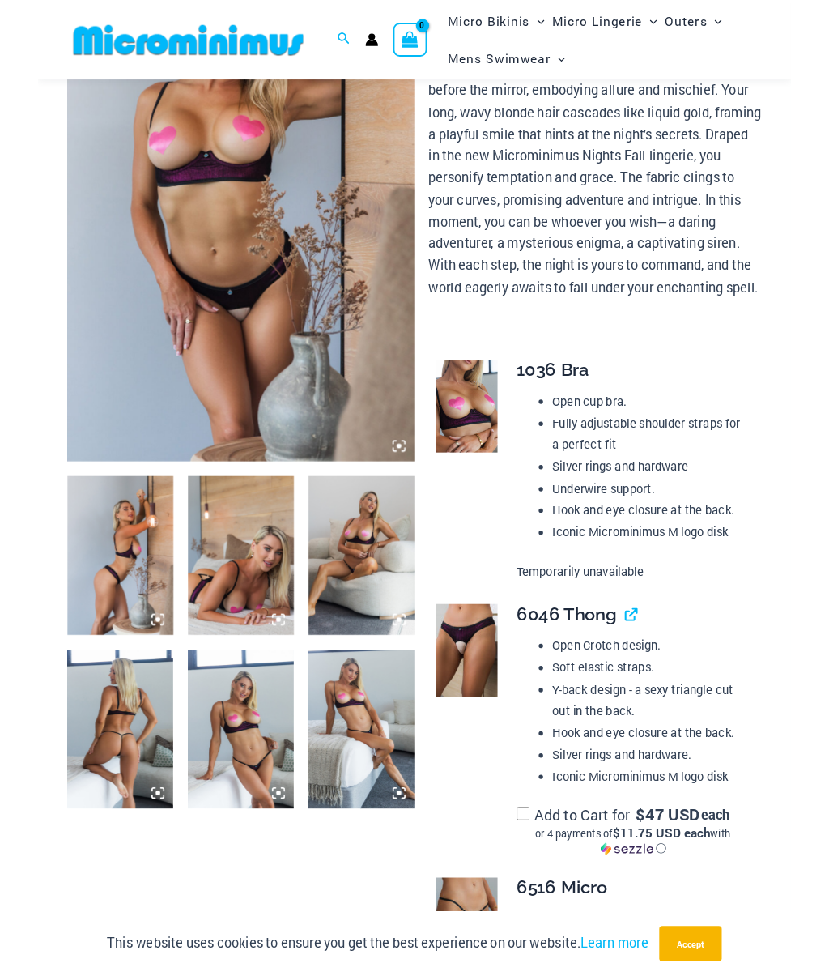
scroll to position [202, 0]
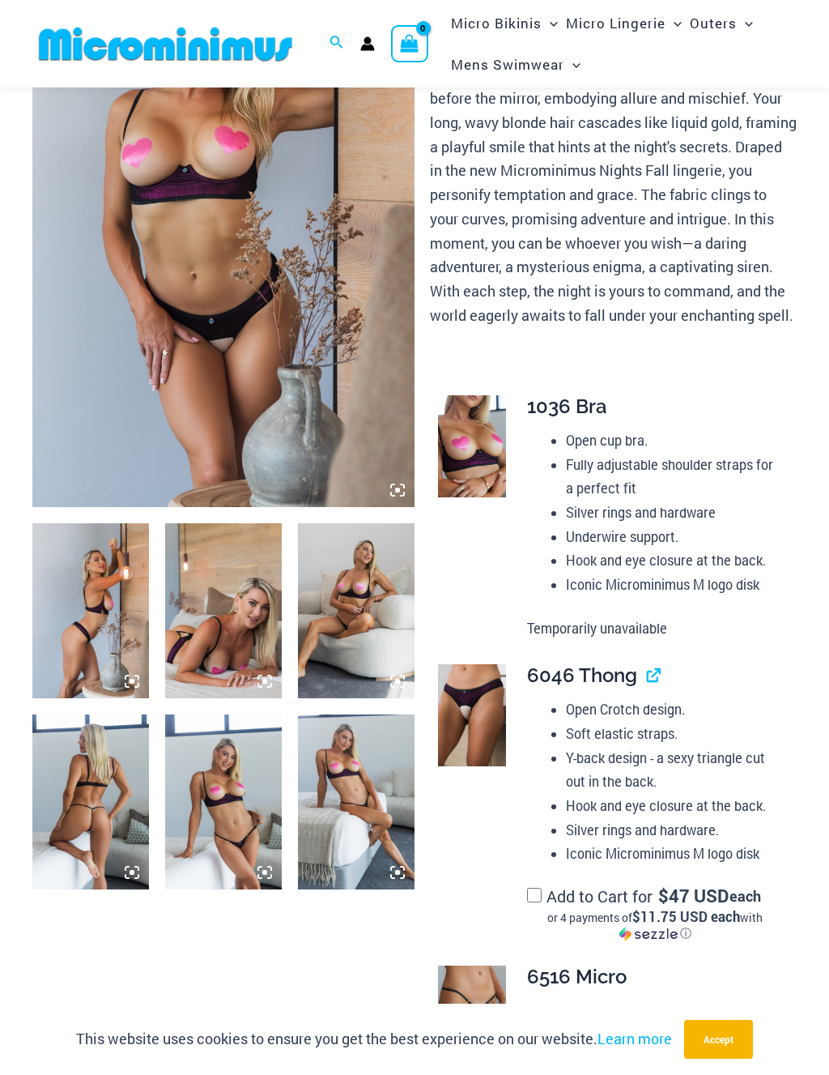
click at [396, 489] on icon at bounding box center [397, 490] width 5 height 5
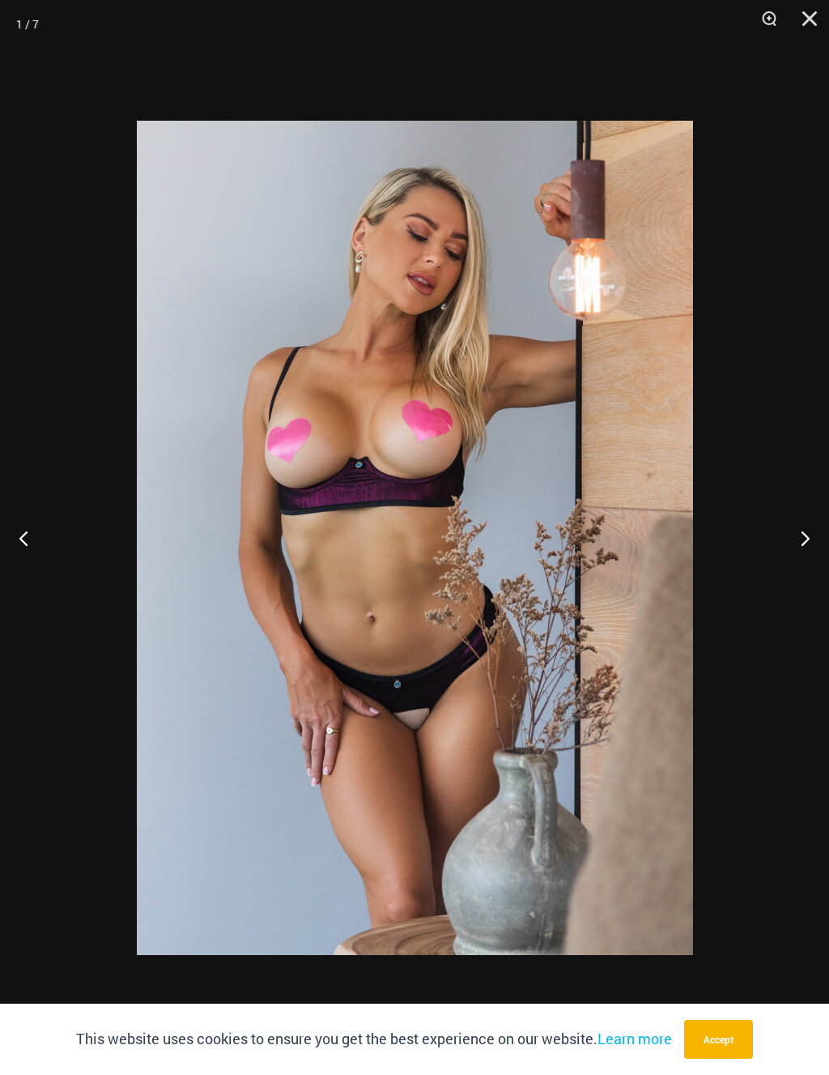
click at [803, 540] on button "Next" at bounding box center [799, 537] width 61 height 81
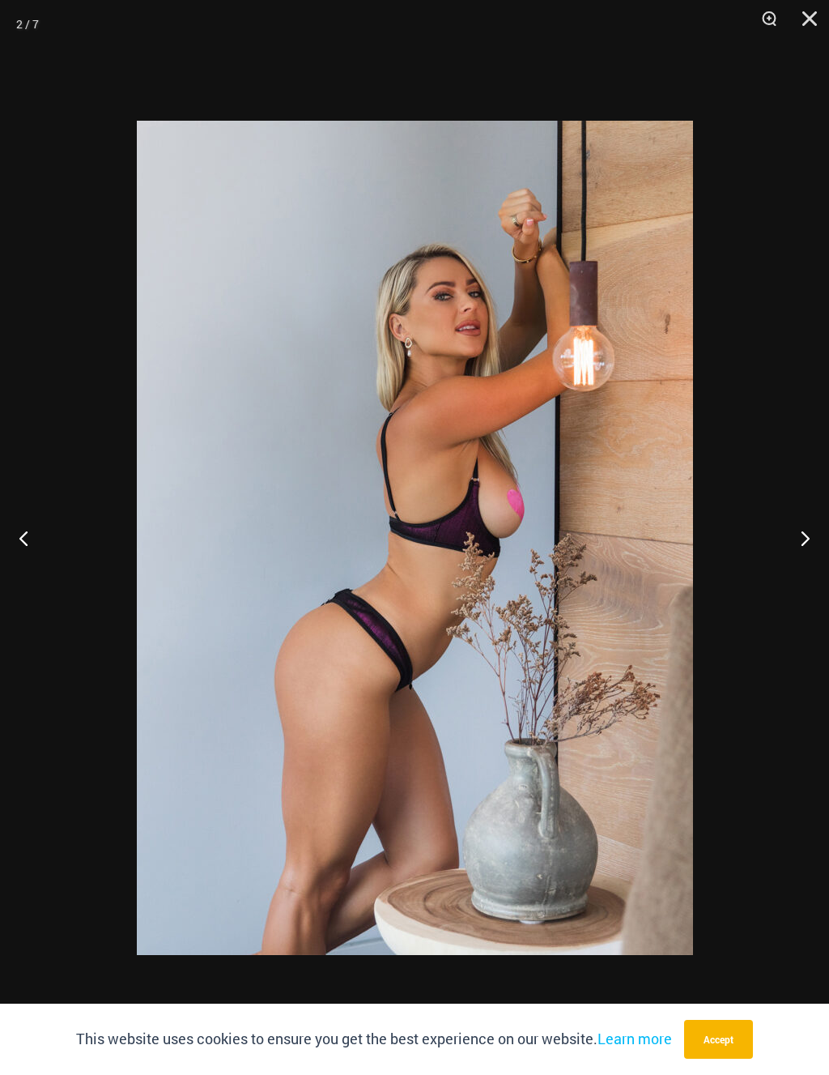
click at [803, 532] on button "Next" at bounding box center [799, 537] width 61 height 81
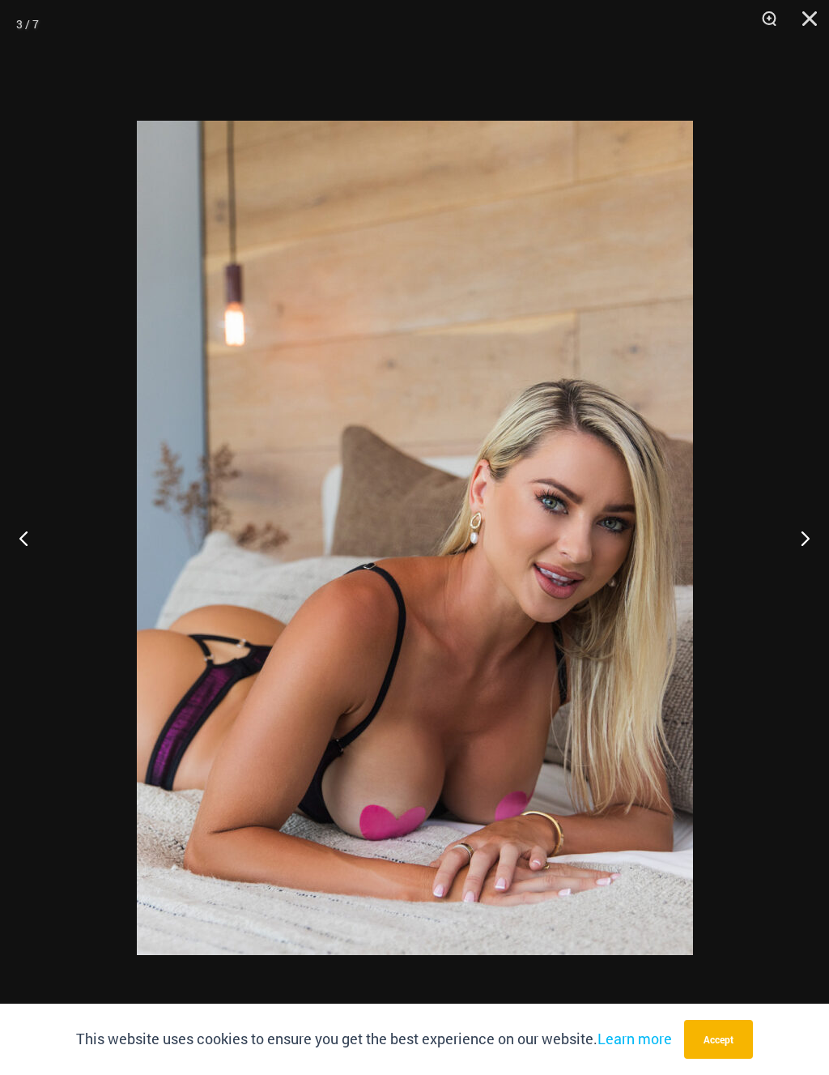
click at [807, 525] on button "Next" at bounding box center [799, 537] width 61 height 81
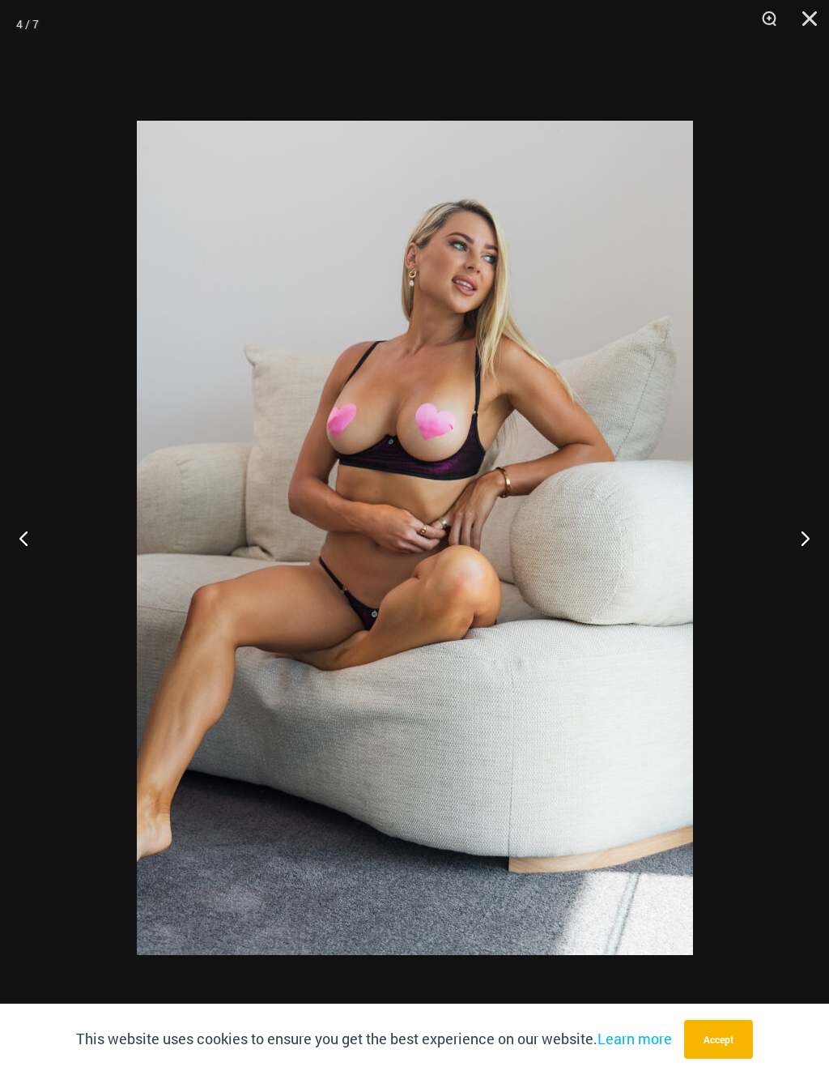
click at [801, 516] on button "Next" at bounding box center [799, 537] width 61 height 81
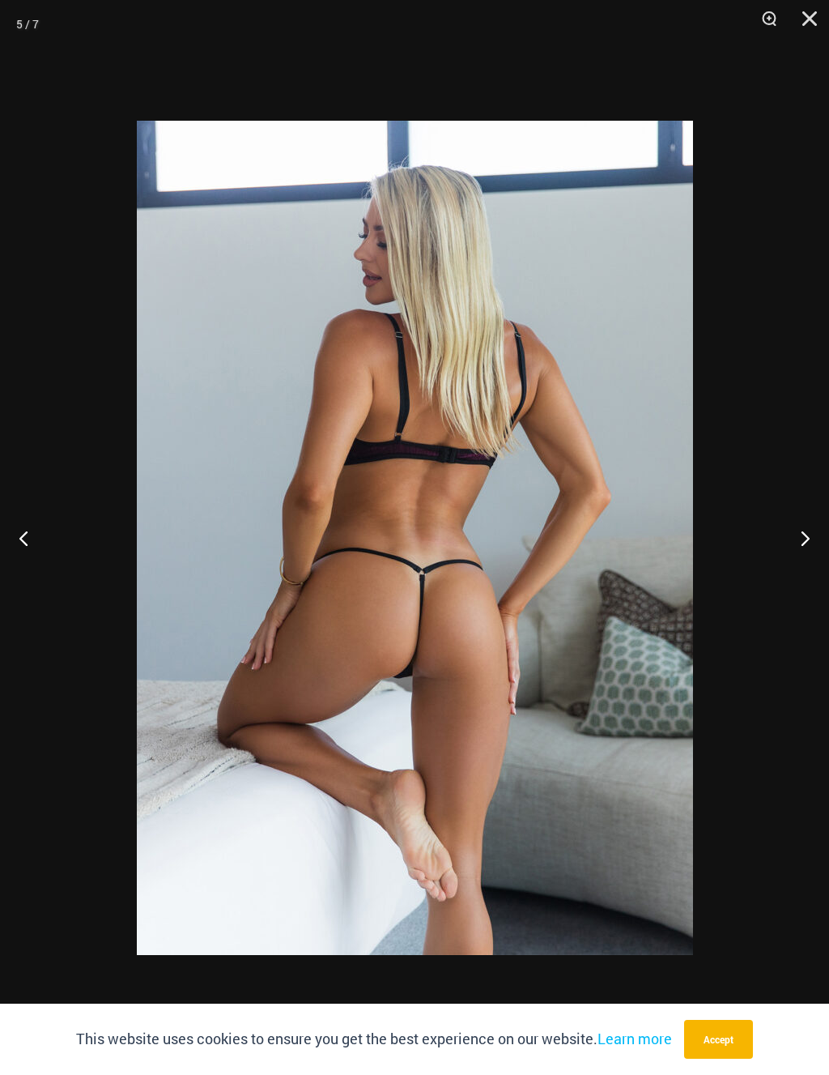
click at [804, 514] on button "Next" at bounding box center [799, 537] width 61 height 81
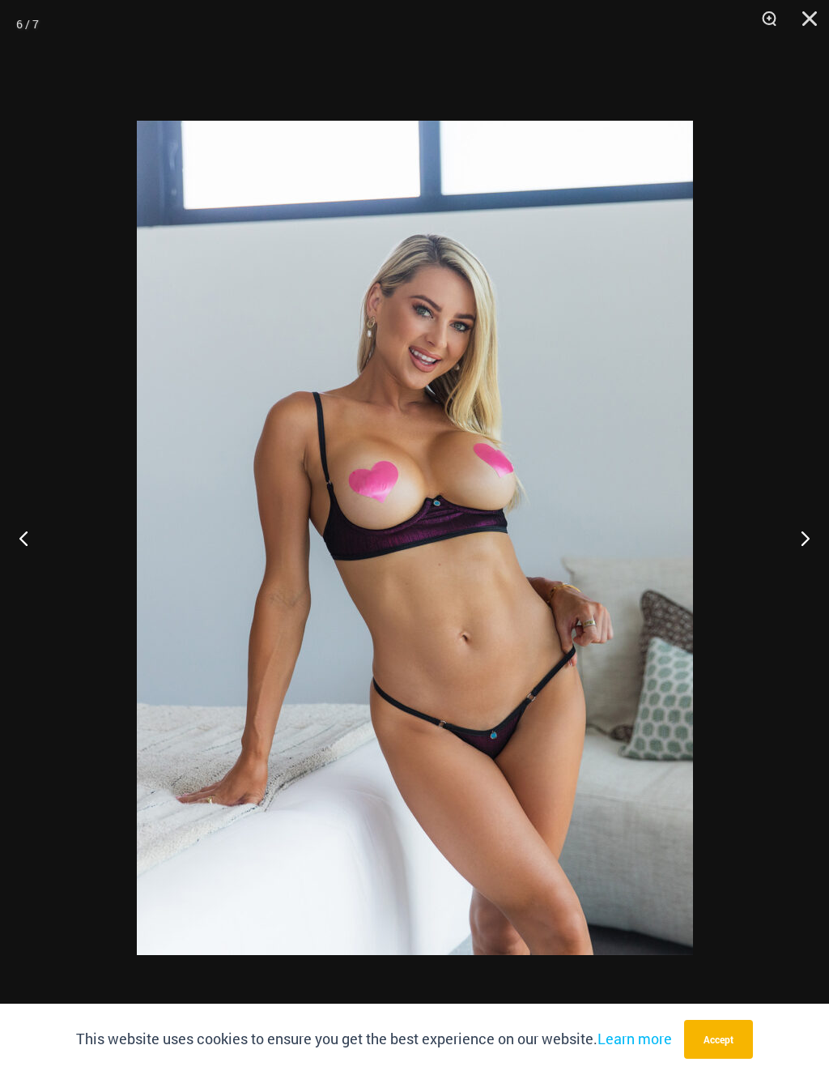
click at [804, 512] on button "Next" at bounding box center [799, 537] width 61 height 81
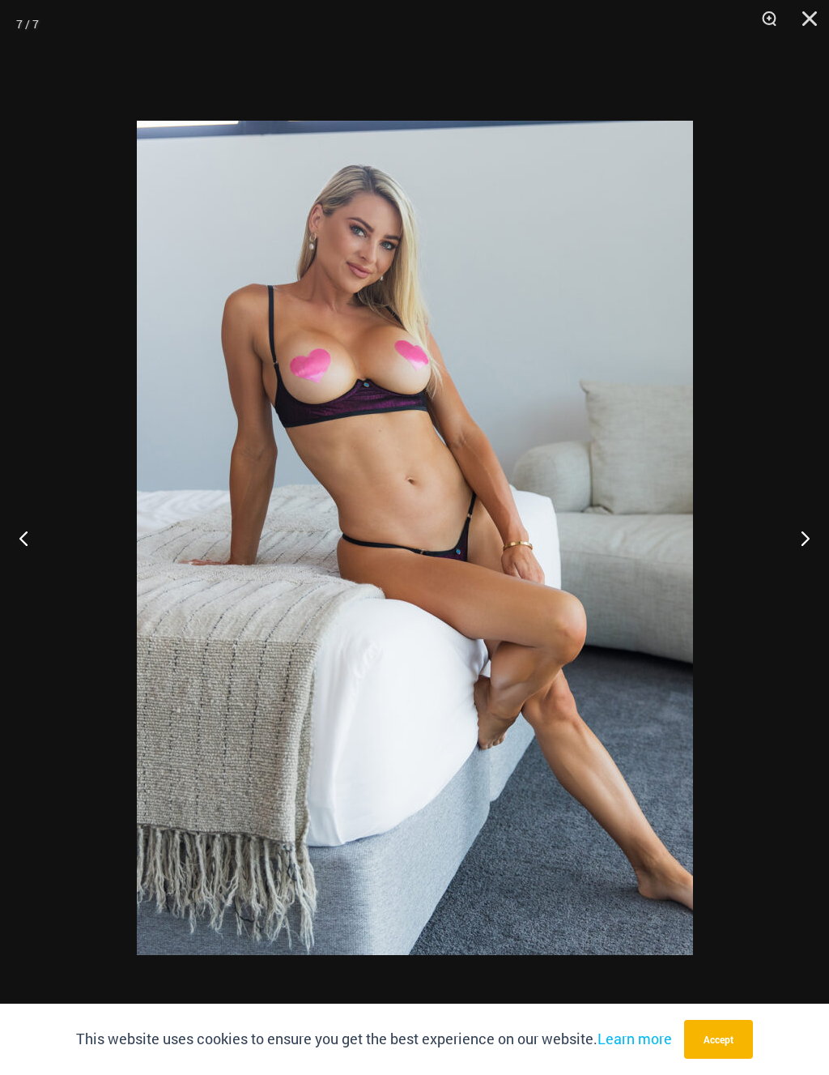
click at [805, 507] on button "Next" at bounding box center [799, 537] width 61 height 81
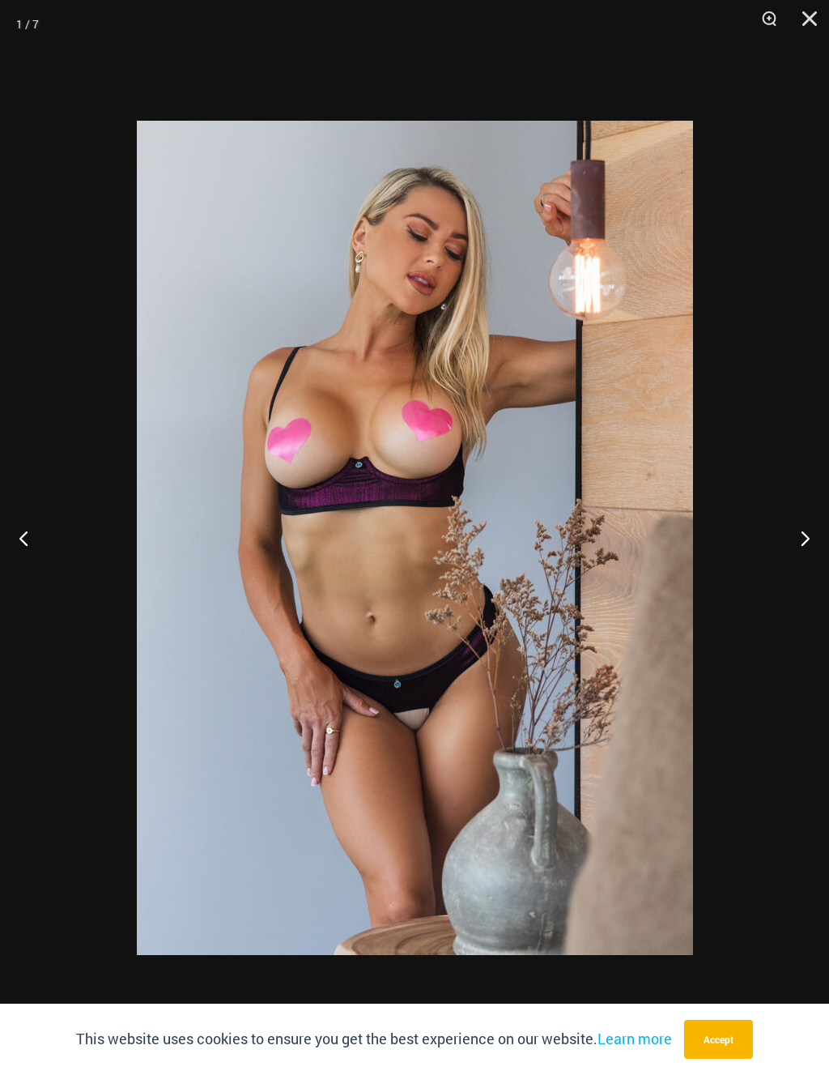
click at [804, 507] on button "Next" at bounding box center [799, 537] width 61 height 81
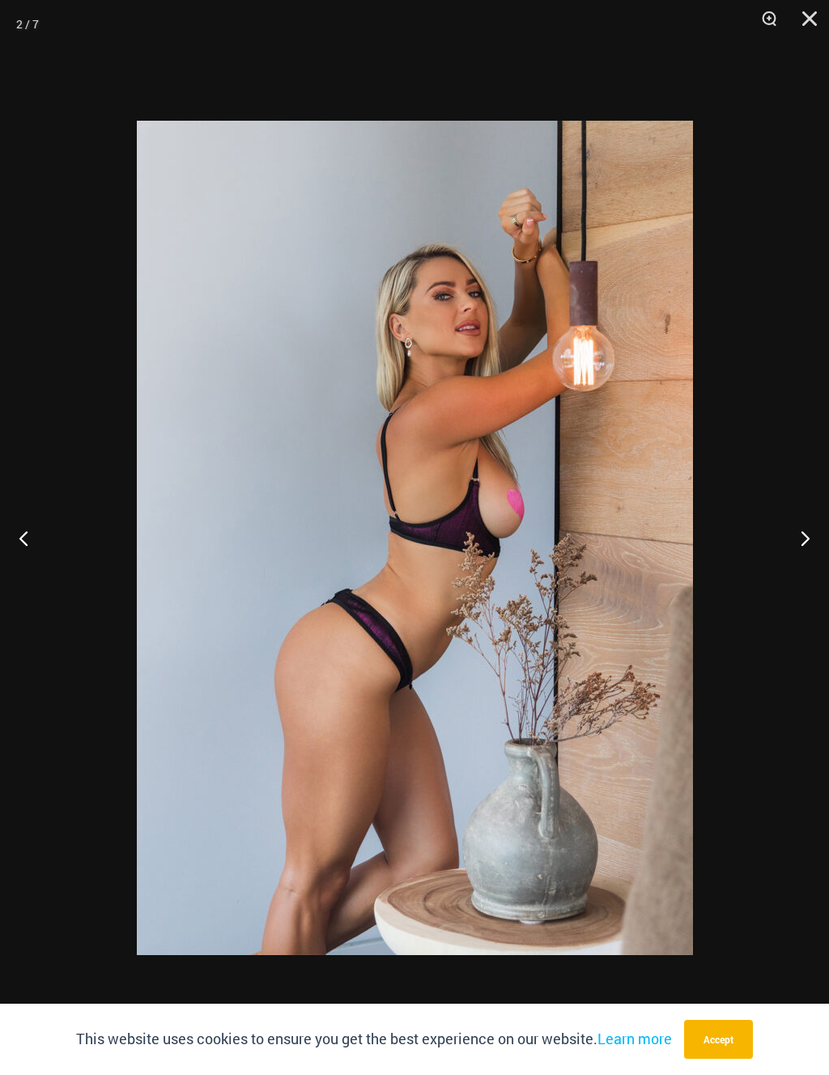
click at [807, 505] on button "Next" at bounding box center [799, 537] width 61 height 81
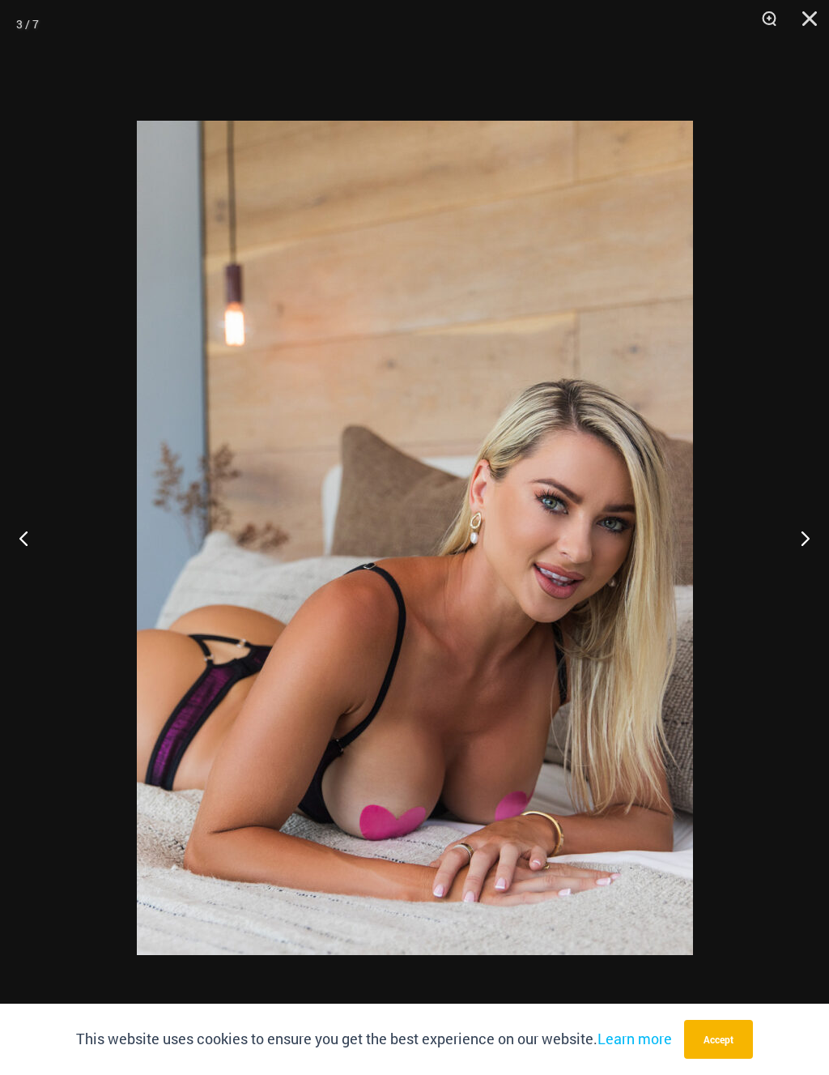
click at [805, 504] on button "Next" at bounding box center [799, 537] width 61 height 81
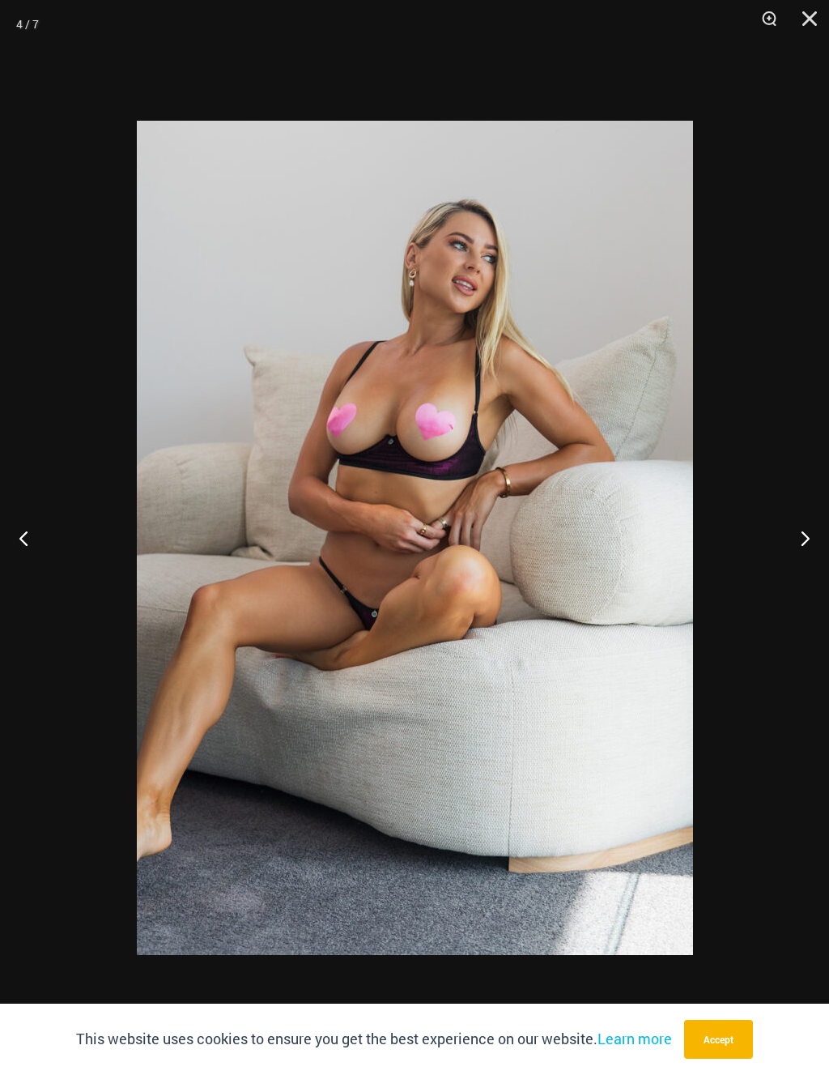
click at [805, 505] on button "Next" at bounding box center [799, 537] width 61 height 81
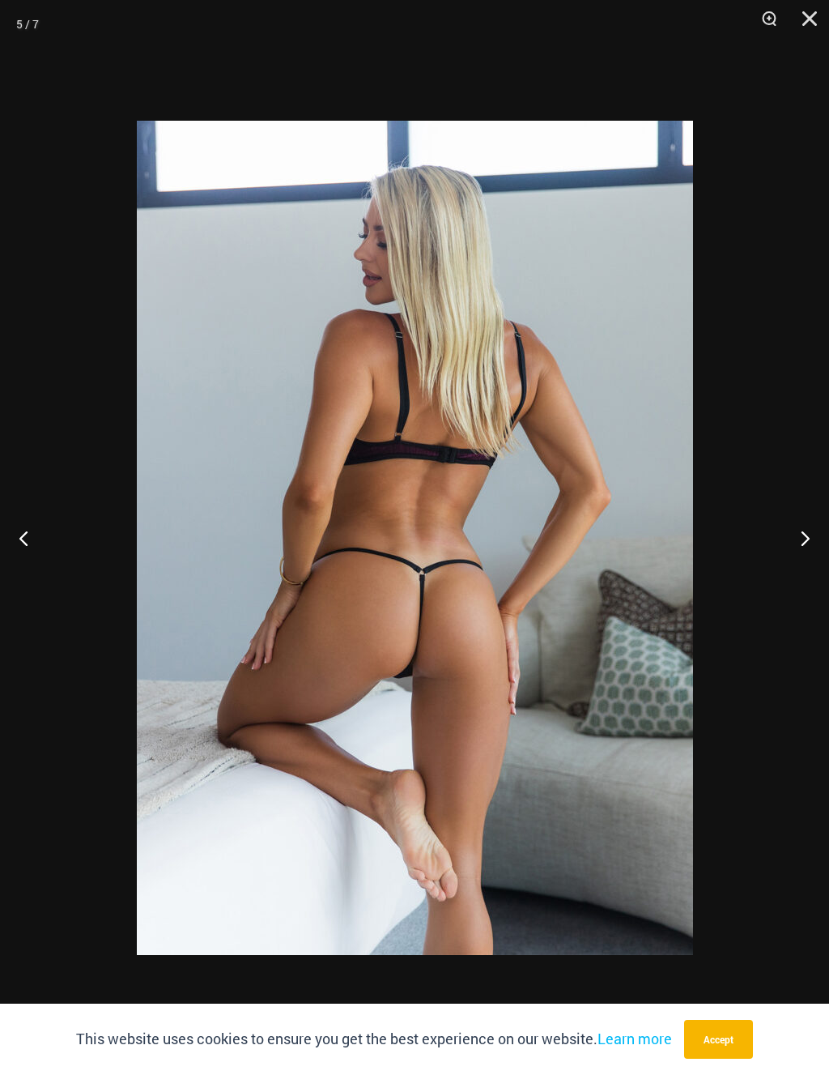
click at [811, 13] on button "Close" at bounding box center [804, 24] width 41 height 49
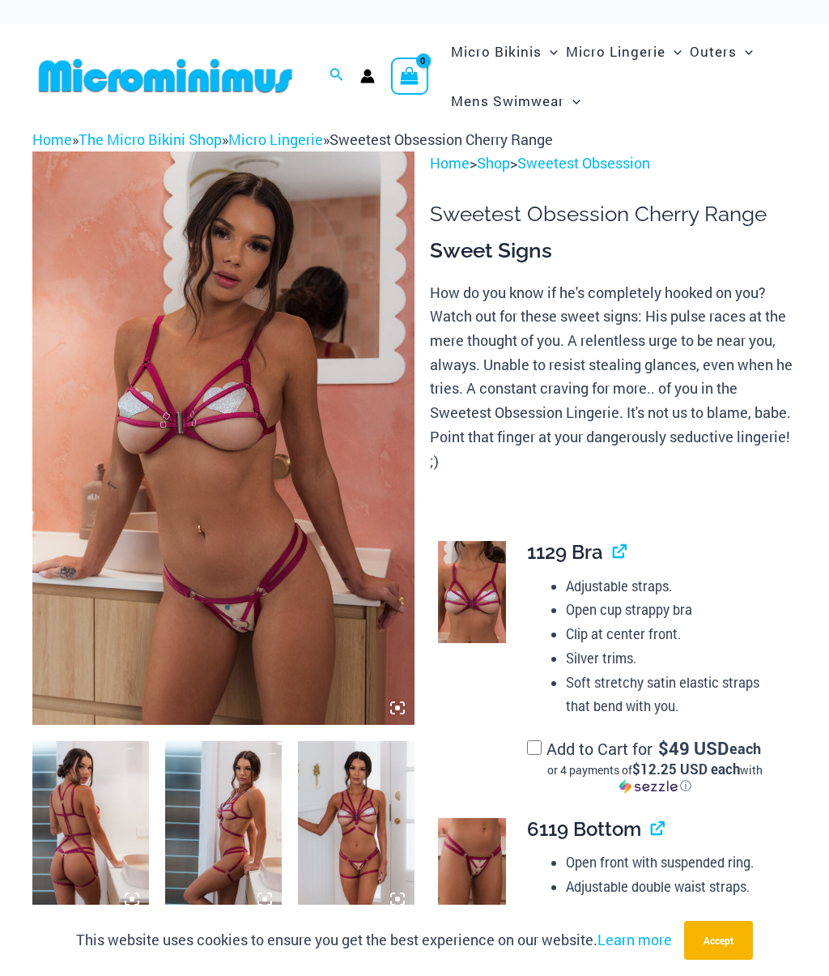
click at [396, 714] on icon at bounding box center [397, 708] width 15 height 15
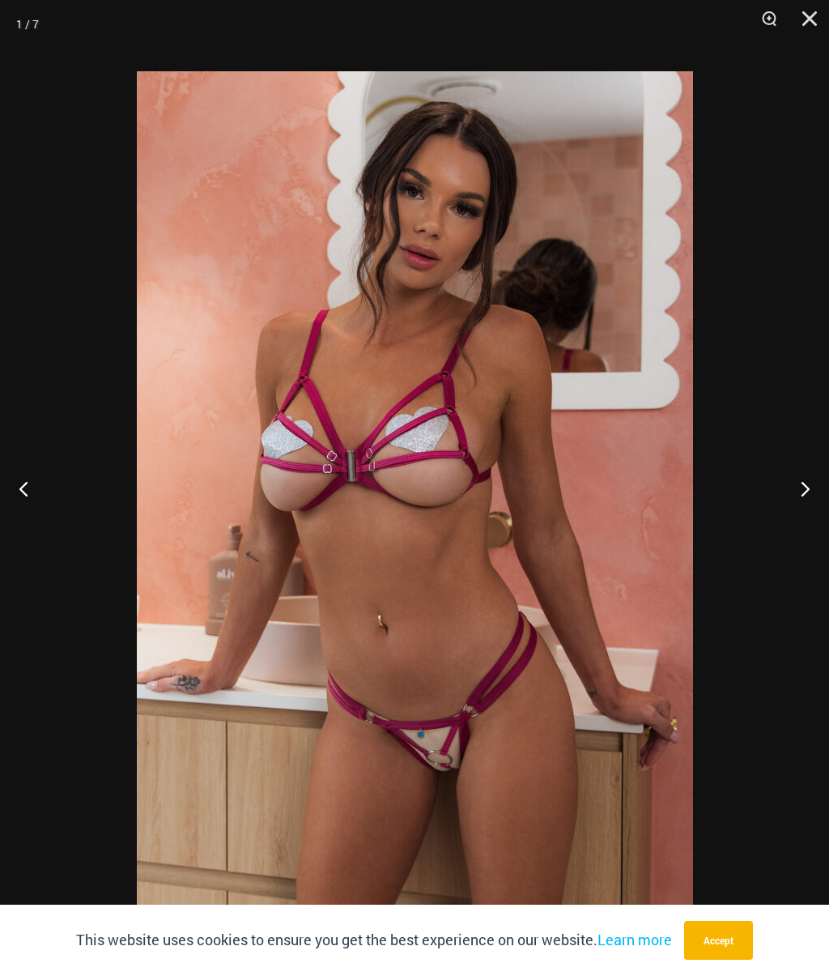
click at [804, 485] on button "Next" at bounding box center [799, 488] width 61 height 81
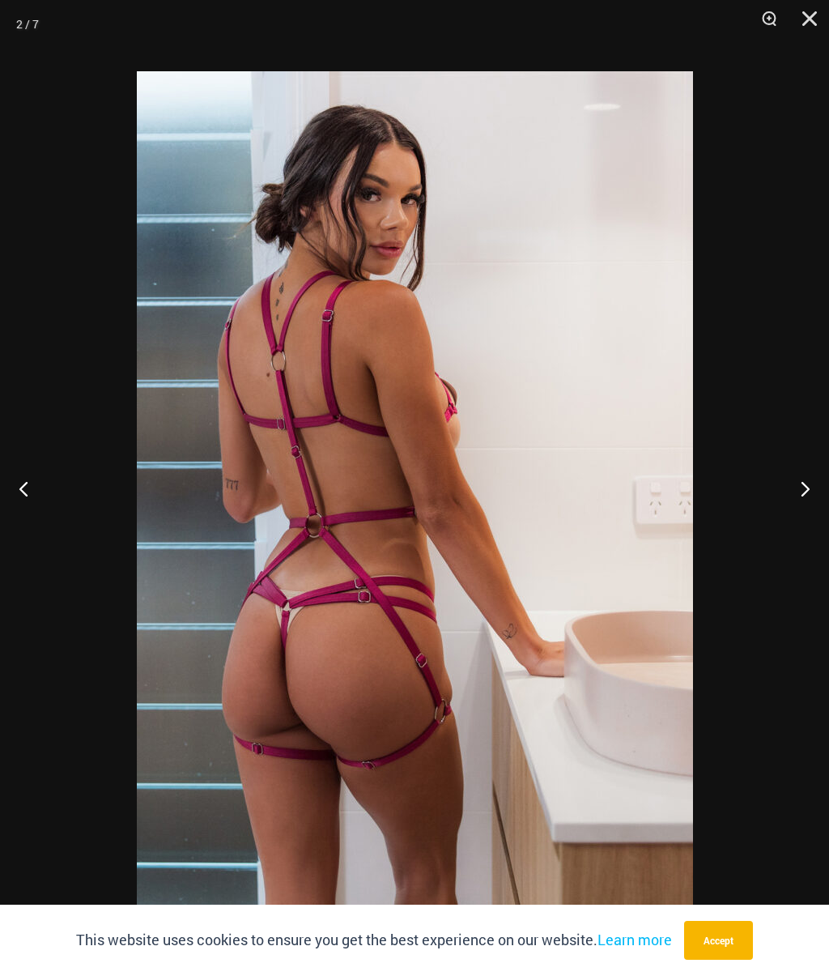
click at [804, 478] on button "Next" at bounding box center [799, 488] width 61 height 81
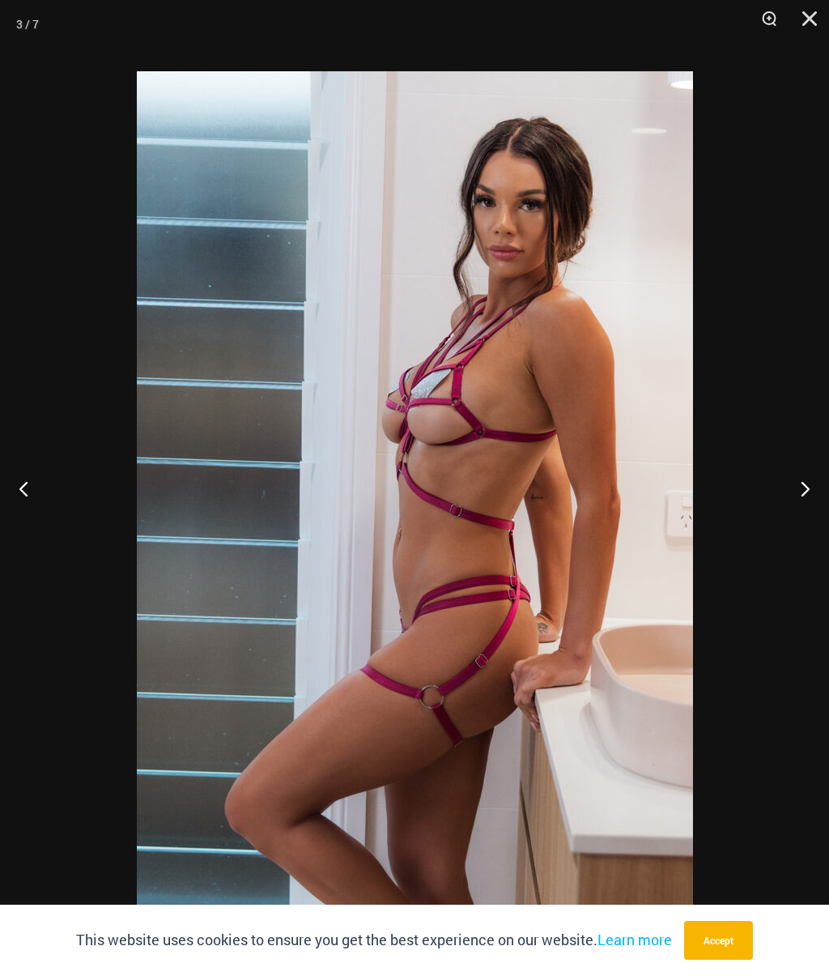
click at [806, 463] on button "Next" at bounding box center [799, 488] width 61 height 81
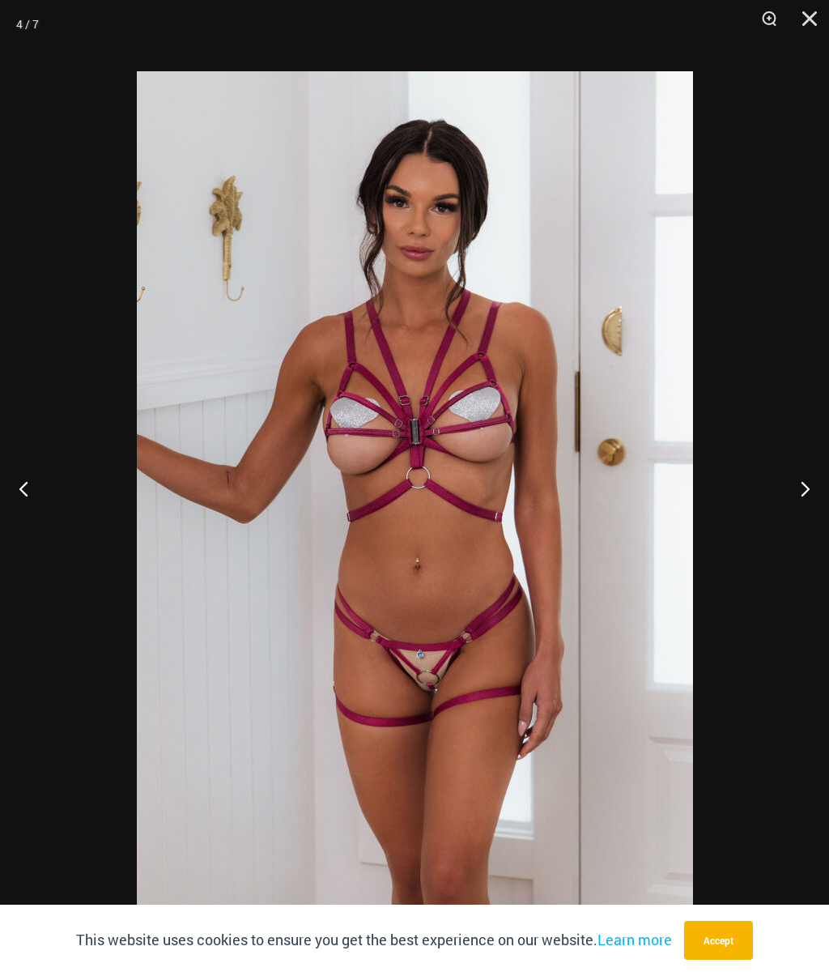
click at [807, 456] on button "Next" at bounding box center [799, 488] width 61 height 81
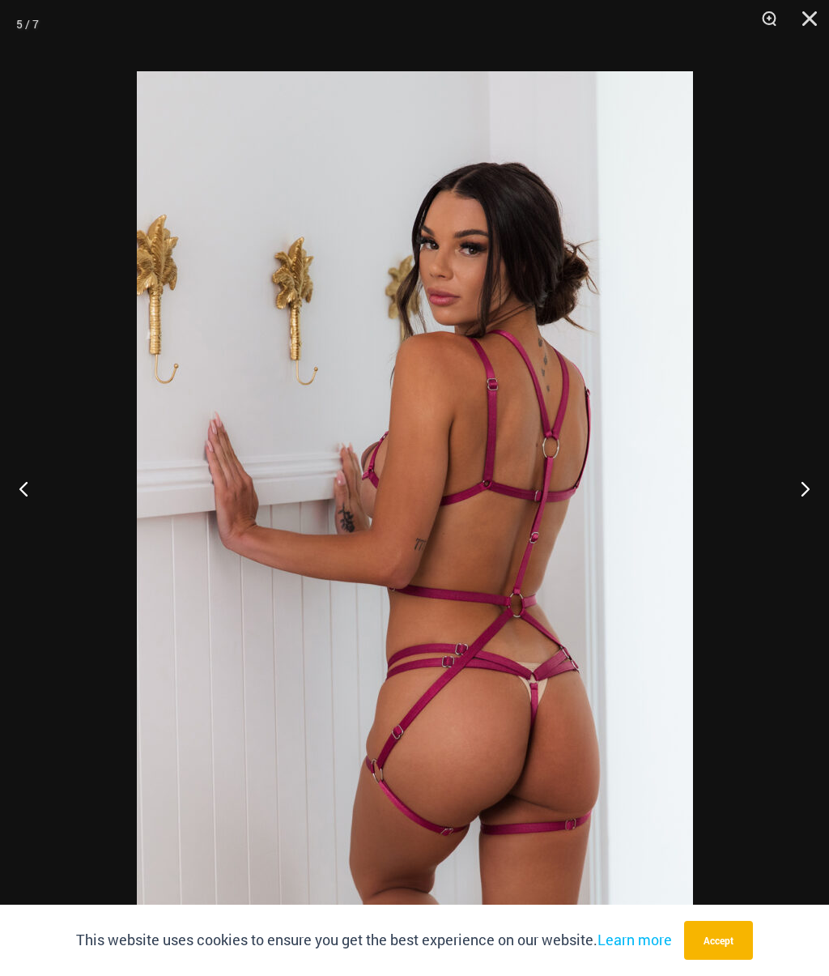
click at [810, 454] on button "Next" at bounding box center [799, 488] width 61 height 81
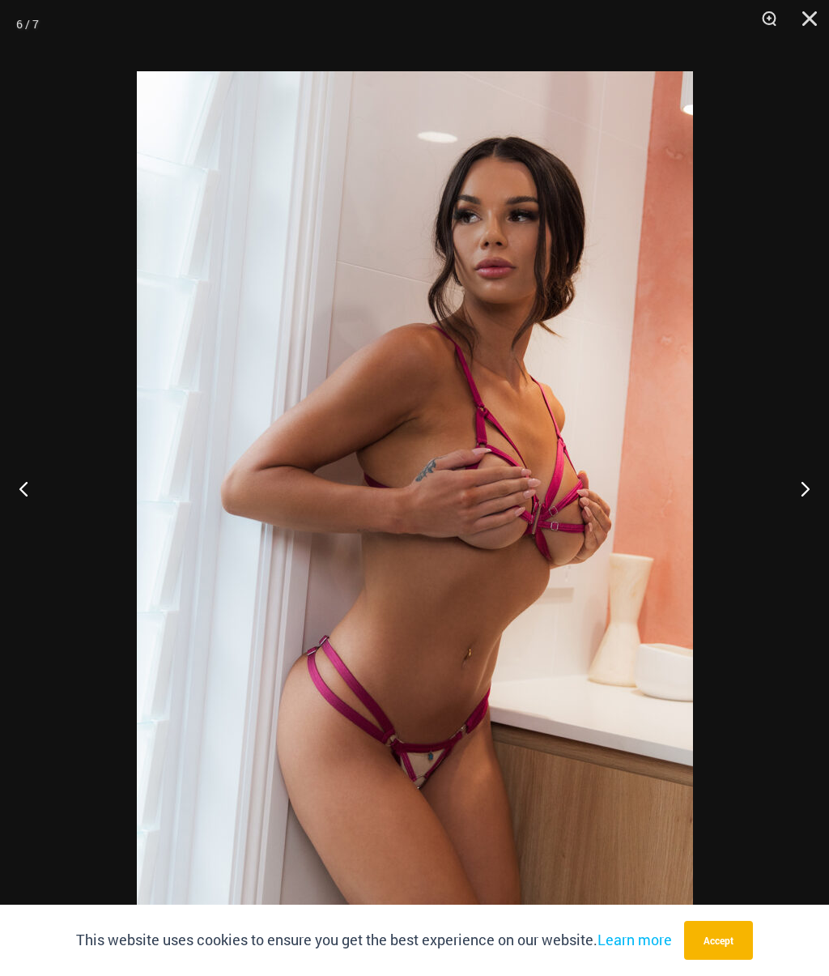
click at [807, 454] on button "Next" at bounding box center [799, 488] width 61 height 81
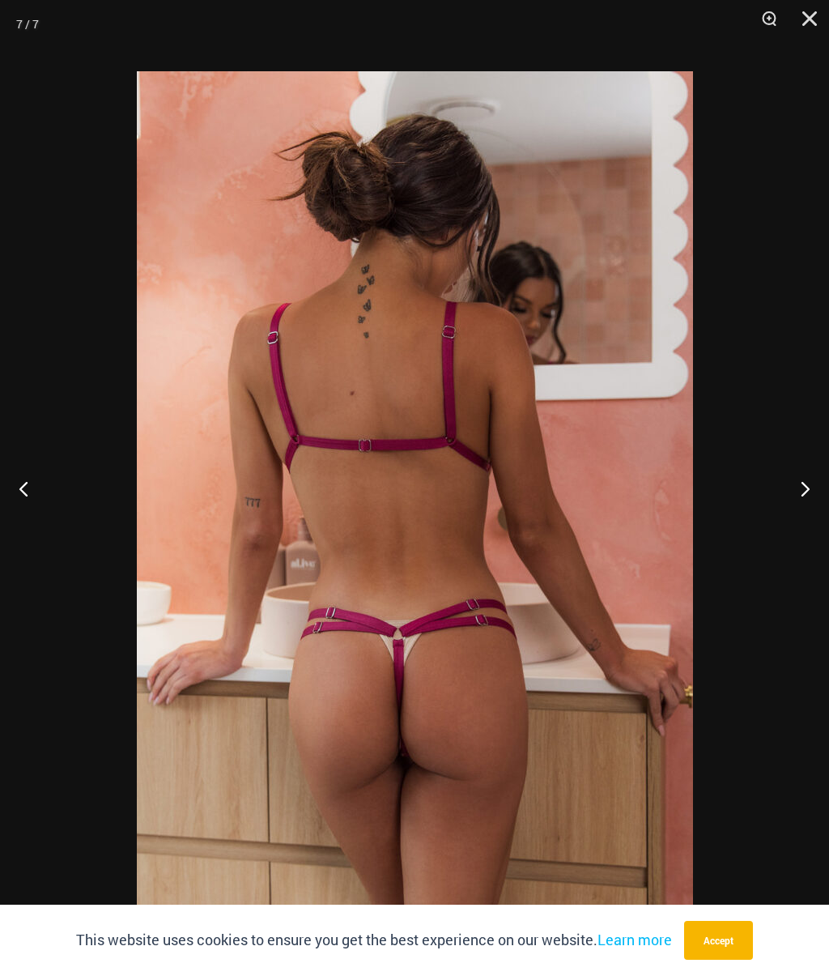
click at [806, 20] on button "Close" at bounding box center [804, 24] width 41 height 49
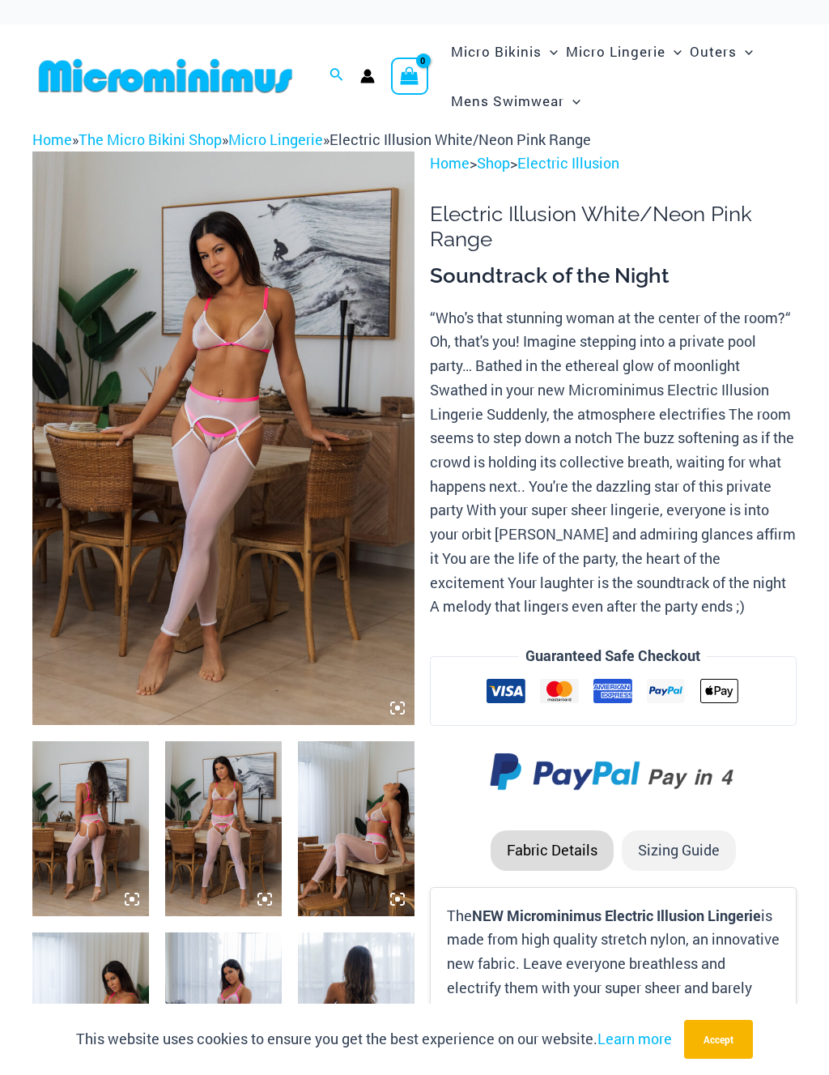
click at [399, 707] on icon at bounding box center [397, 708] width 5 height 5
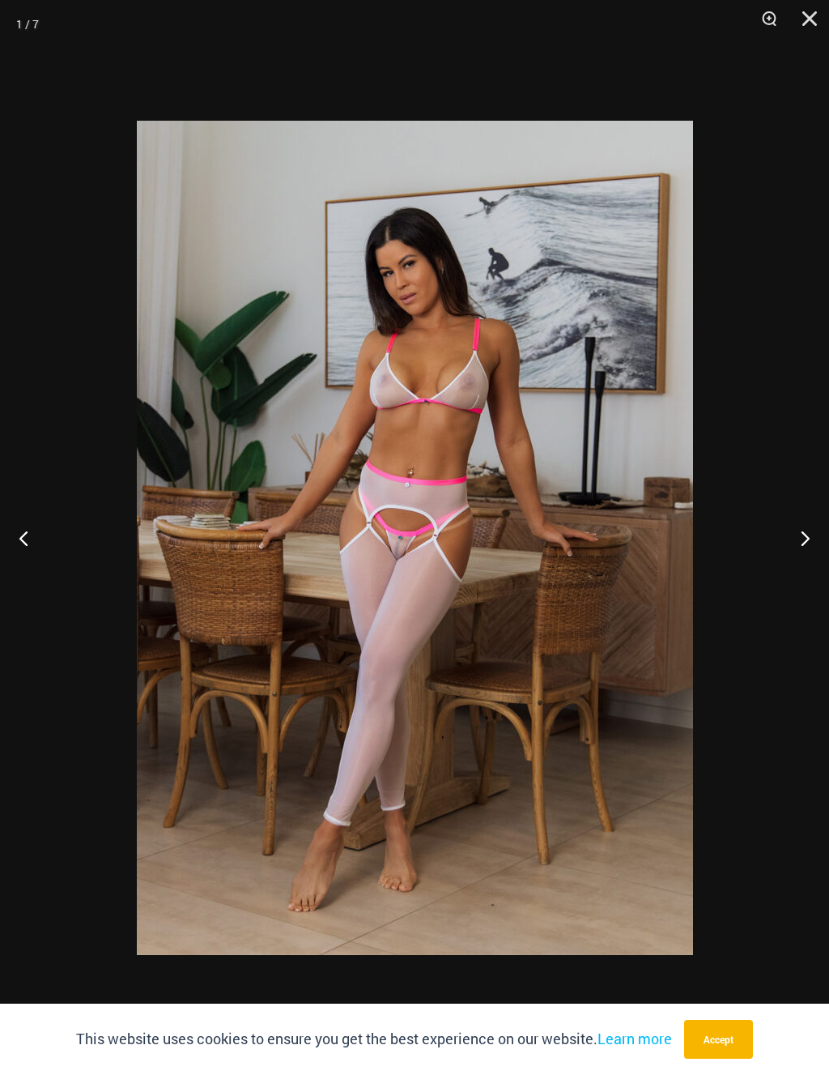
click at [803, 535] on button "Next" at bounding box center [799, 537] width 61 height 81
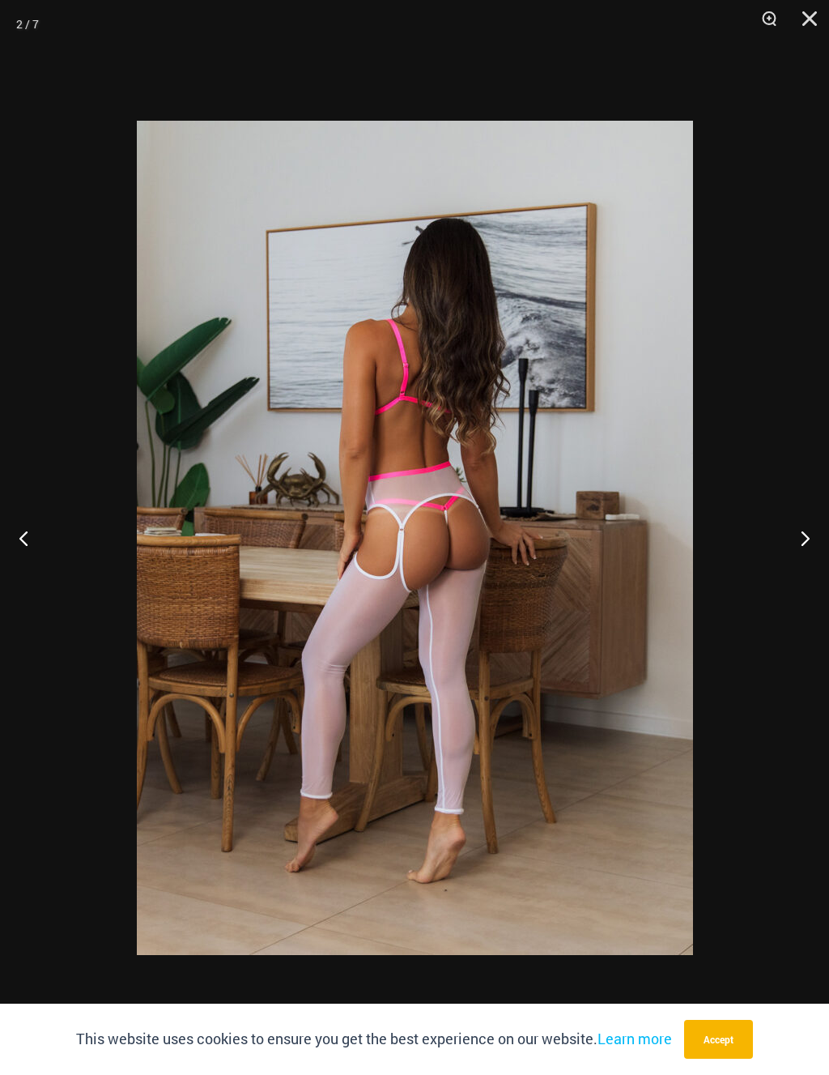
click at [794, 541] on button "Next" at bounding box center [799, 537] width 61 height 81
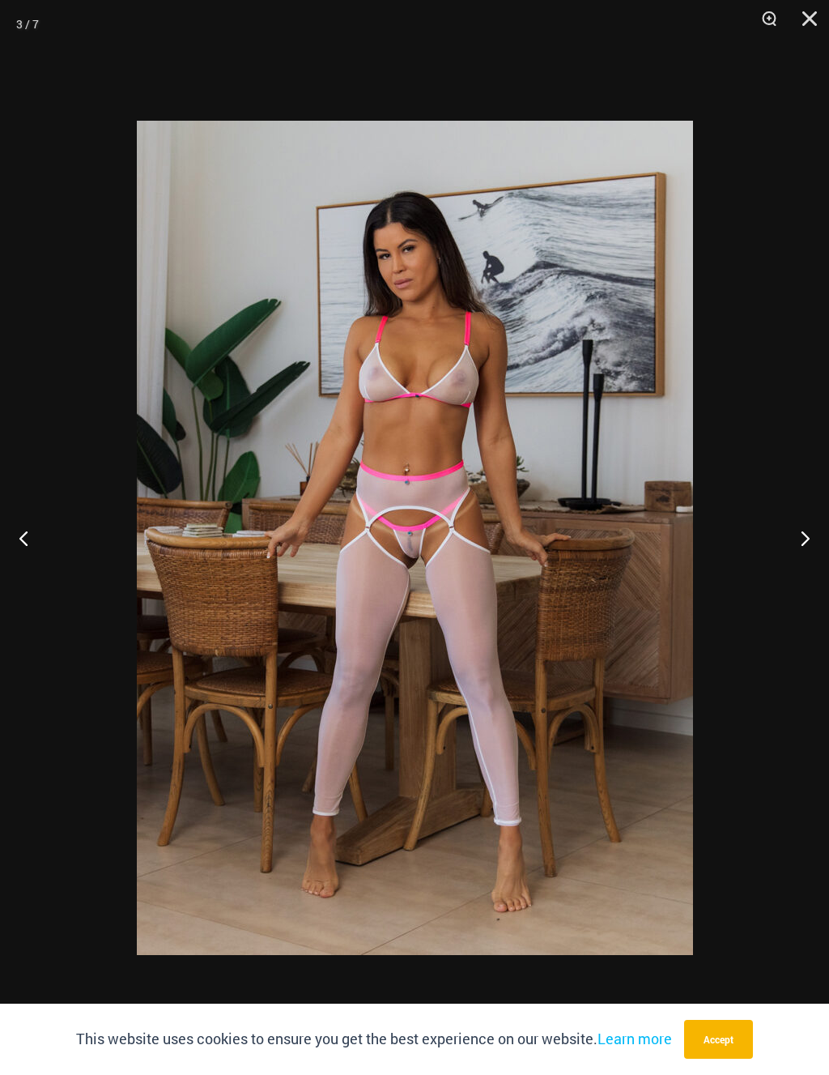
click at [794, 541] on button "Next" at bounding box center [799, 537] width 61 height 81
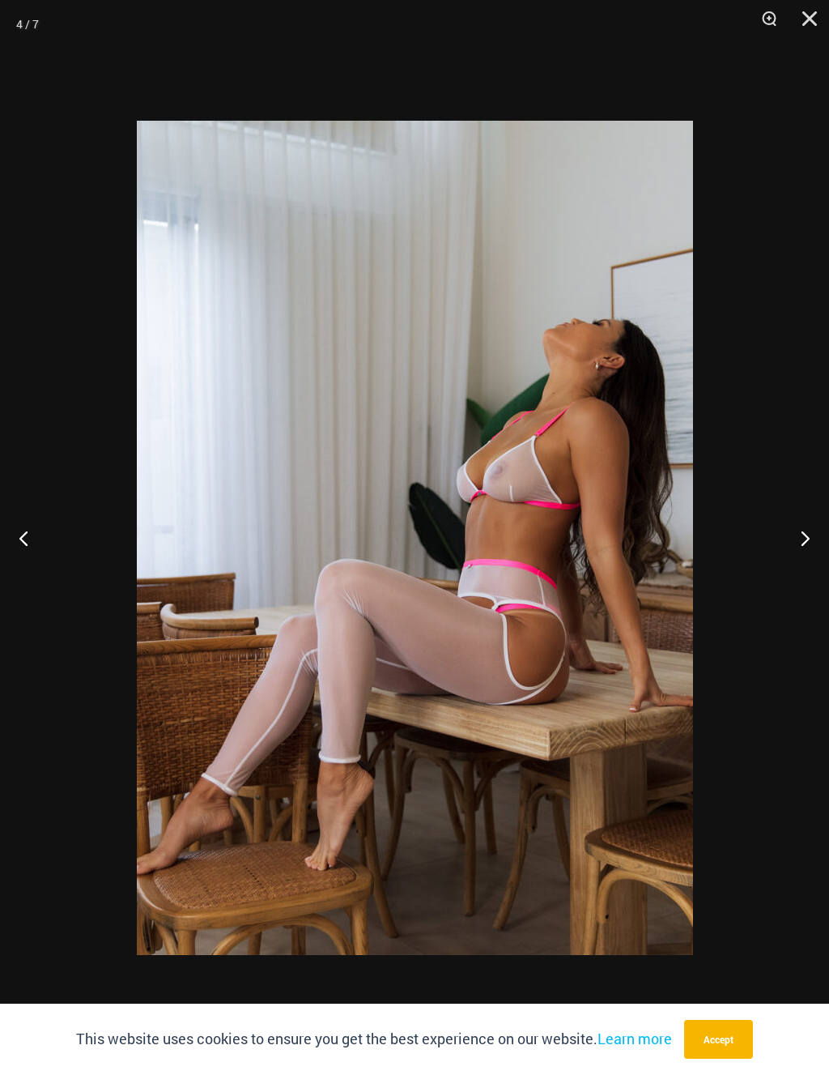
click at [793, 535] on button "Next" at bounding box center [799, 537] width 61 height 81
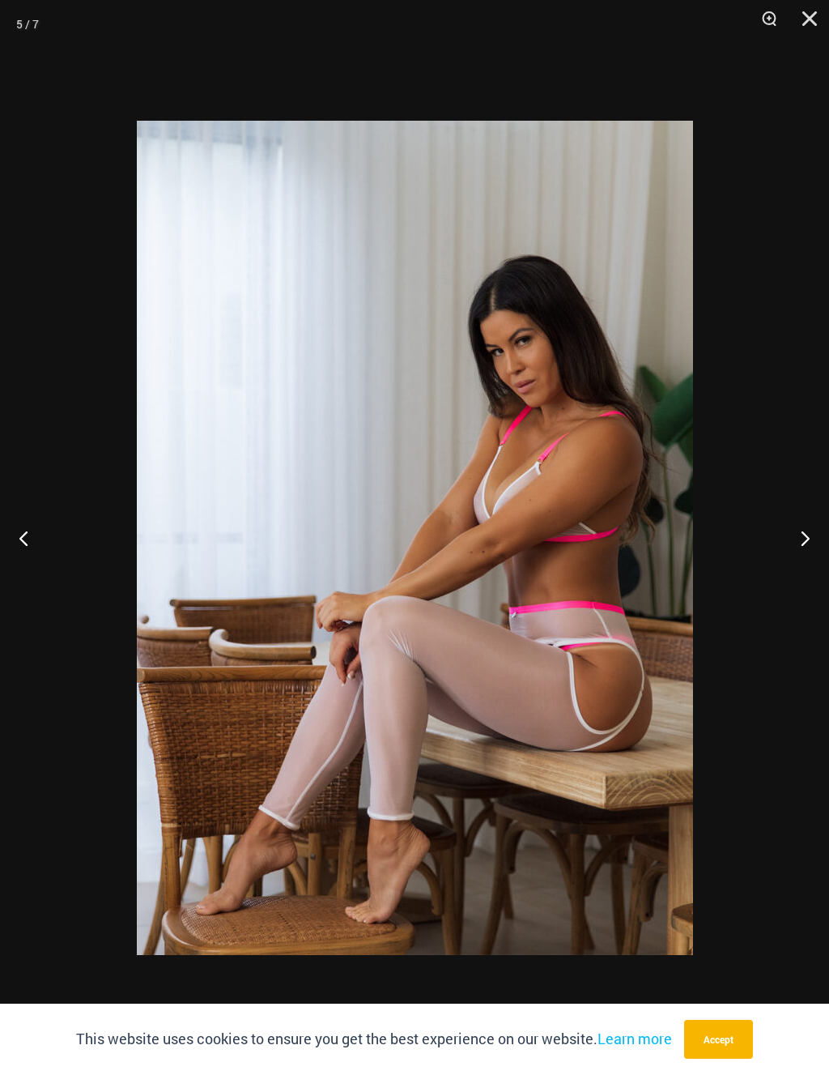
click at [804, 28] on button "Close" at bounding box center [804, 24] width 41 height 49
